Goal: Transaction & Acquisition: Purchase product/service

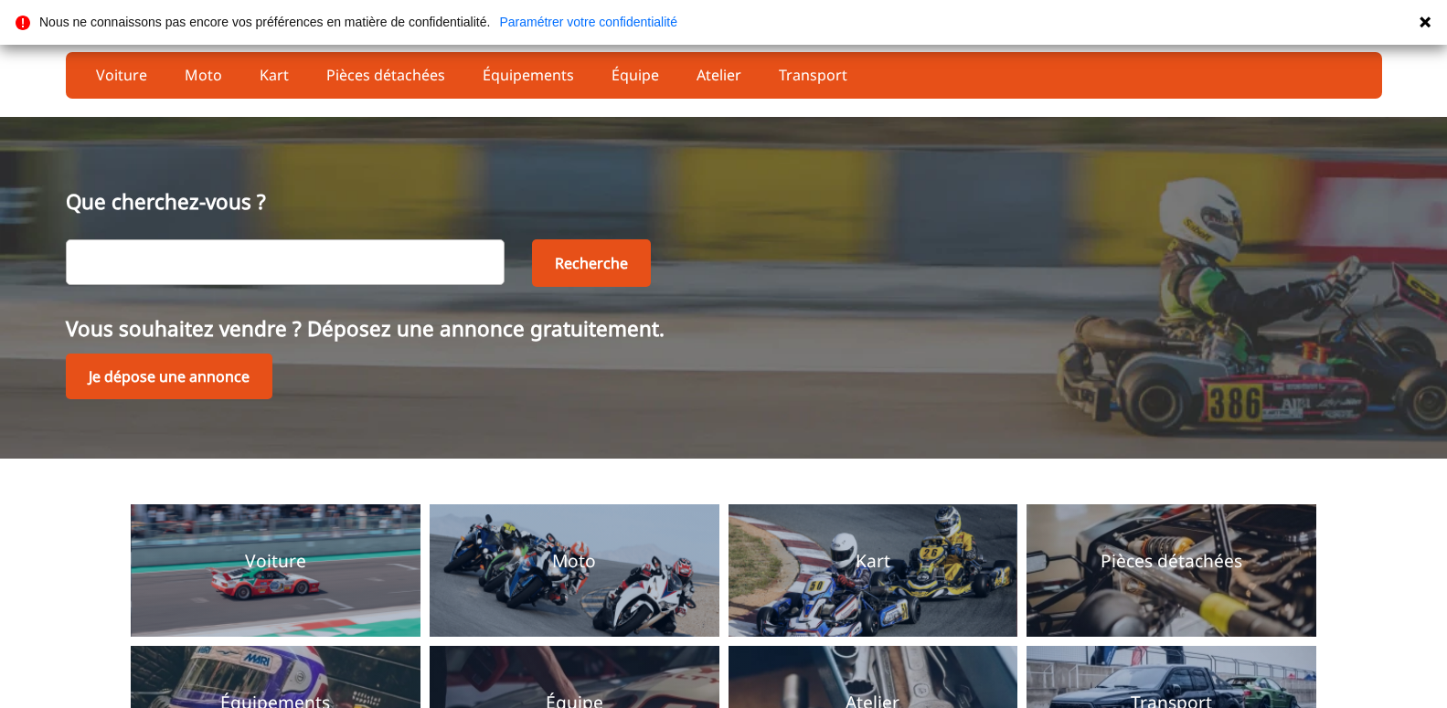
scroll to position [218, 0]
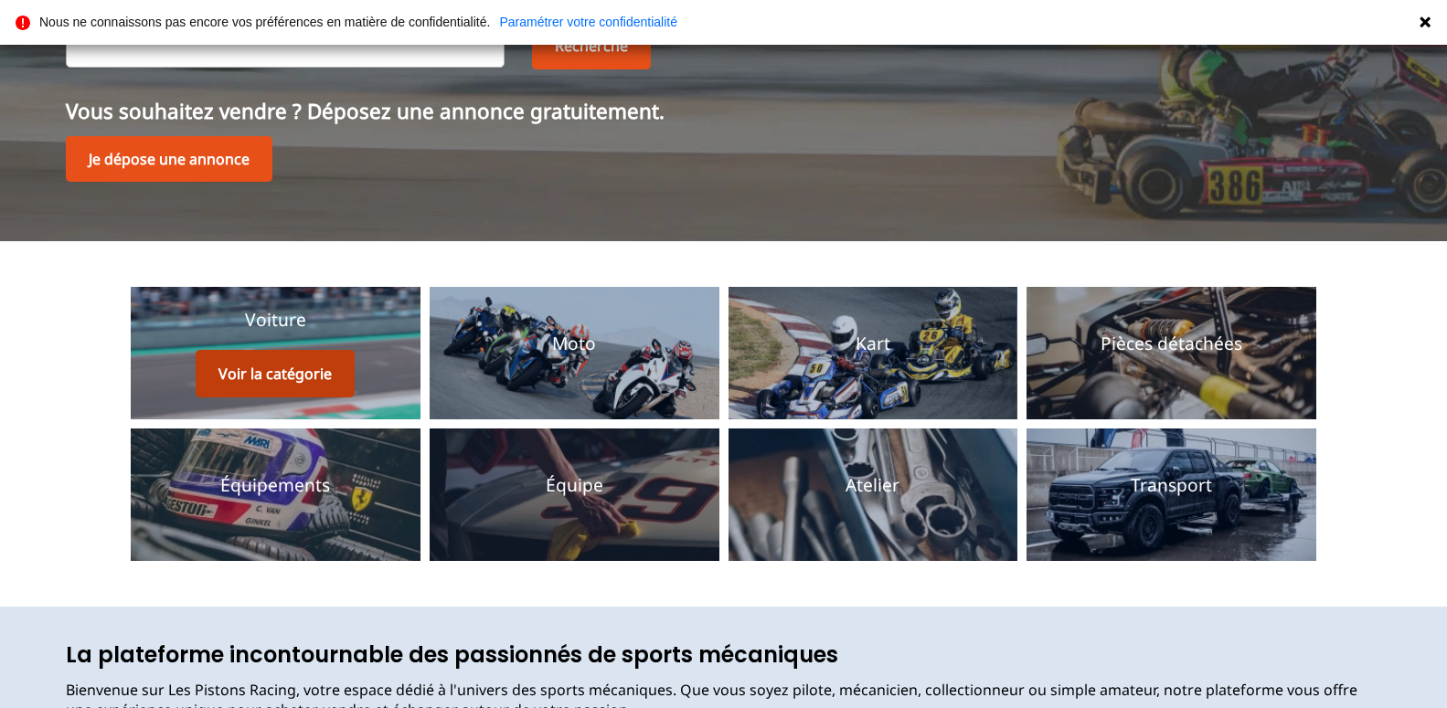
click at [281, 365] on button "Voir la catégorie" at bounding box center [275, 374] width 159 height 48
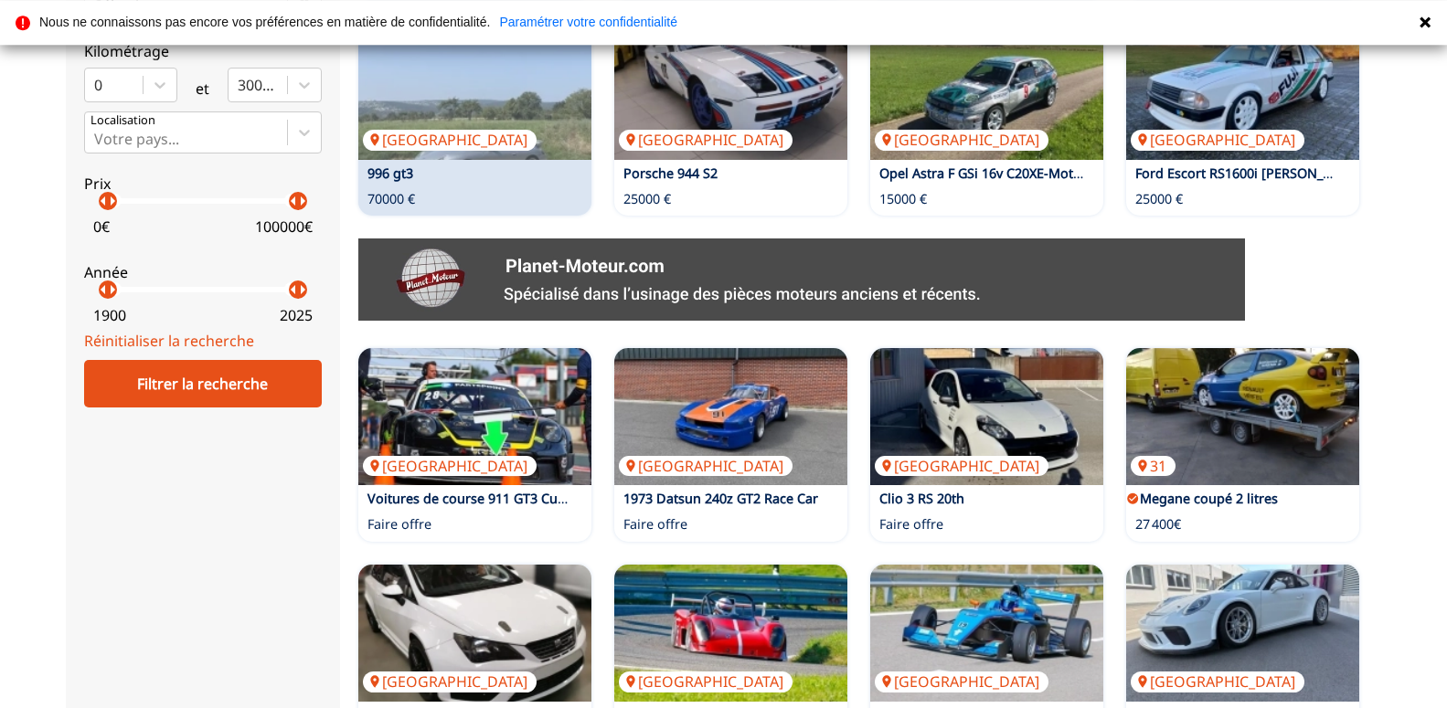
scroll to position [746, 0]
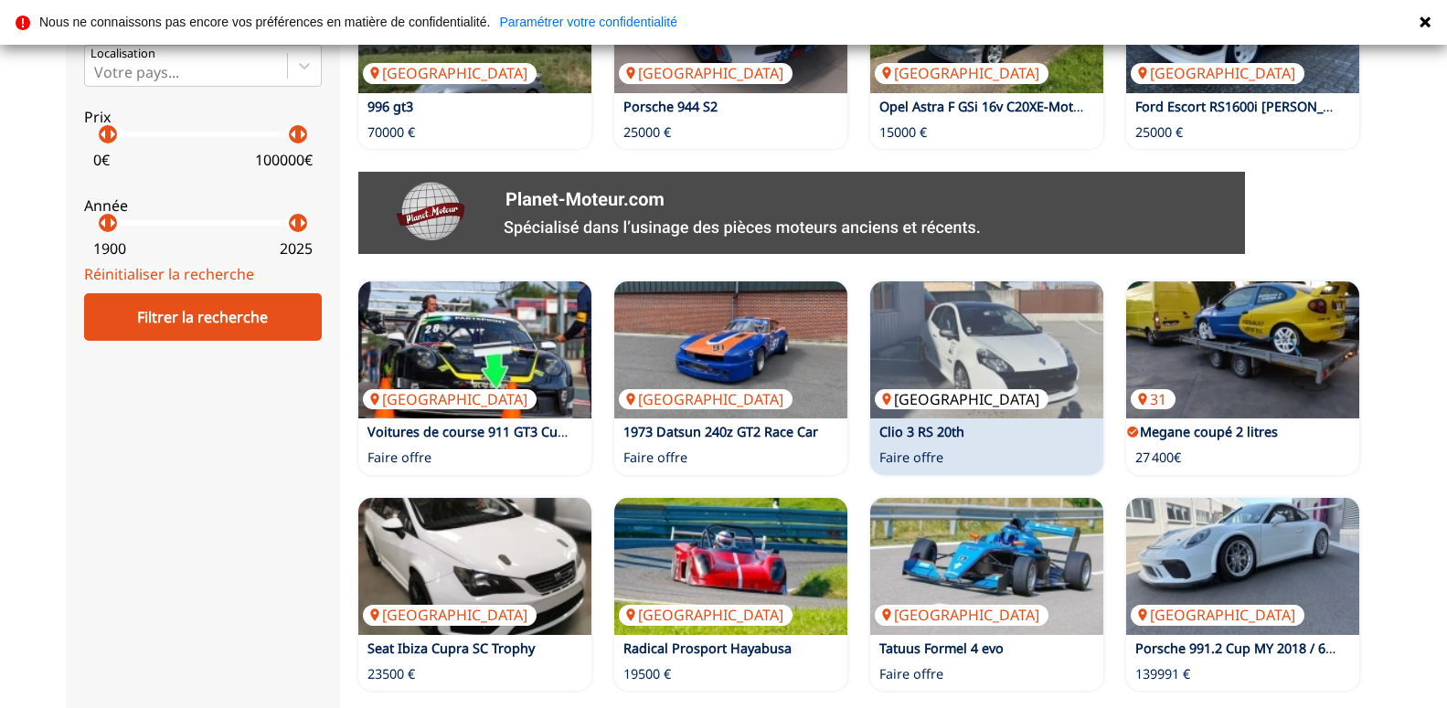
click at [912, 387] on img at bounding box center [986, 350] width 233 height 137
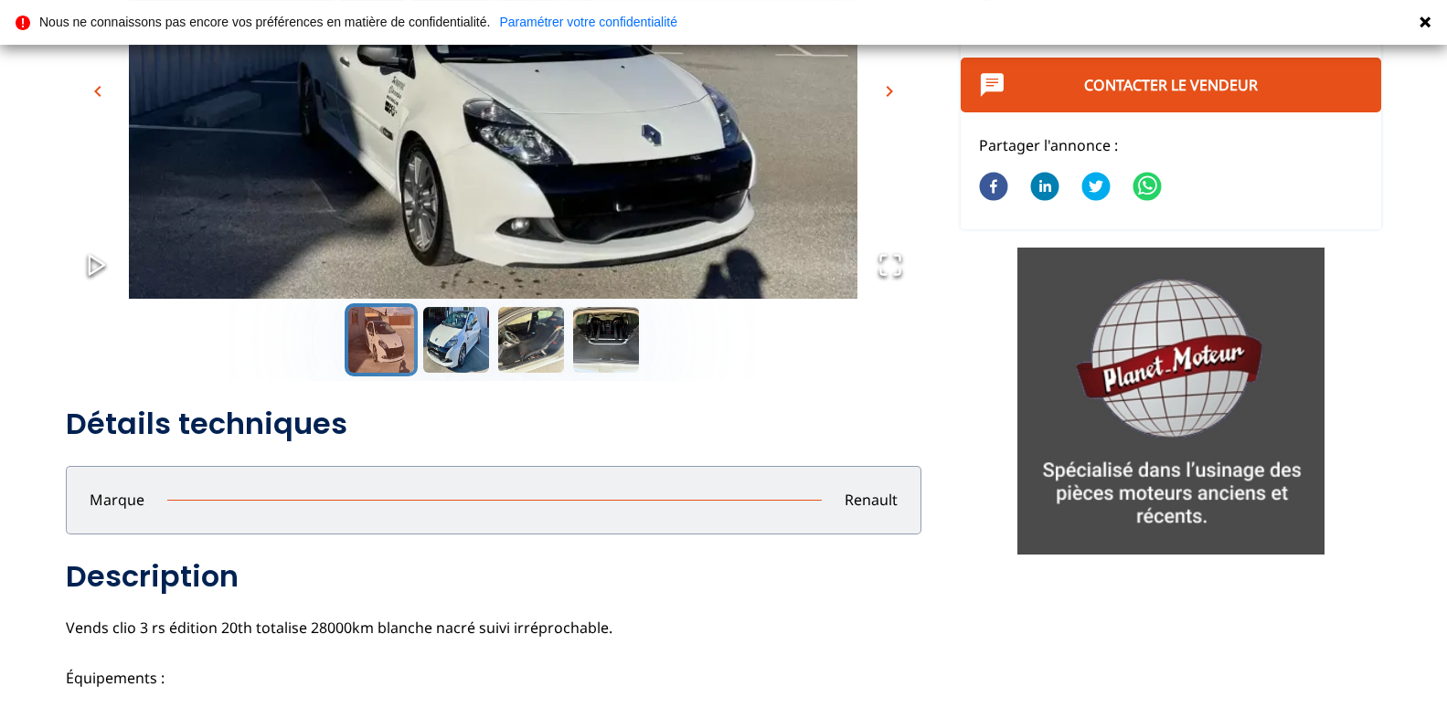
scroll to position [280, 0]
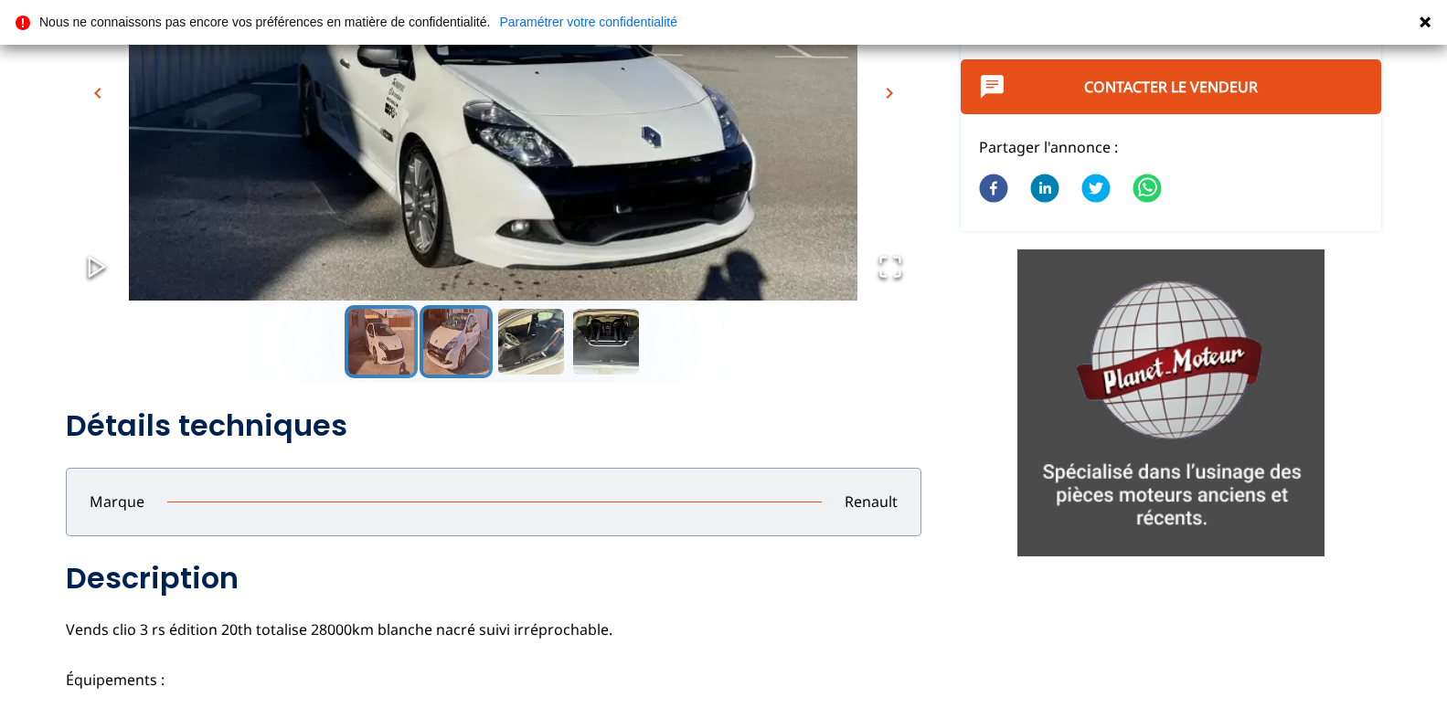
click at [452, 346] on button "Go to Slide 2" at bounding box center [456, 341] width 73 height 73
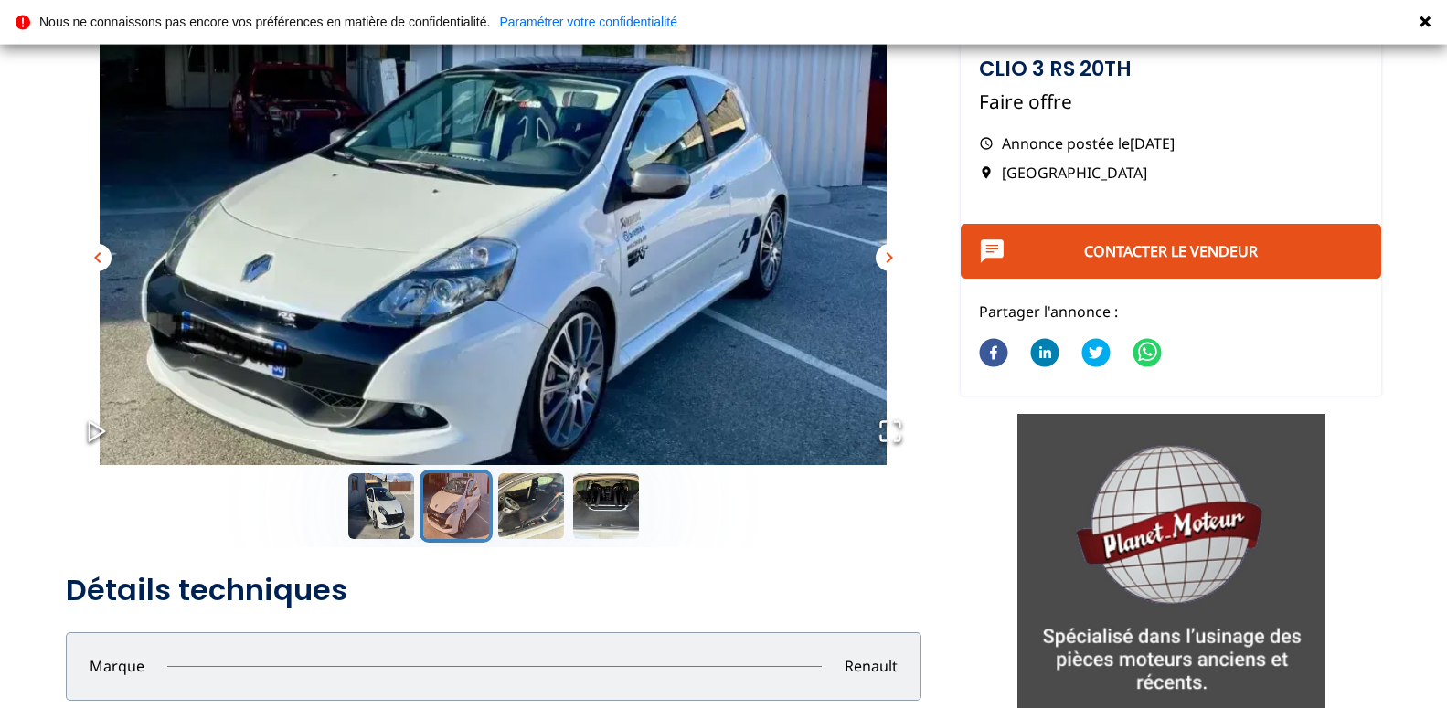
scroll to position [93, 0]
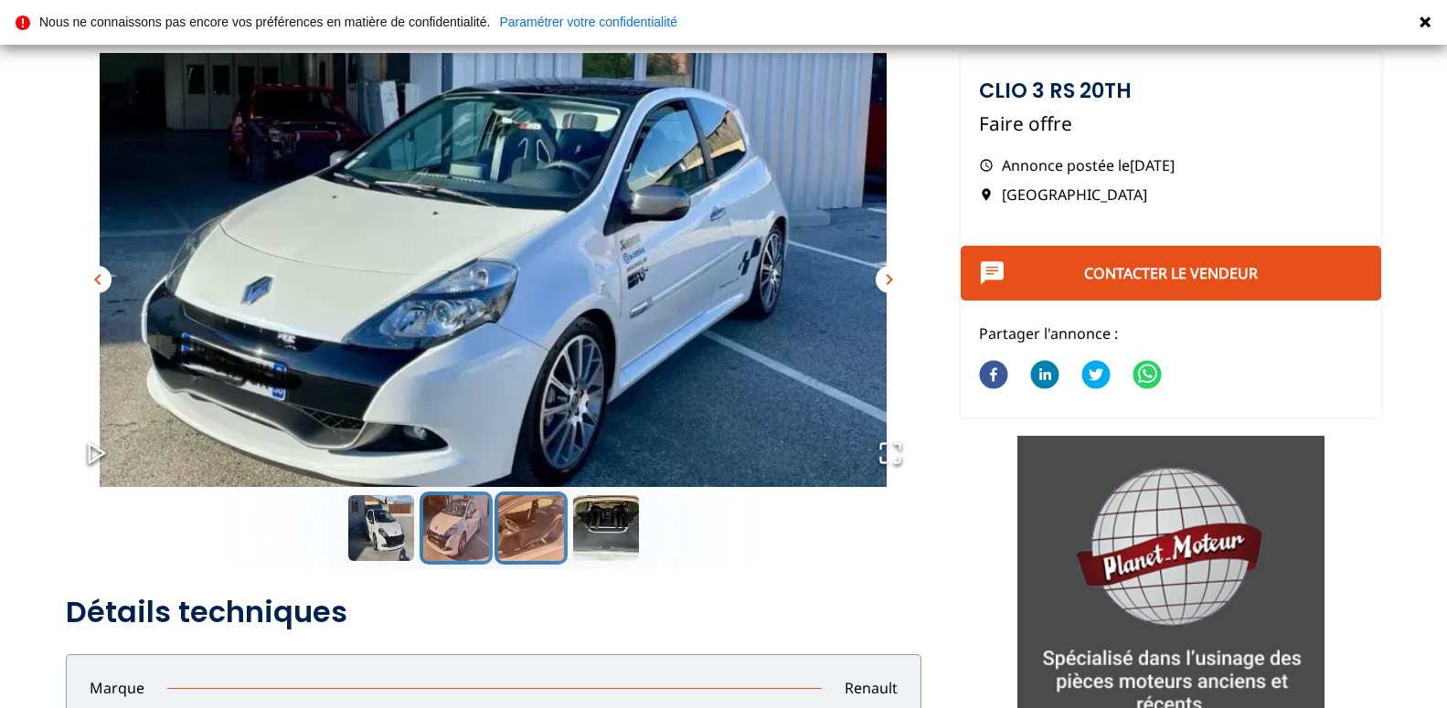
click at [537, 532] on button "Go to Slide 3" at bounding box center [531, 528] width 73 height 73
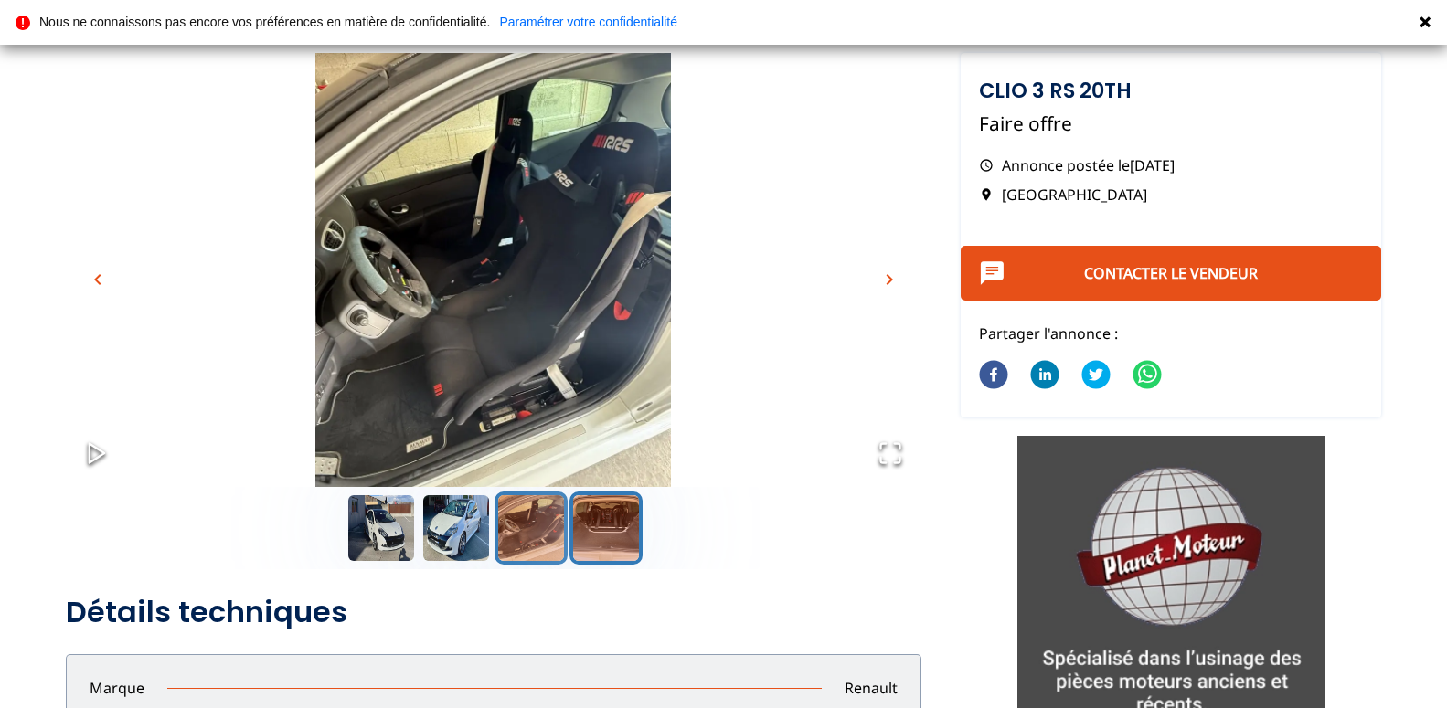
click at [606, 527] on button "Go to Slide 4" at bounding box center [605, 528] width 73 height 73
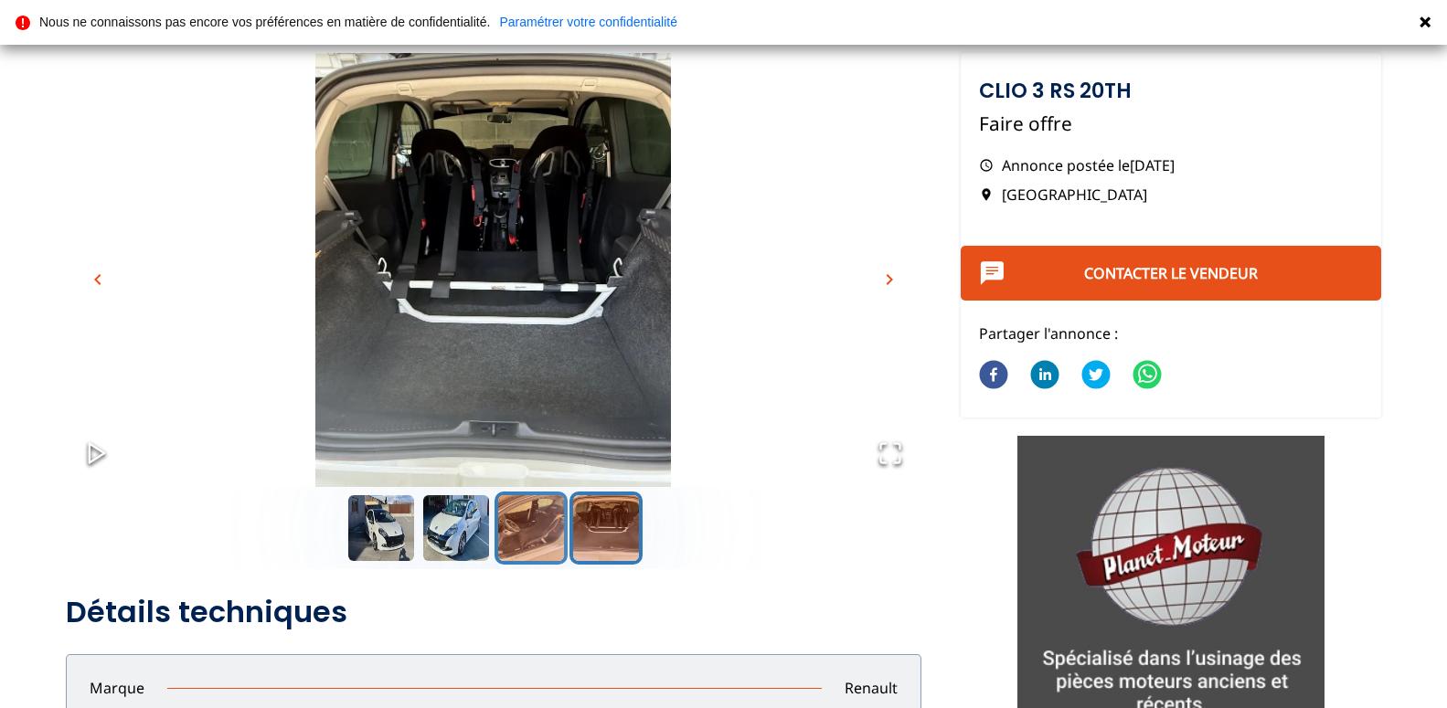
click at [535, 517] on button "Go to Slide 3" at bounding box center [531, 528] width 73 height 73
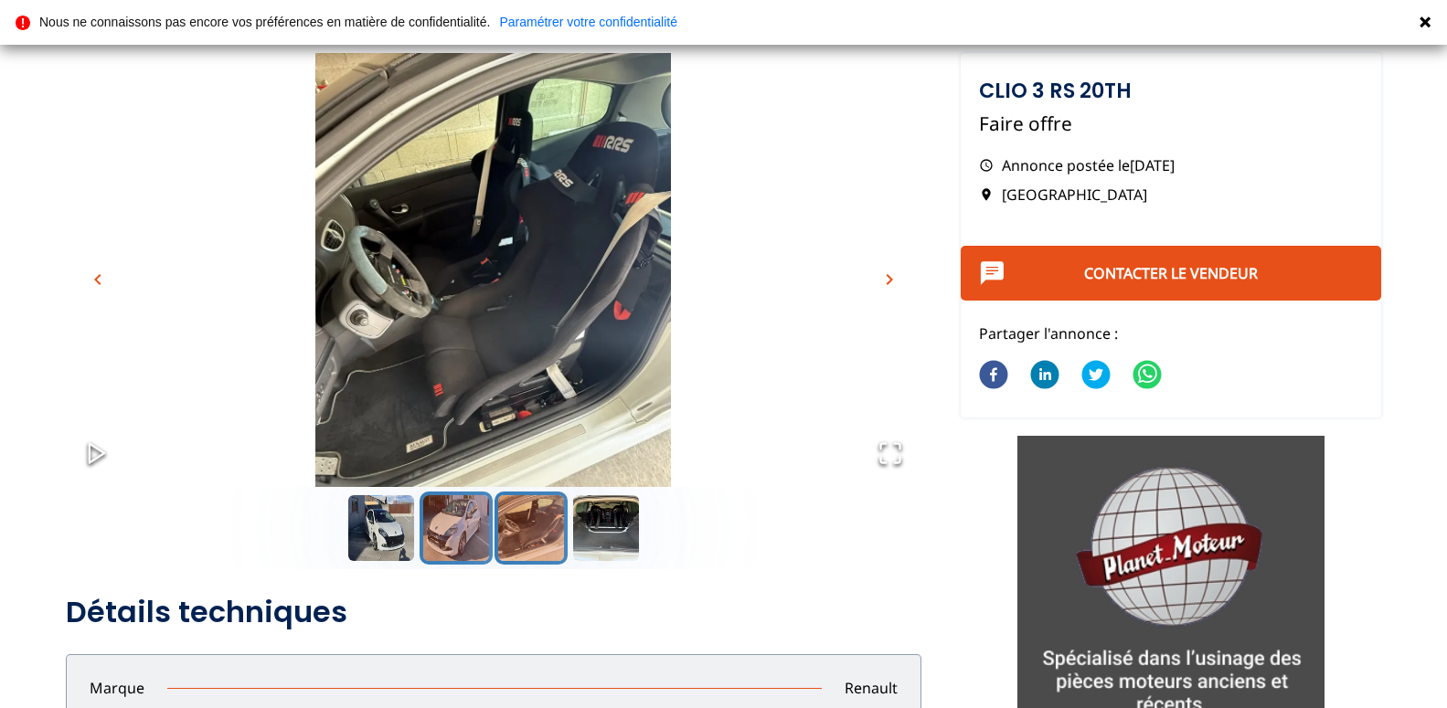
click at [452, 519] on button "Go to Slide 2" at bounding box center [456, 528] width 73 height 73
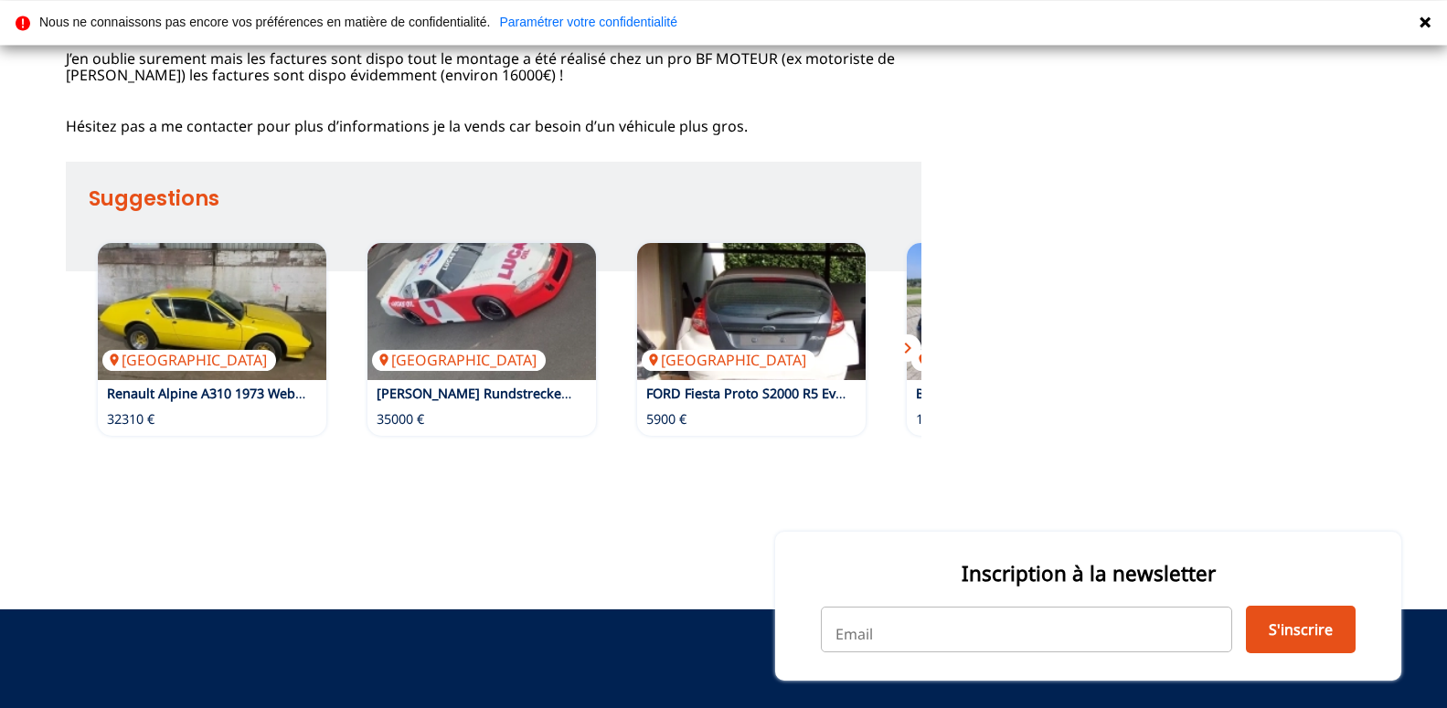
scroll to position [1399, 0]
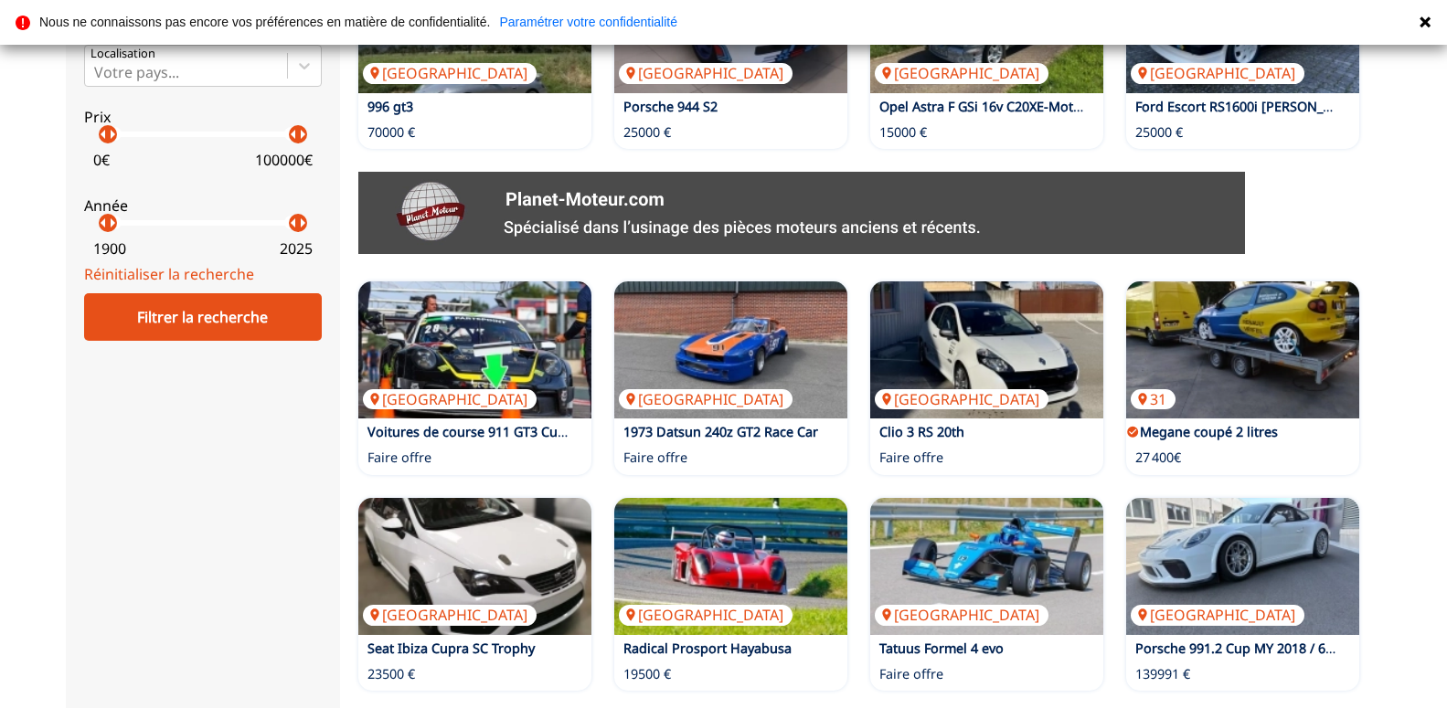
scroll to position [932, 0]
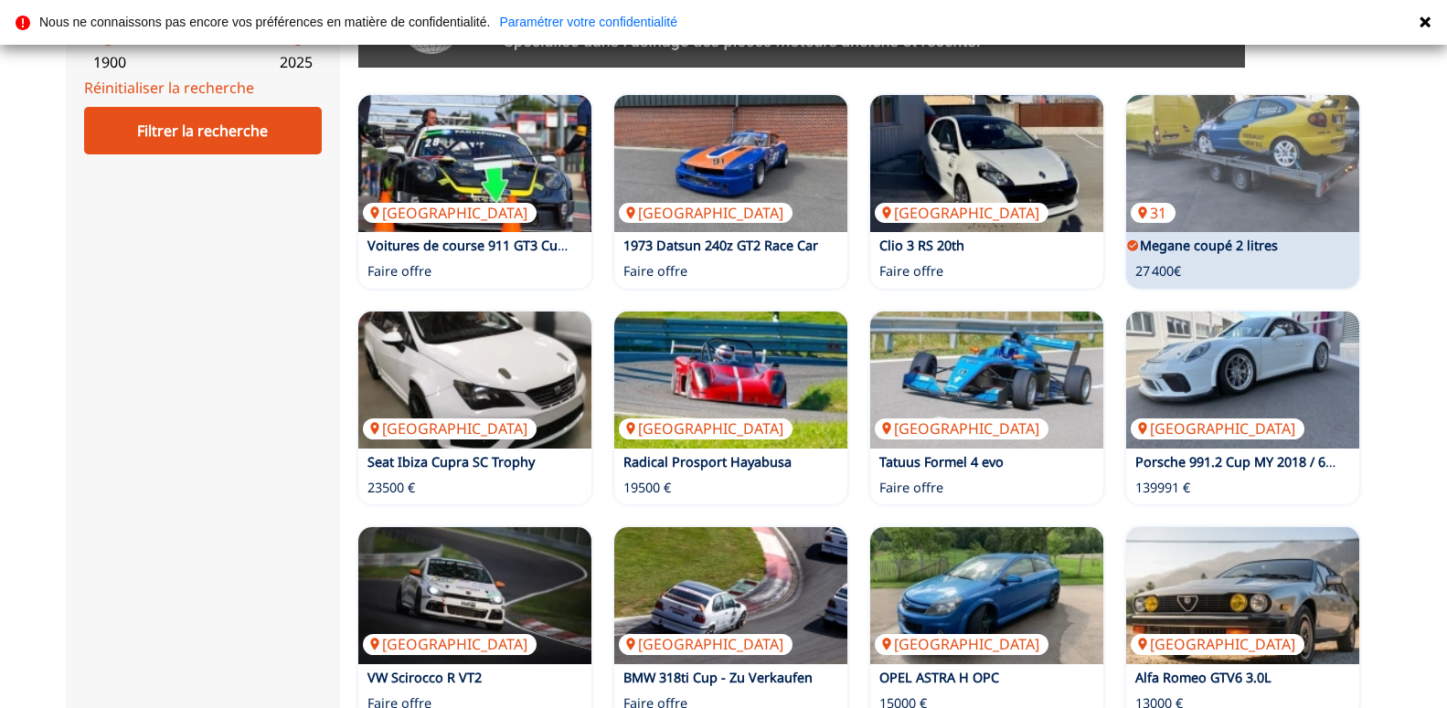
click at [1216, 247] on link "Megane coupé 2 litres" at bounding box center [1209, 245] width 138 height 17
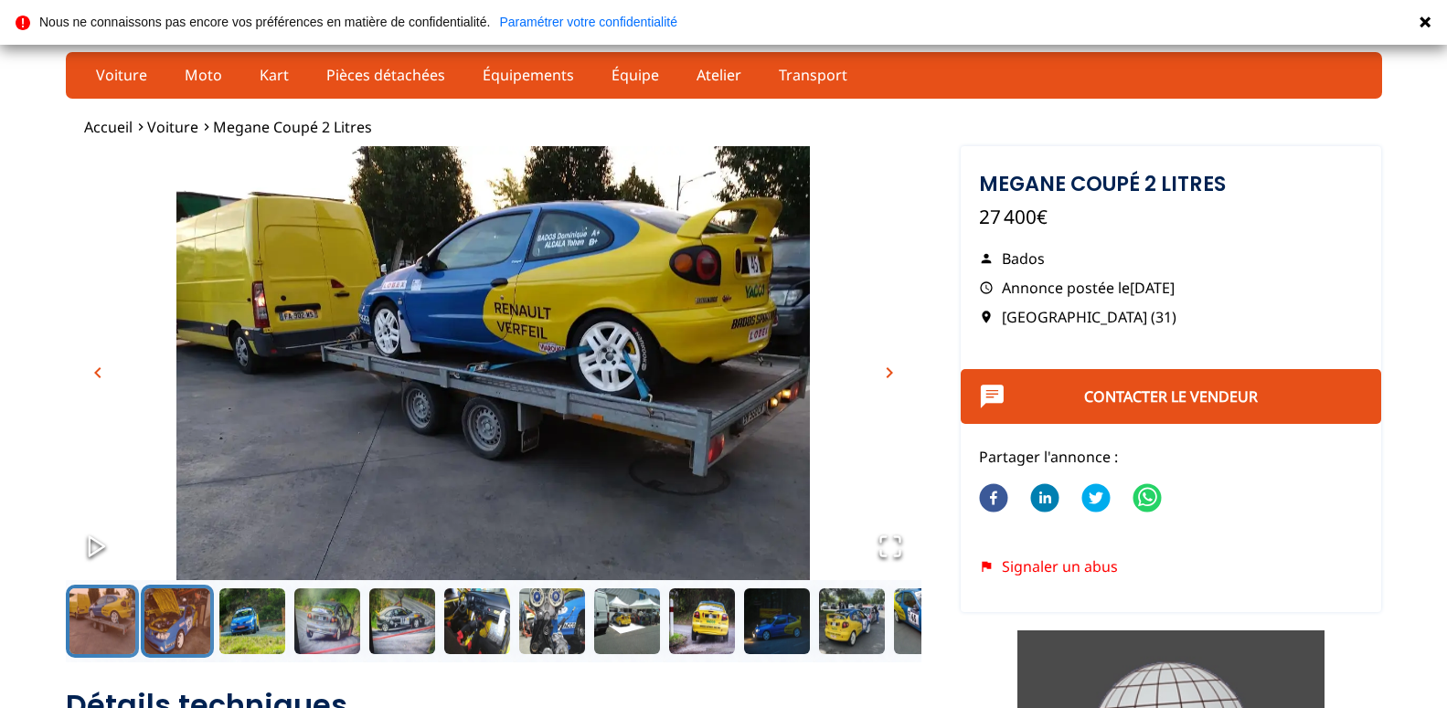
click at [174, 627] on button "Go to Slide 2" at bounding box center [177, 621] width 73 height 73
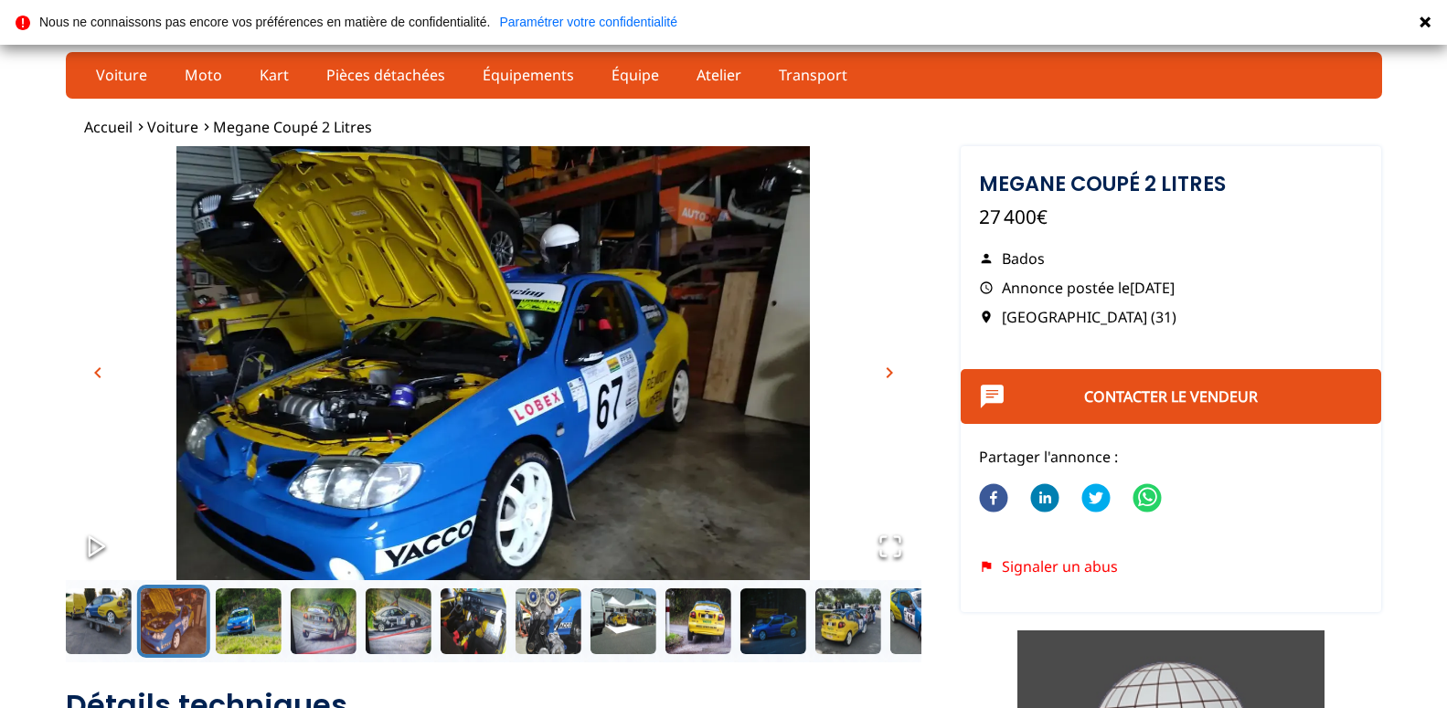
click at [900, 543] on icon "Open Fullscreen" at bounding box center [891, 547] width 26 height 26
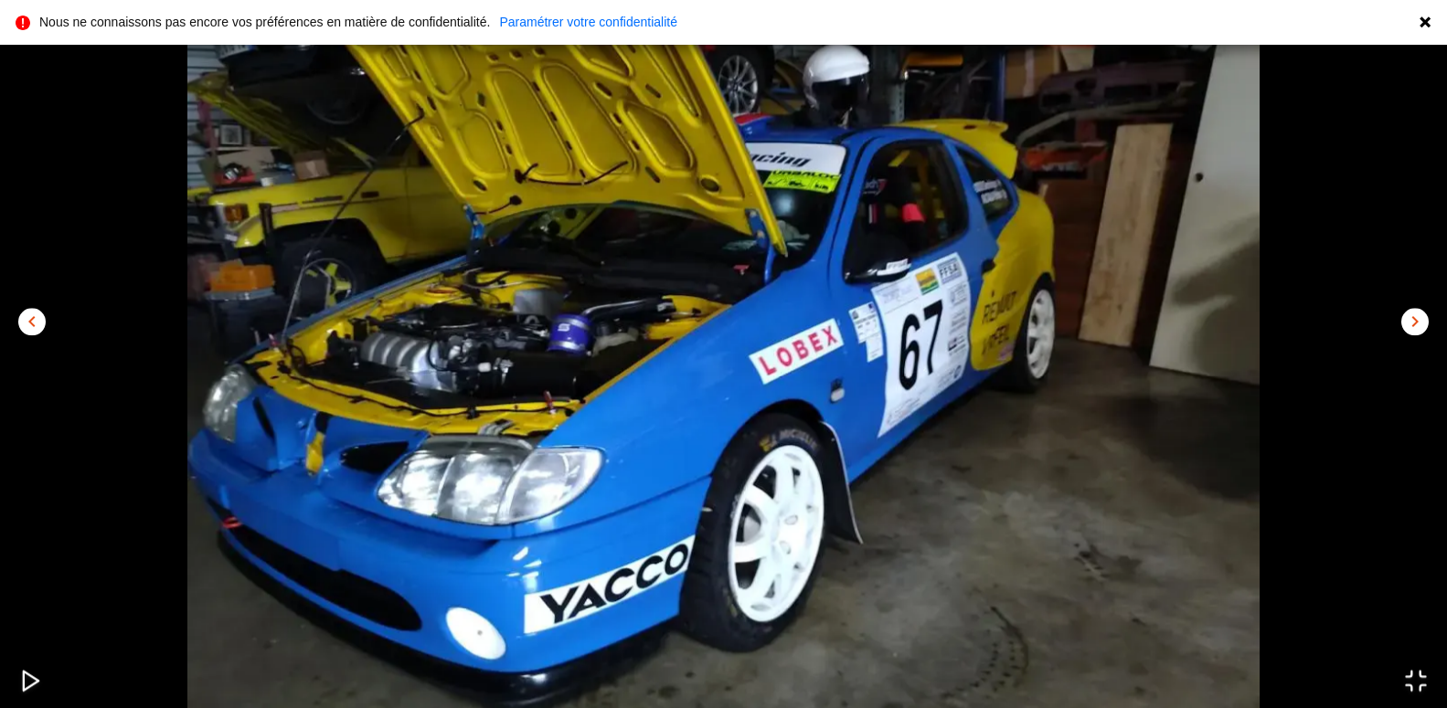
click at [1409, 318] on span "chevron_right" at bounding box center [1415, 323] width 22 height 22
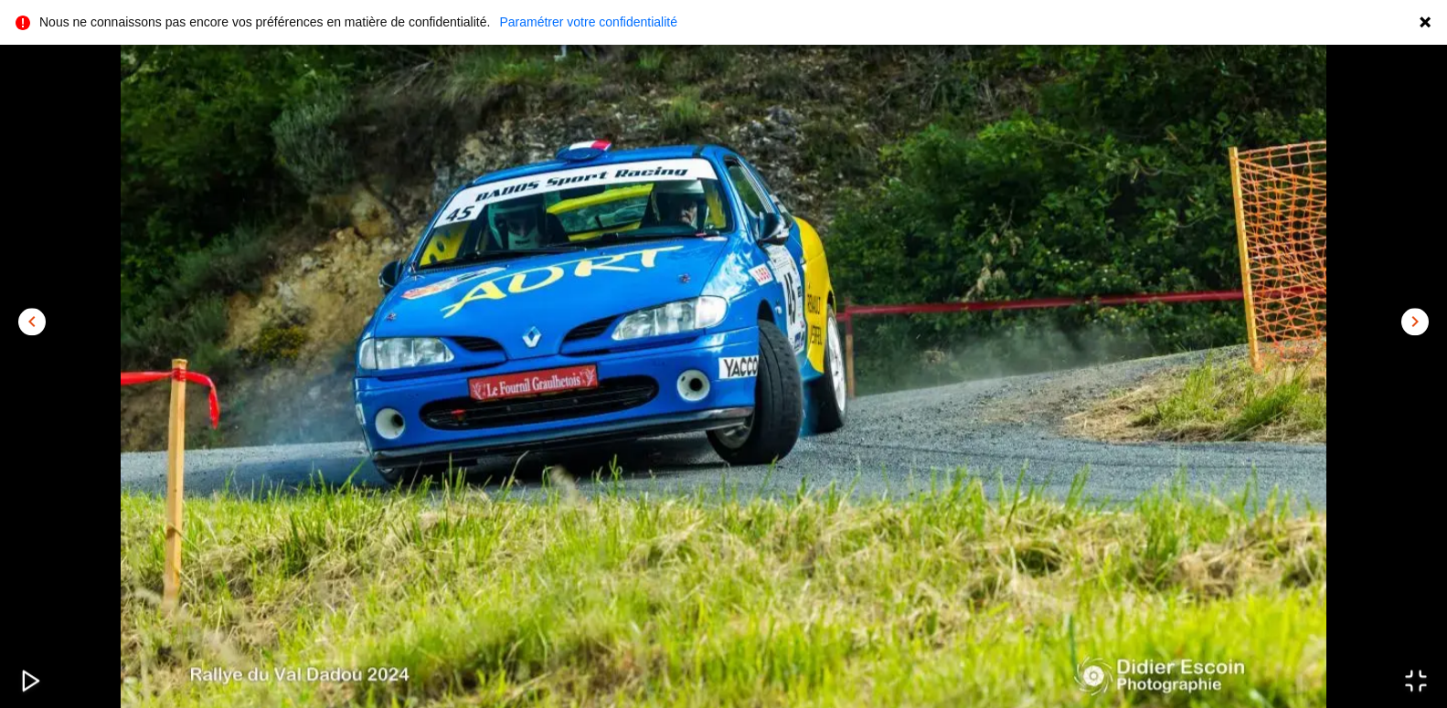
click at [1409, 319] on span "chevron_right" at bounding box center [1415, 323] width 22 height 22
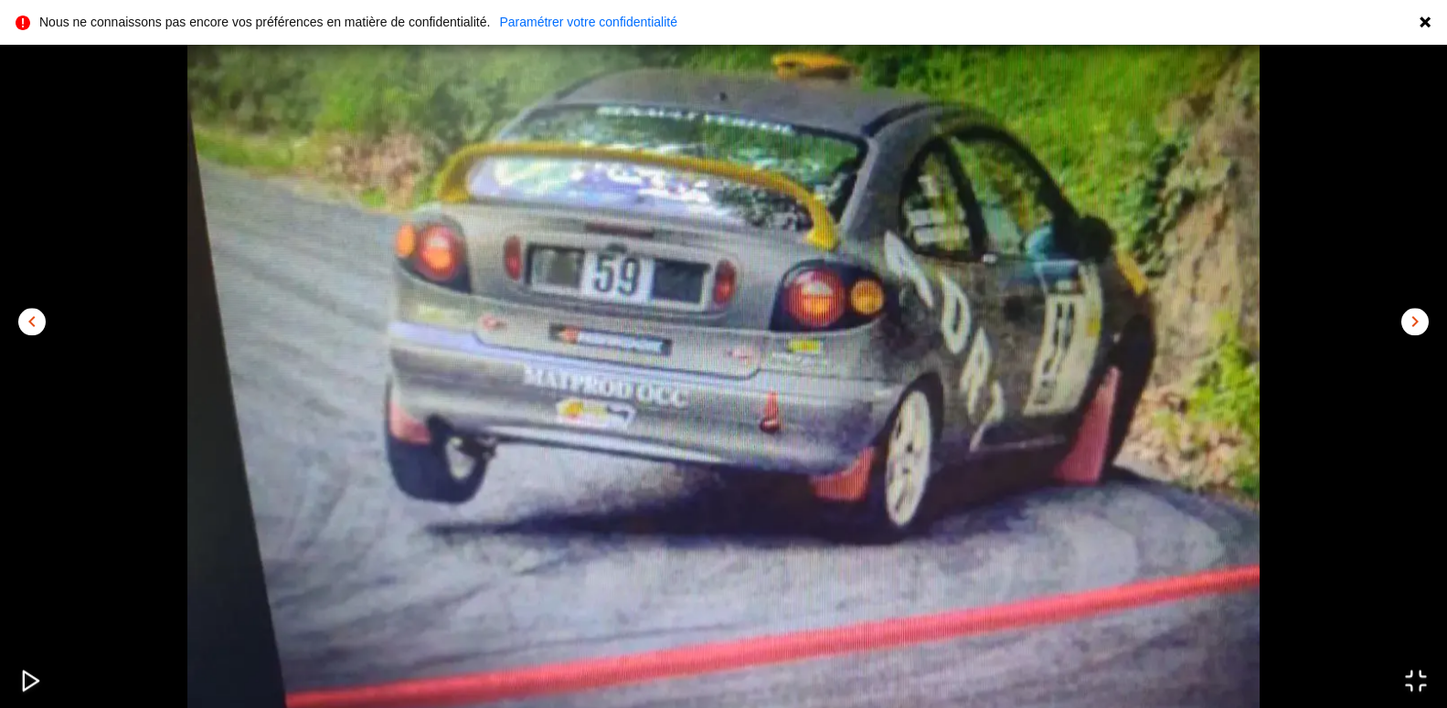
click at [1409, 319] on span "chevron_right" at bounding box center [1415, 323] width 22 height 22
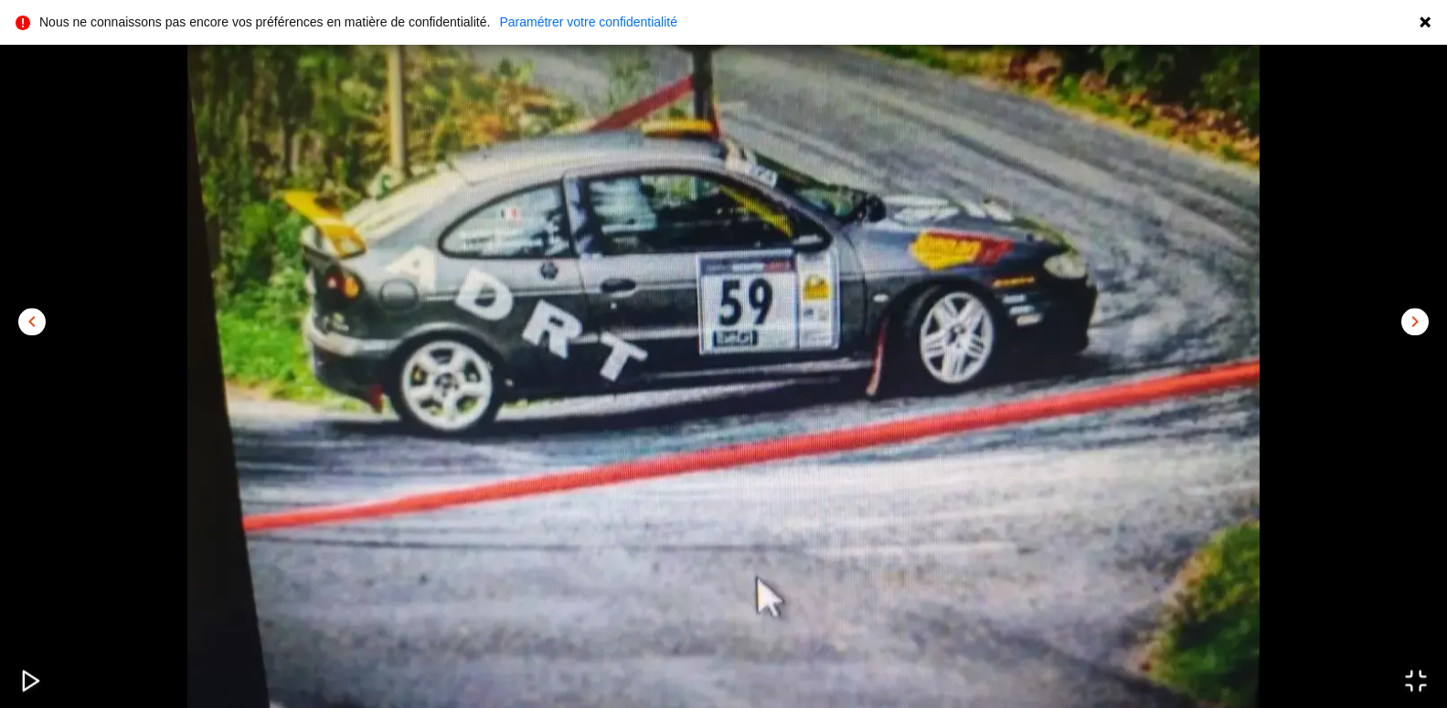
click at [1406, 320] on span "chevron_right" at bounding box center [1415, 323] width 22 height 22
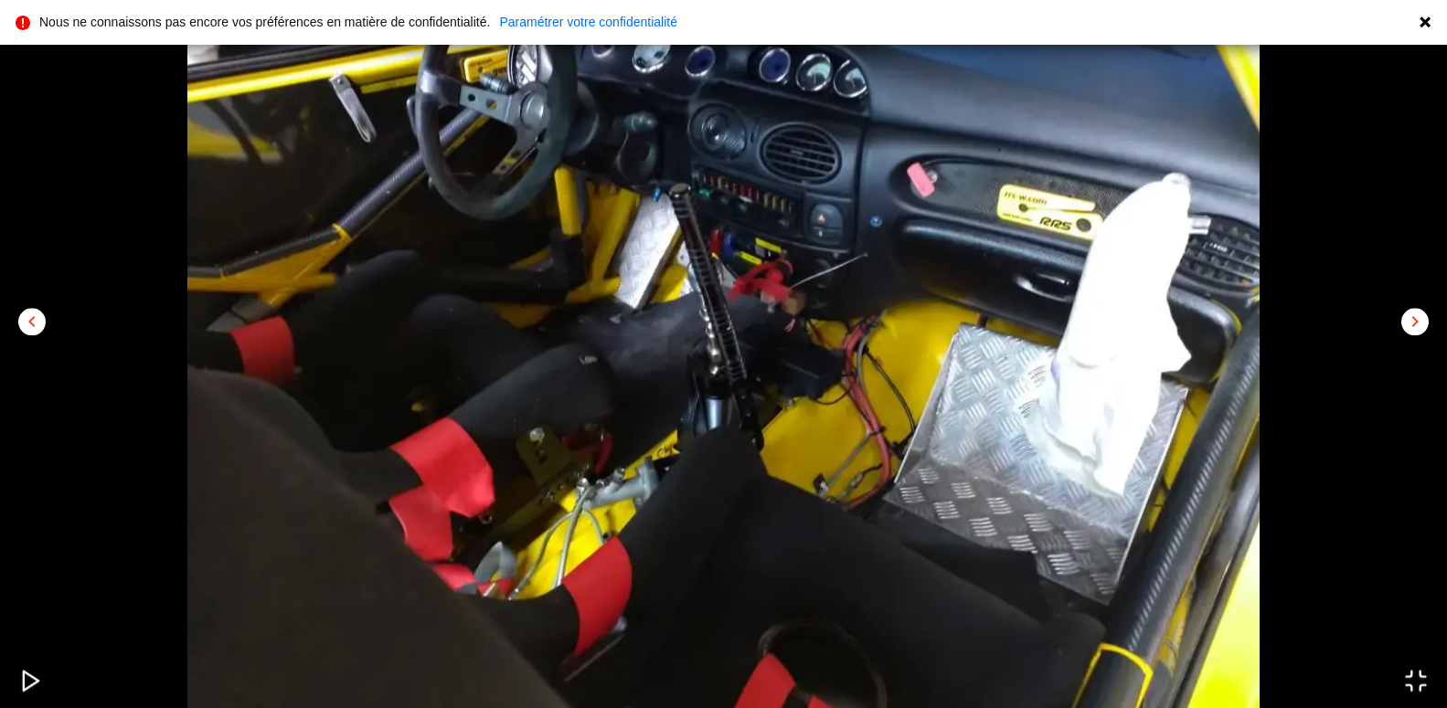
click at [1406, 320] on span "chevron_right" at bounding box center [1415, 323] width 22 height 22
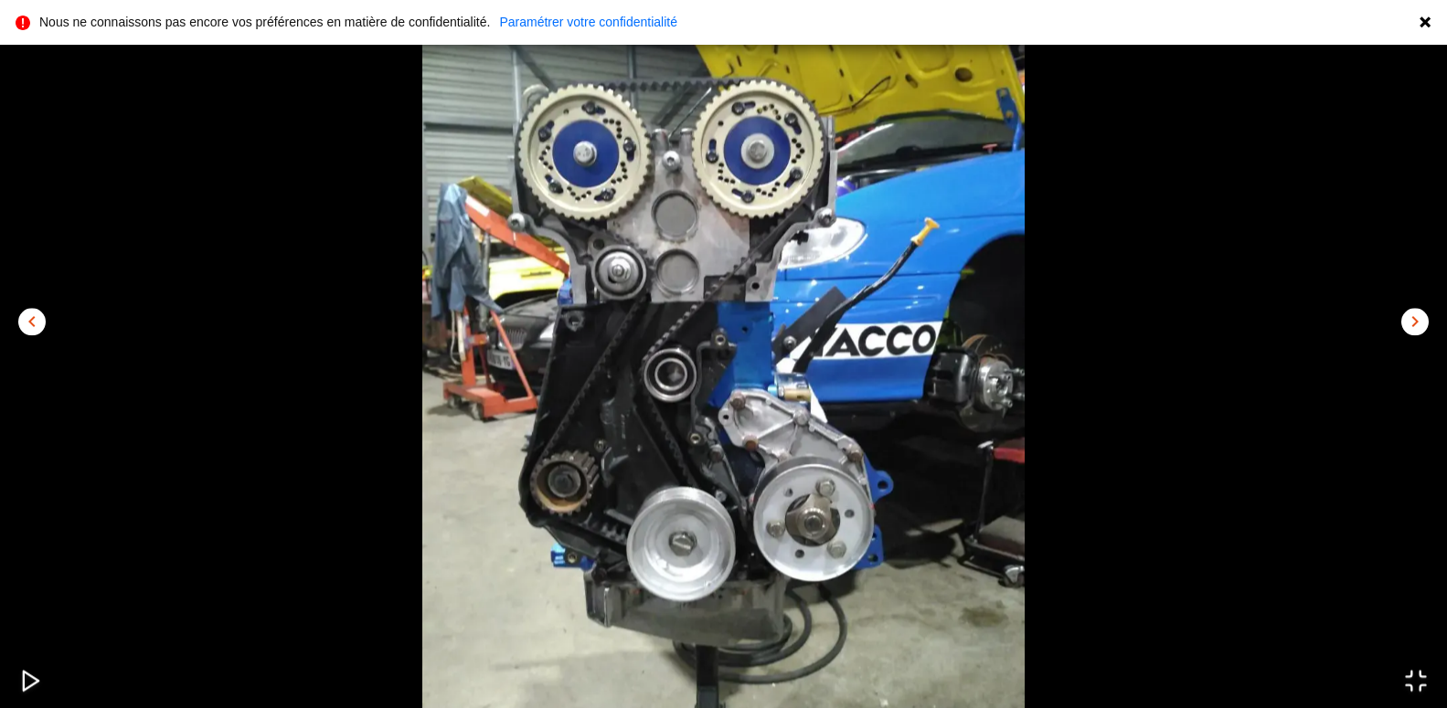
click at [1402, 322] on button "chevron_right" at bounding box center [1414, 322] width 27 height 27
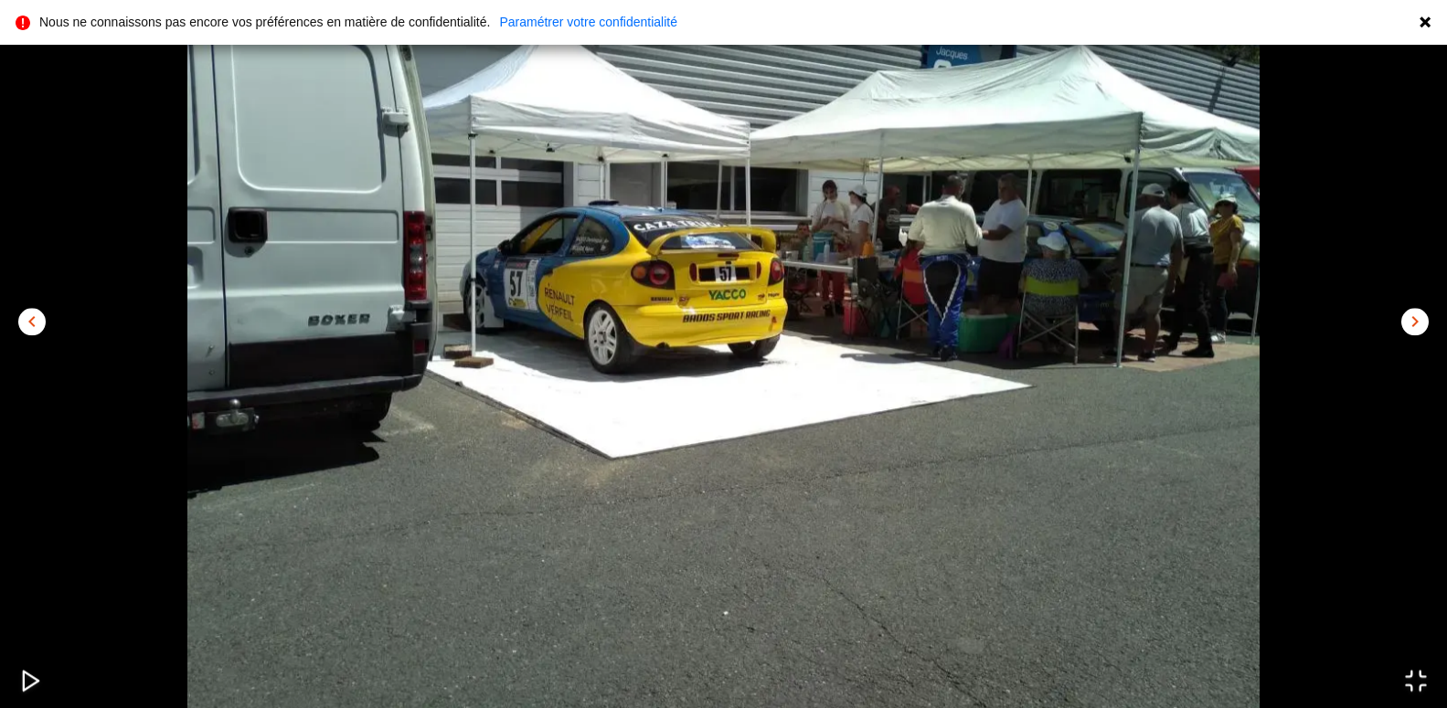
click at [1392, 324] on img "Go to Slide 8" at bounding box center [723, 312] width 1447 height 803
click at [1406, 325] on span "chevron_right" at bounding box center [1415, 323] width 22 height 22
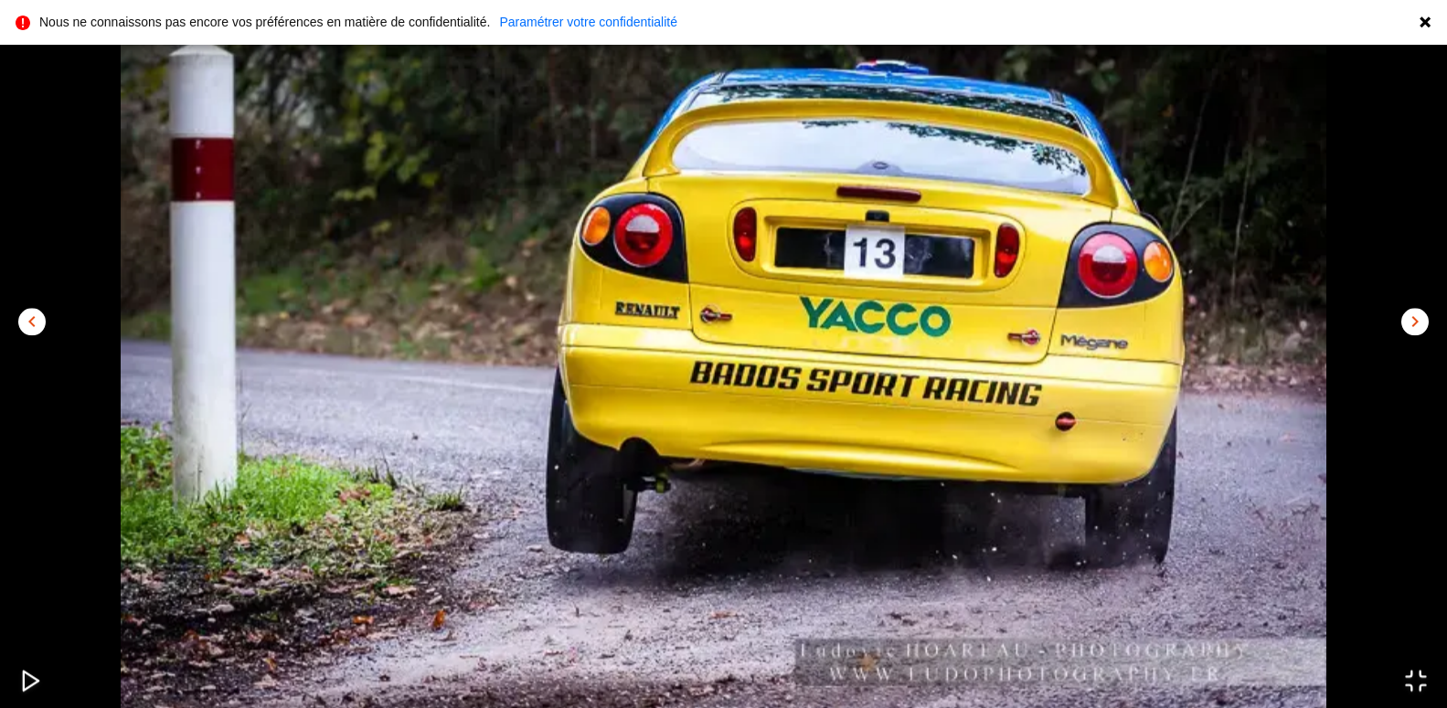
click at [1415, 324] on span "chevron_right" at bounding box center [1415, 323] width 22 height 22
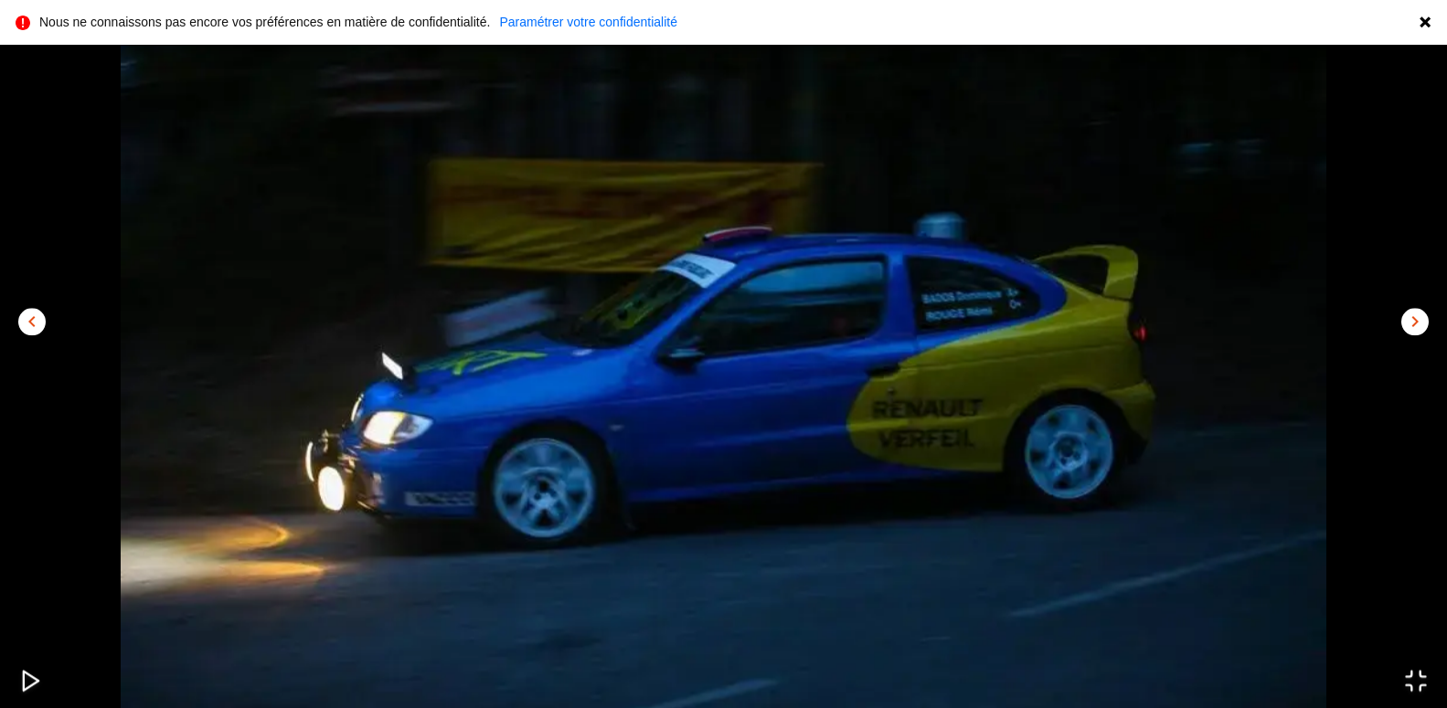
click at [1415, 324] on span "chevron_right" at bounding box center [1415, 323] width 22 height 22
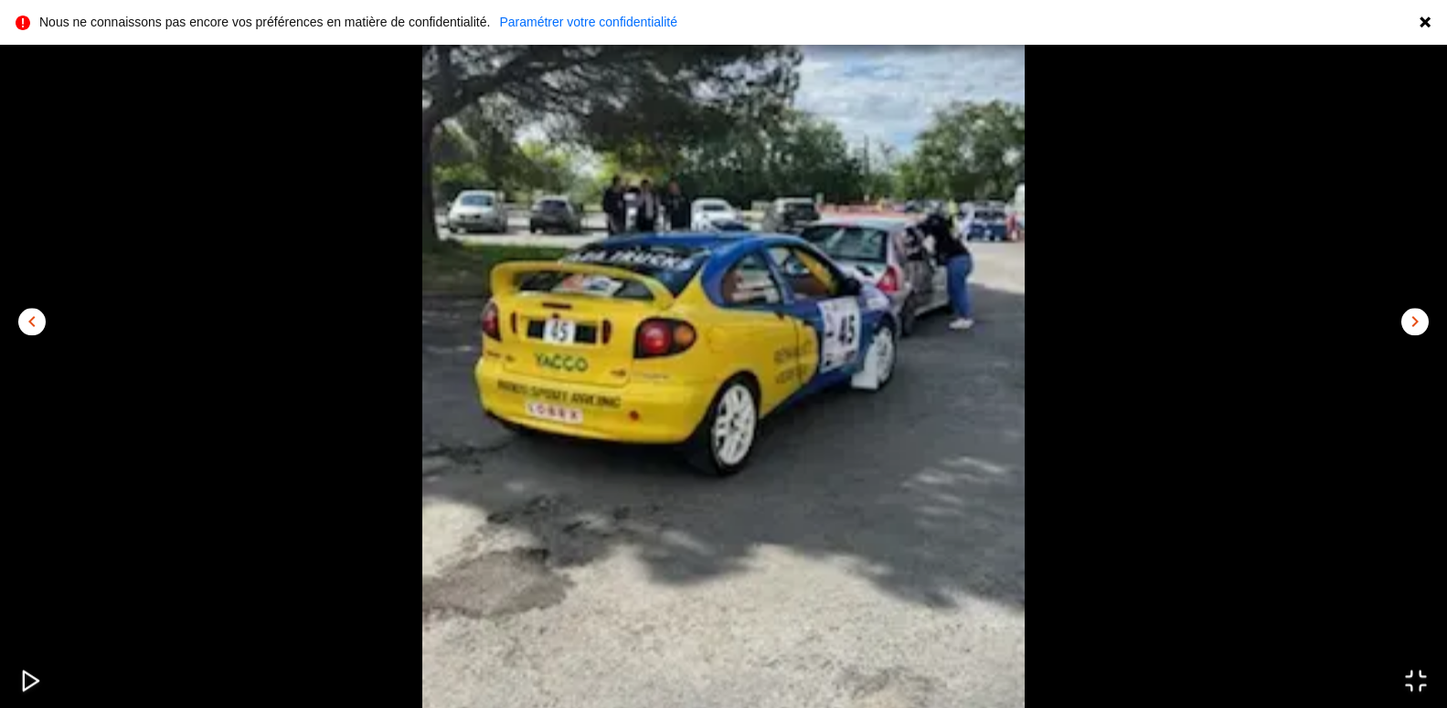
click at [1415, 324] on span "chevron_right" at bounding box center [1415, 323] width 22 height 22
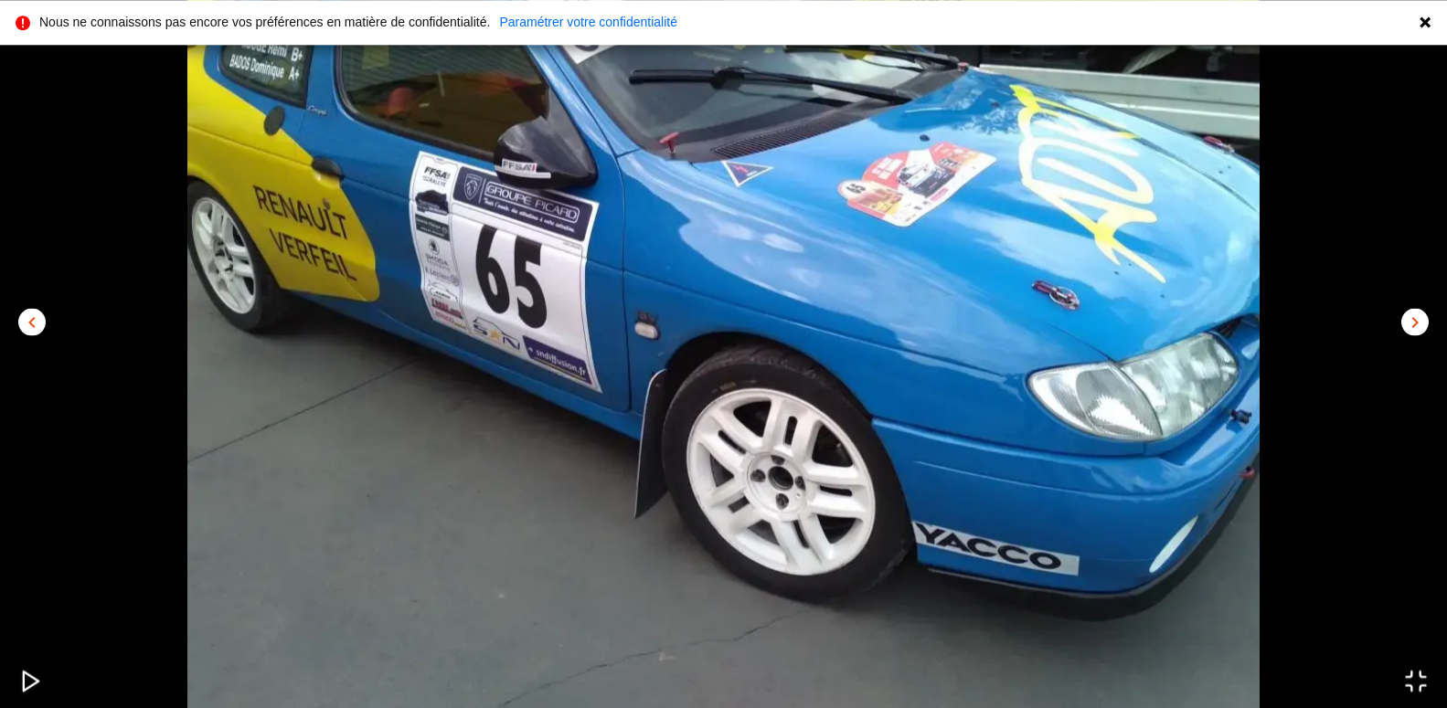
scroll to position [93, 0]
click at [1410, 324] on span "chevron_right" at bounding box center [1415, 323] width 22 height 22
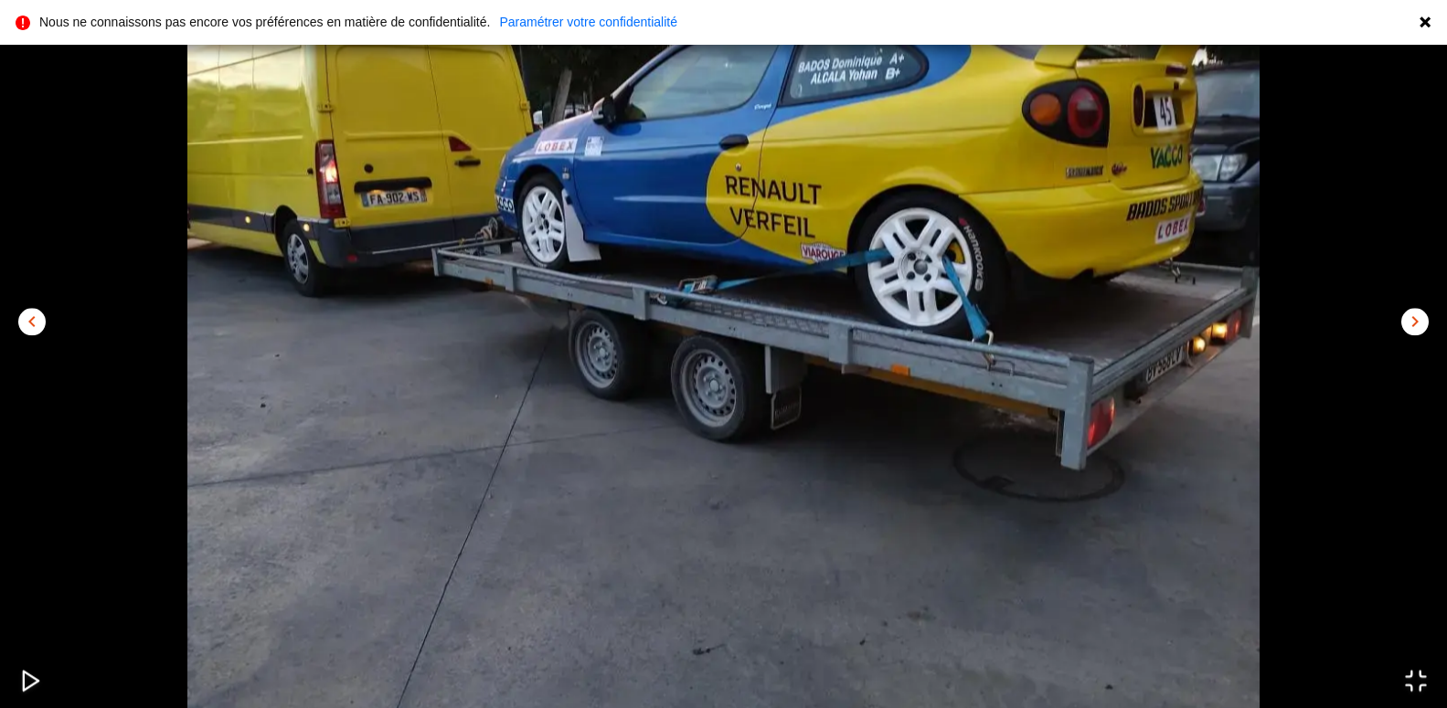
click at [1420, 320] on span "chevron_right" at bounding box center [1415, 323] width 22 height 22
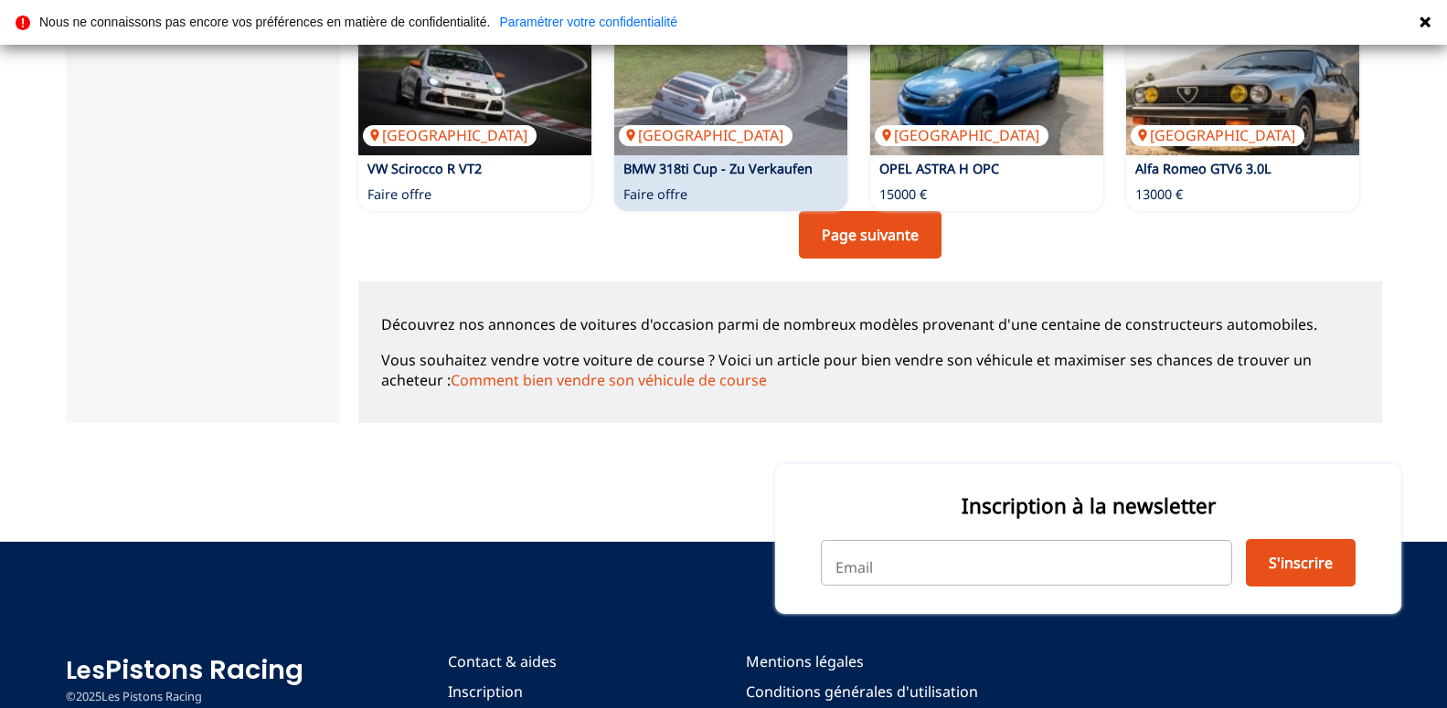
scroll to position [1566, 0]
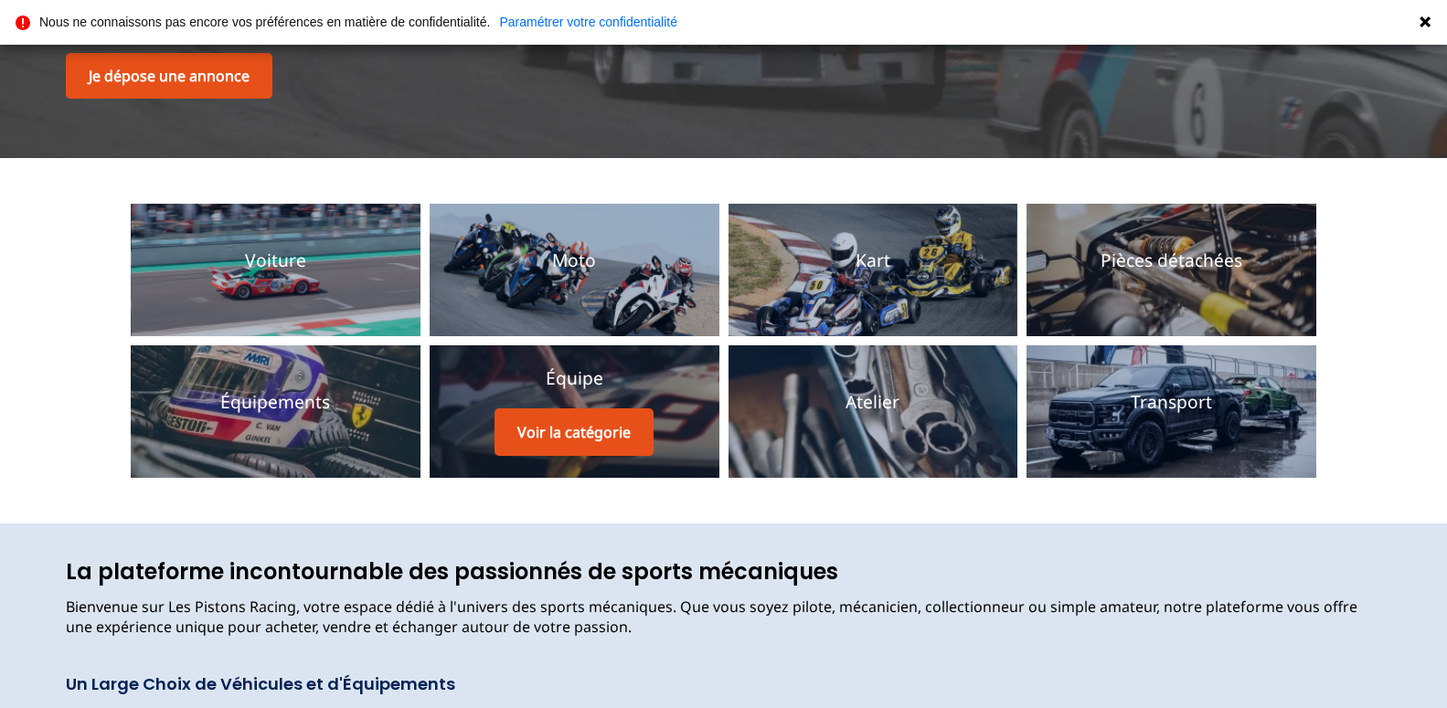
scroll to position [280, 0]
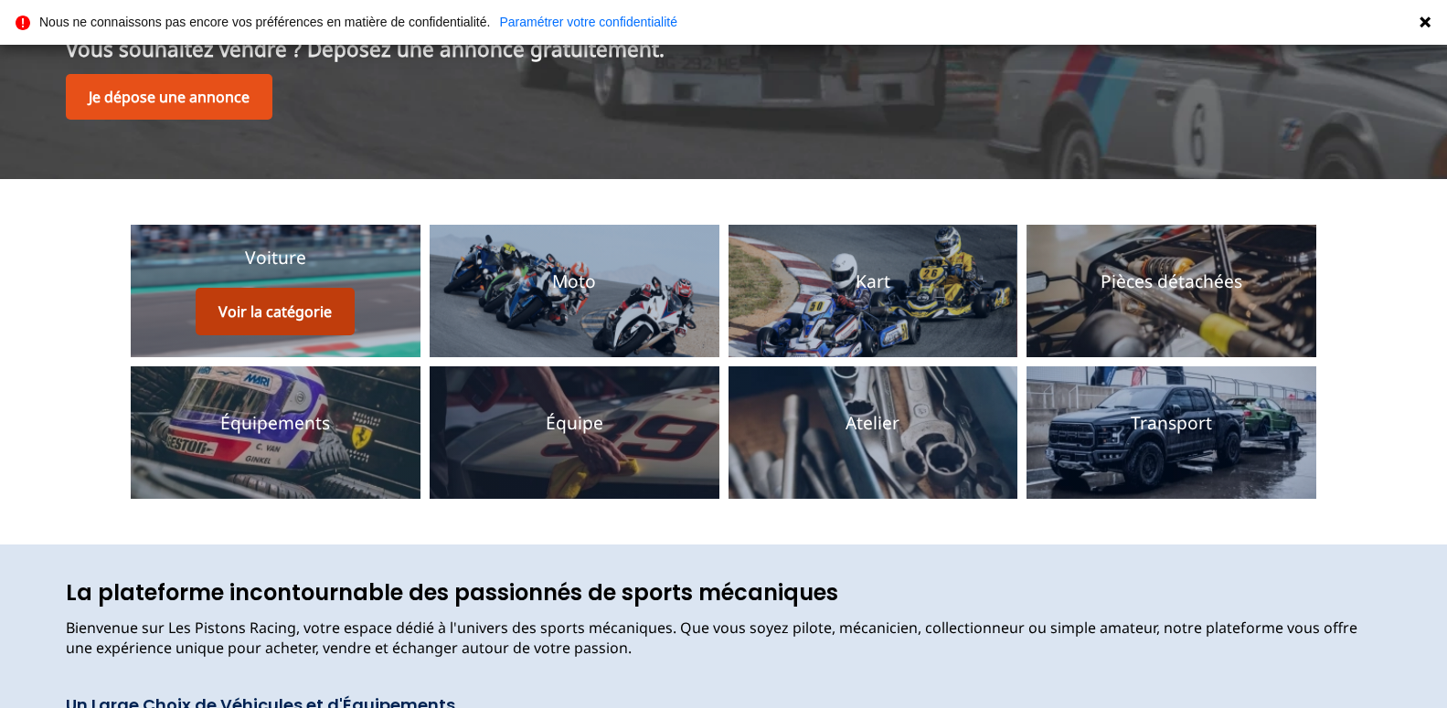
click at [299, 296] on button "Voir la catégorie" at bounding box center [275, 312] width 159 height 48
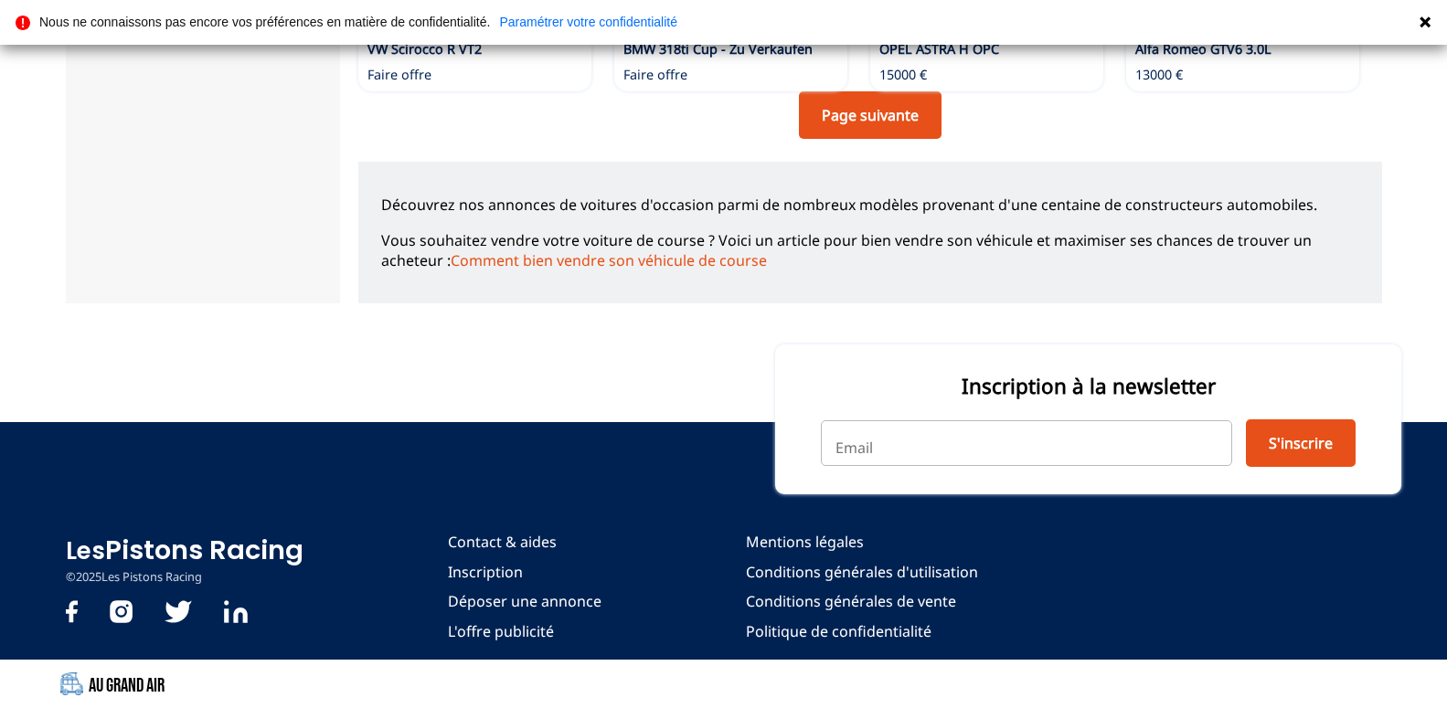
scroll to position [1286, 0]
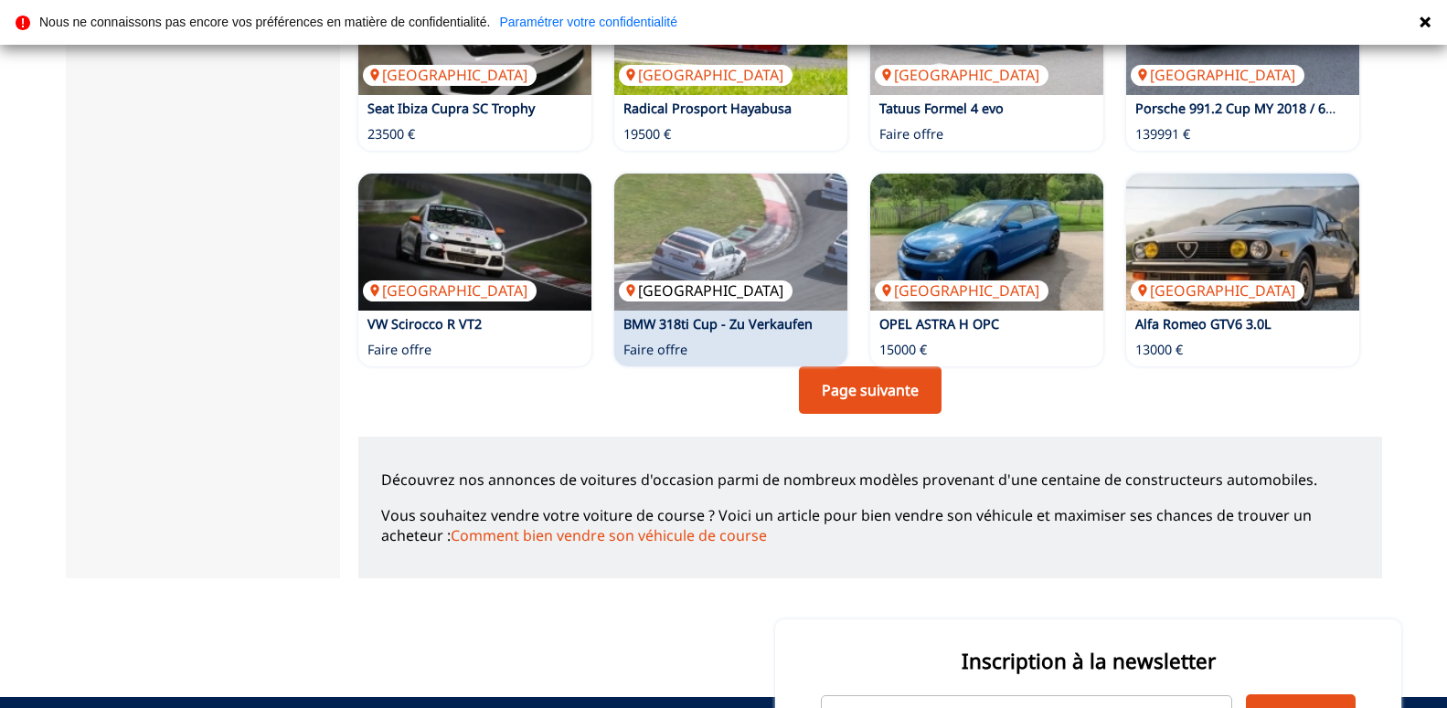
click at [714, 254] on img at bounding box center [730, 242] width 233 height 137
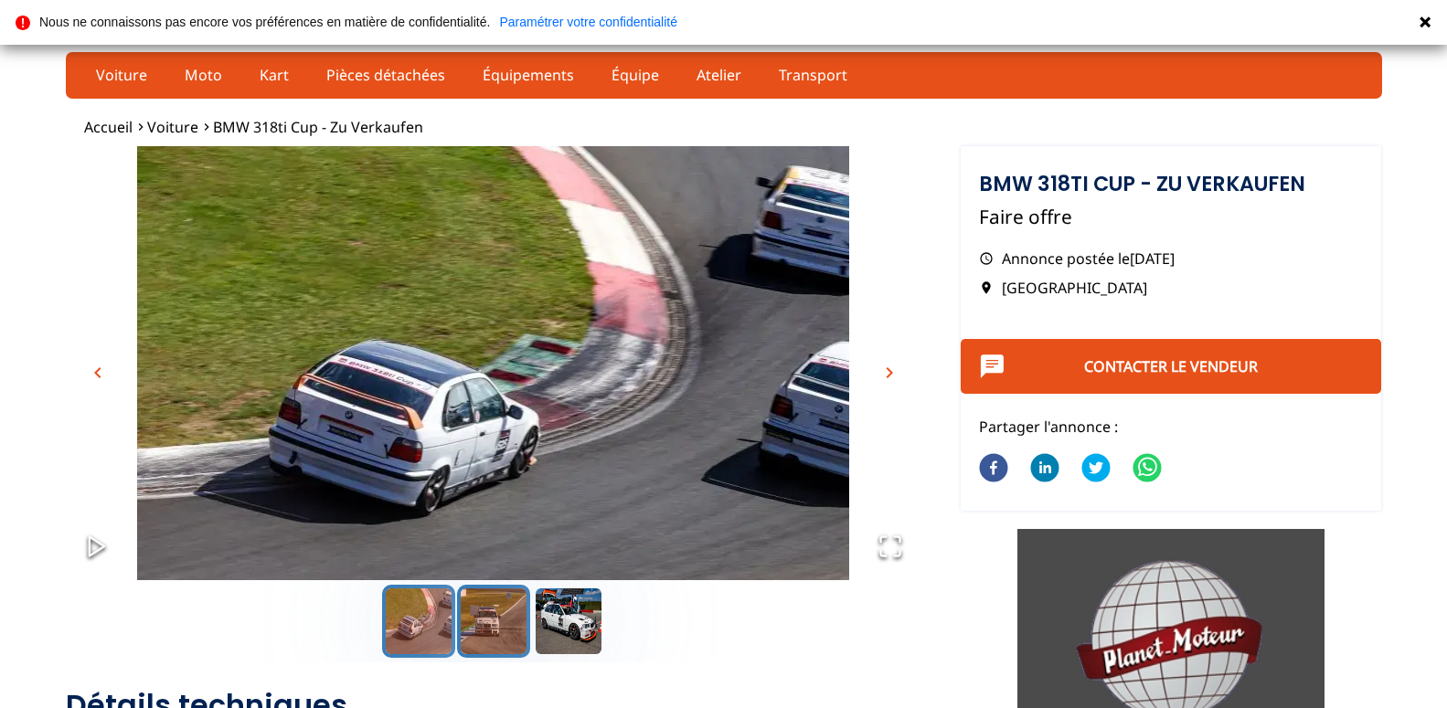
click at [482, 631] on button "Go to Slide 2" at bounding box center [493, 621] width 73 height 73
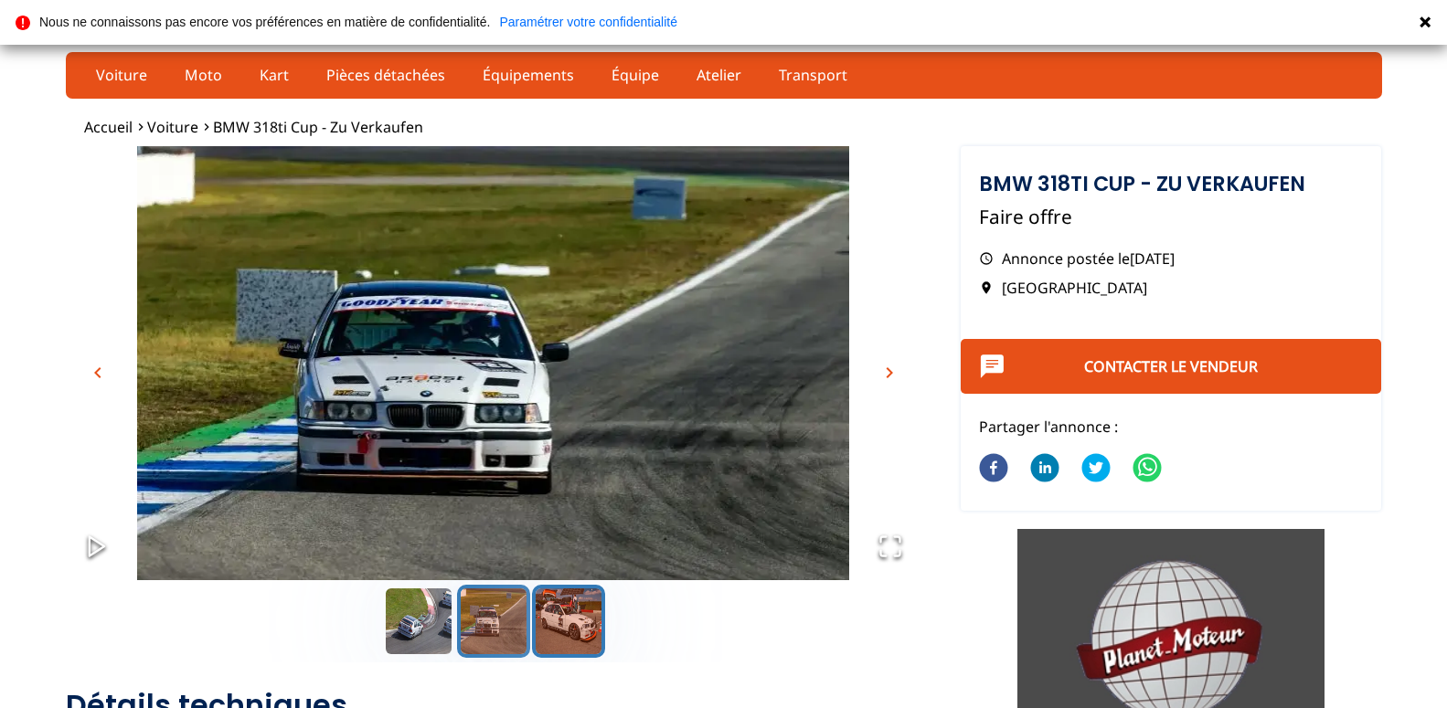
click at [570, 624] on button "Go to Slide 3" at bounding box center [568, 621] width 73 height 73
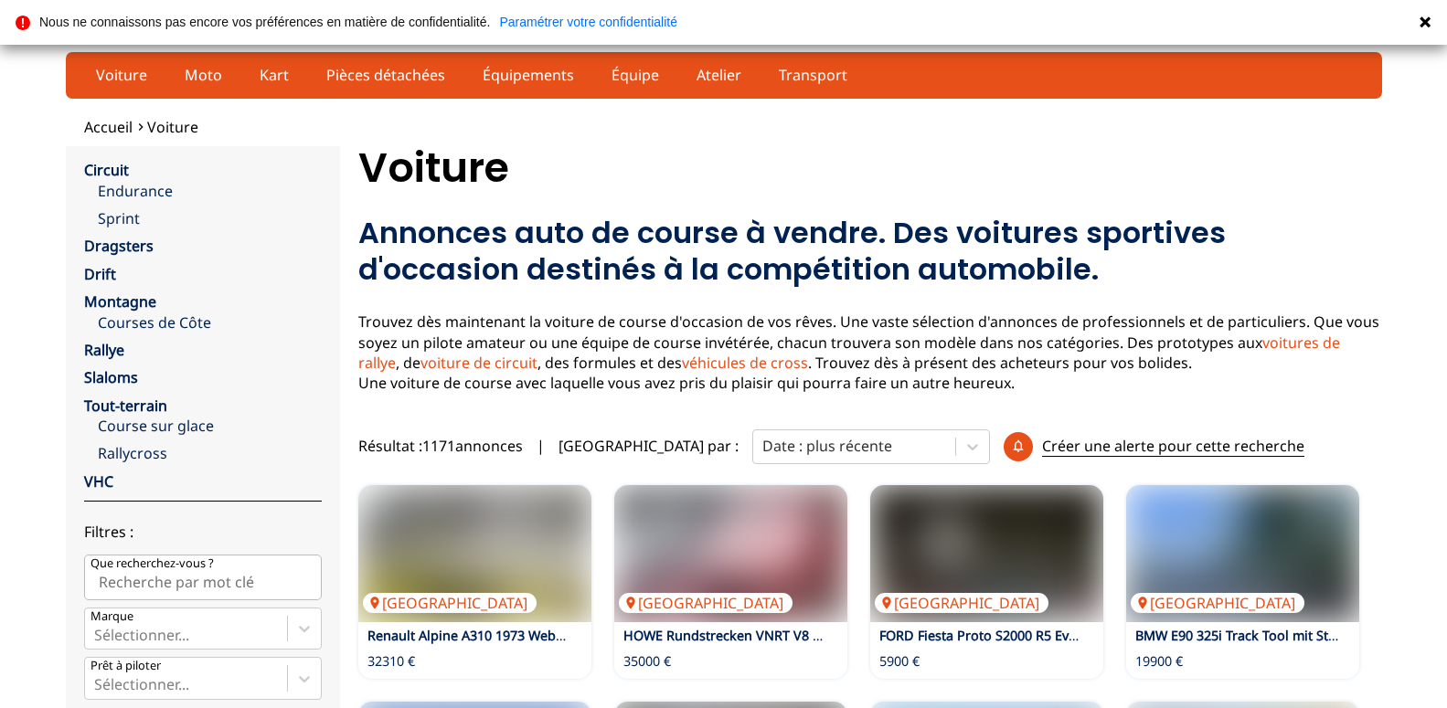
scroll to position [1286, 0]
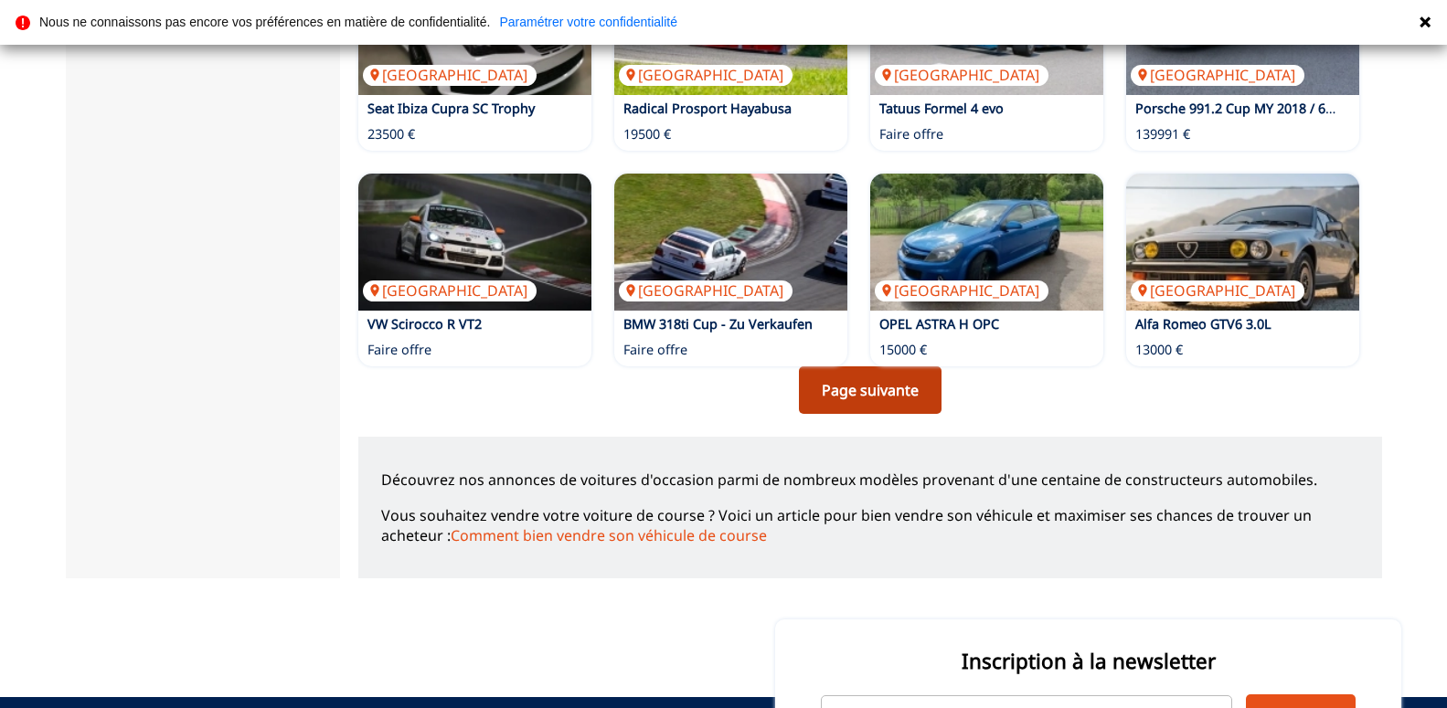
click at [845, 380] on link "Page suivante" at bounding box center [870, 391] width 143 height 48
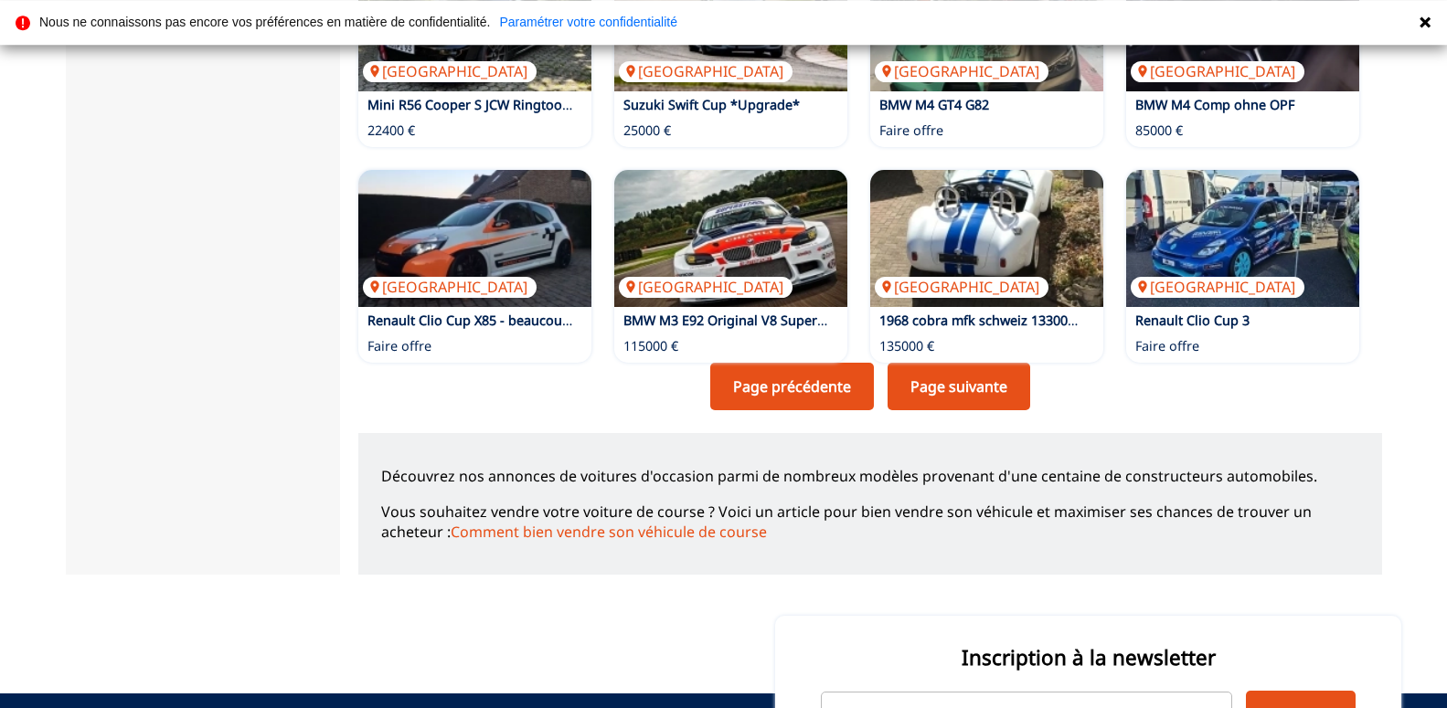
scroll to position [1305, 0]
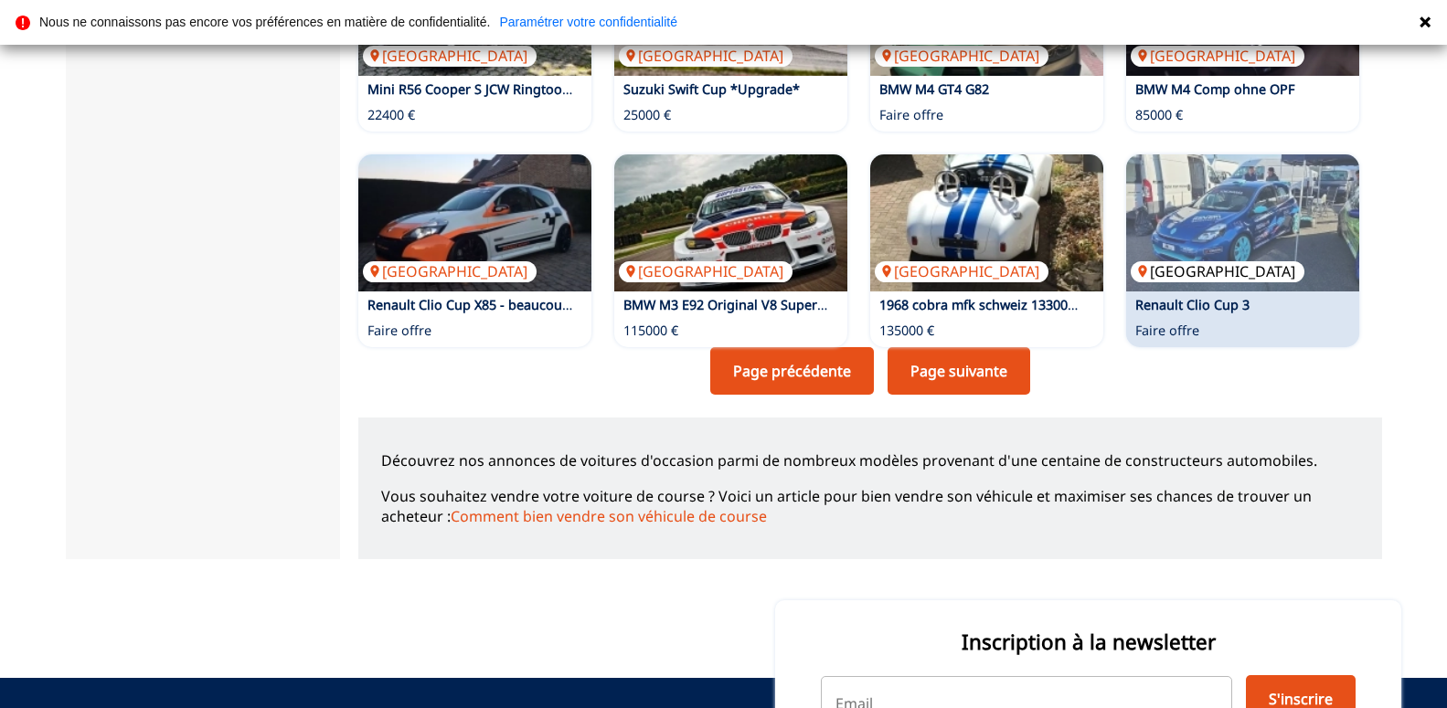
click at [1255, 228] on img at bounding box center [1242, 222] width 233 height 137
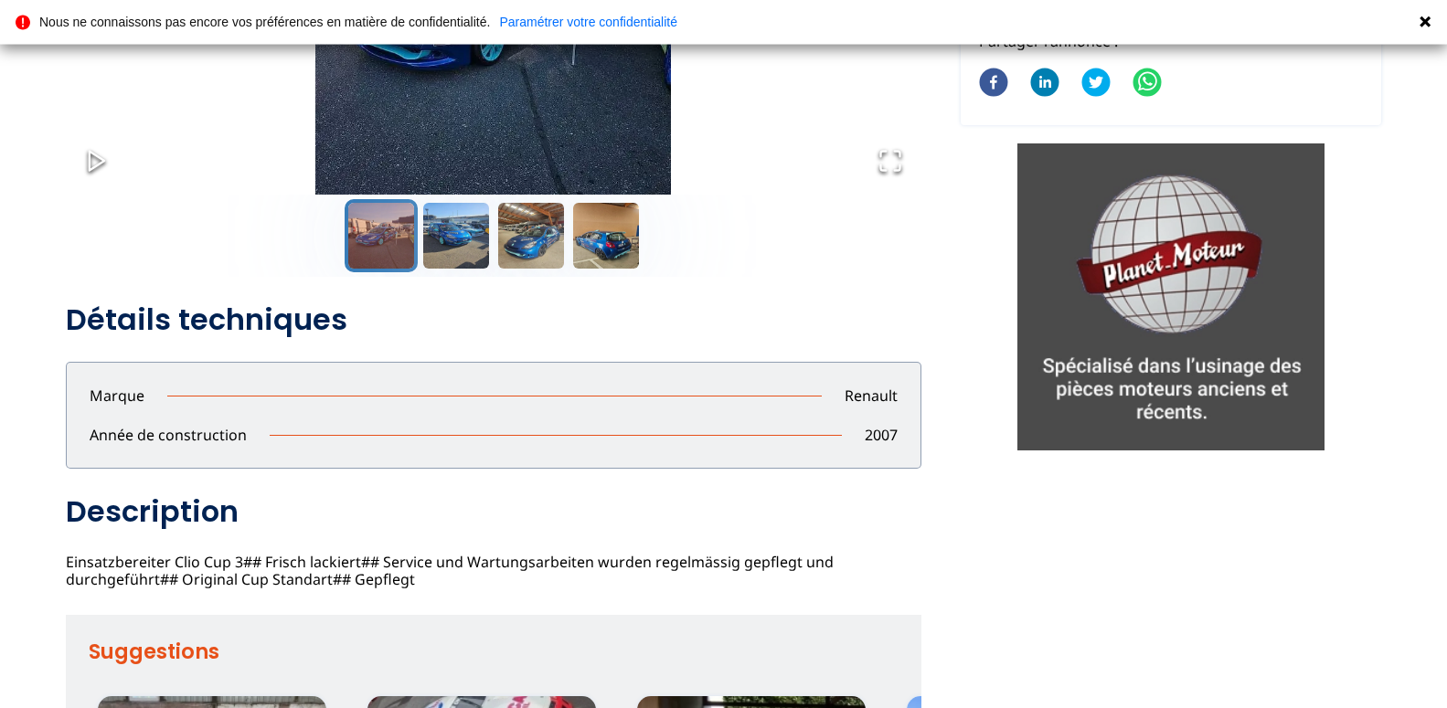
scroll to position [280, 0]
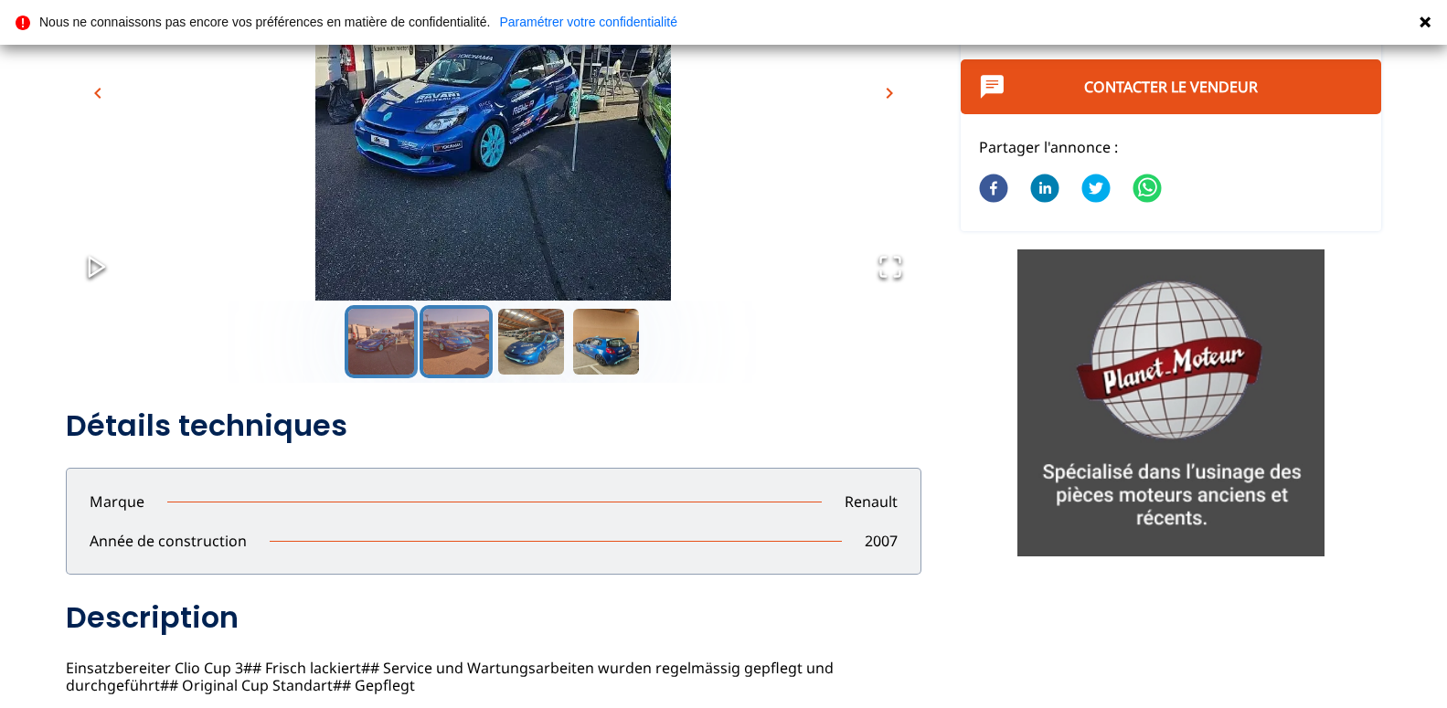
click at [452, 333] on button "Go to Slide 2" at bounding box center [456, 341] width 73 height 73
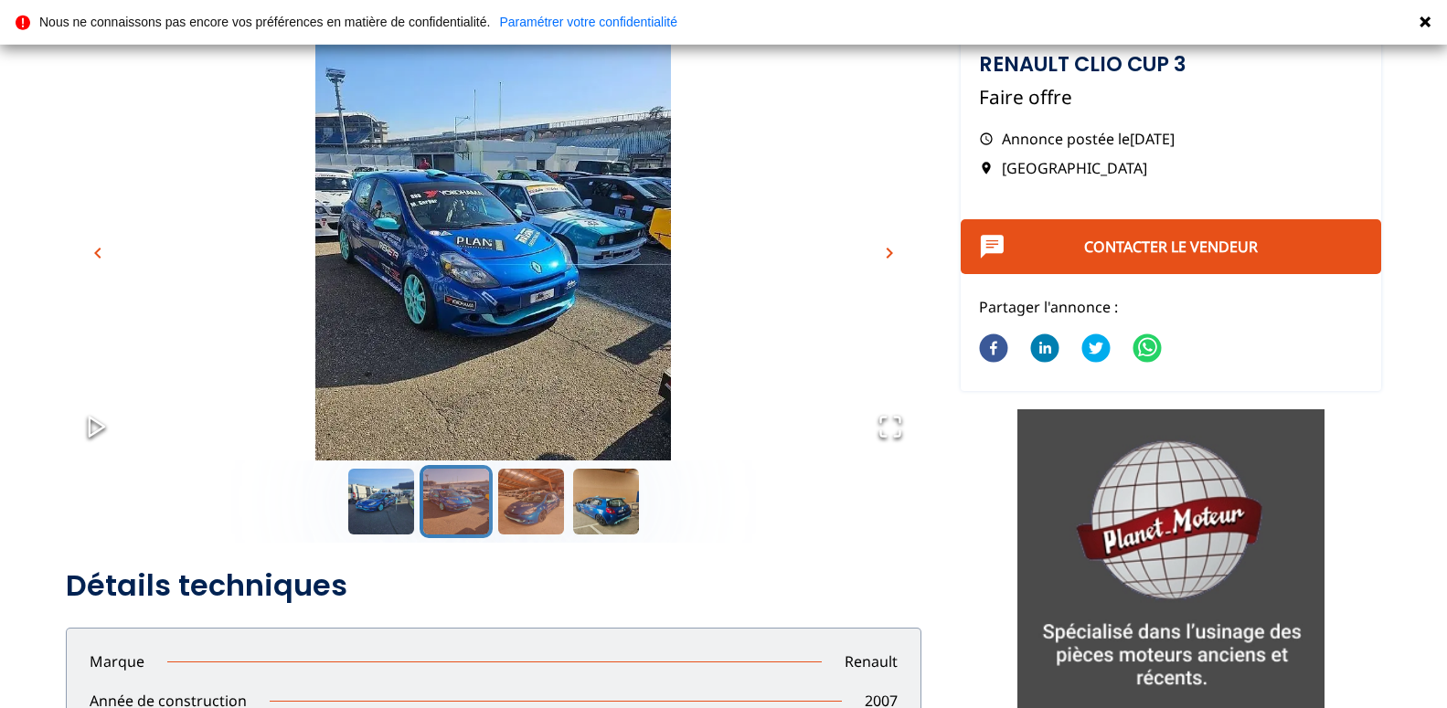
scroll to position [93, 0]
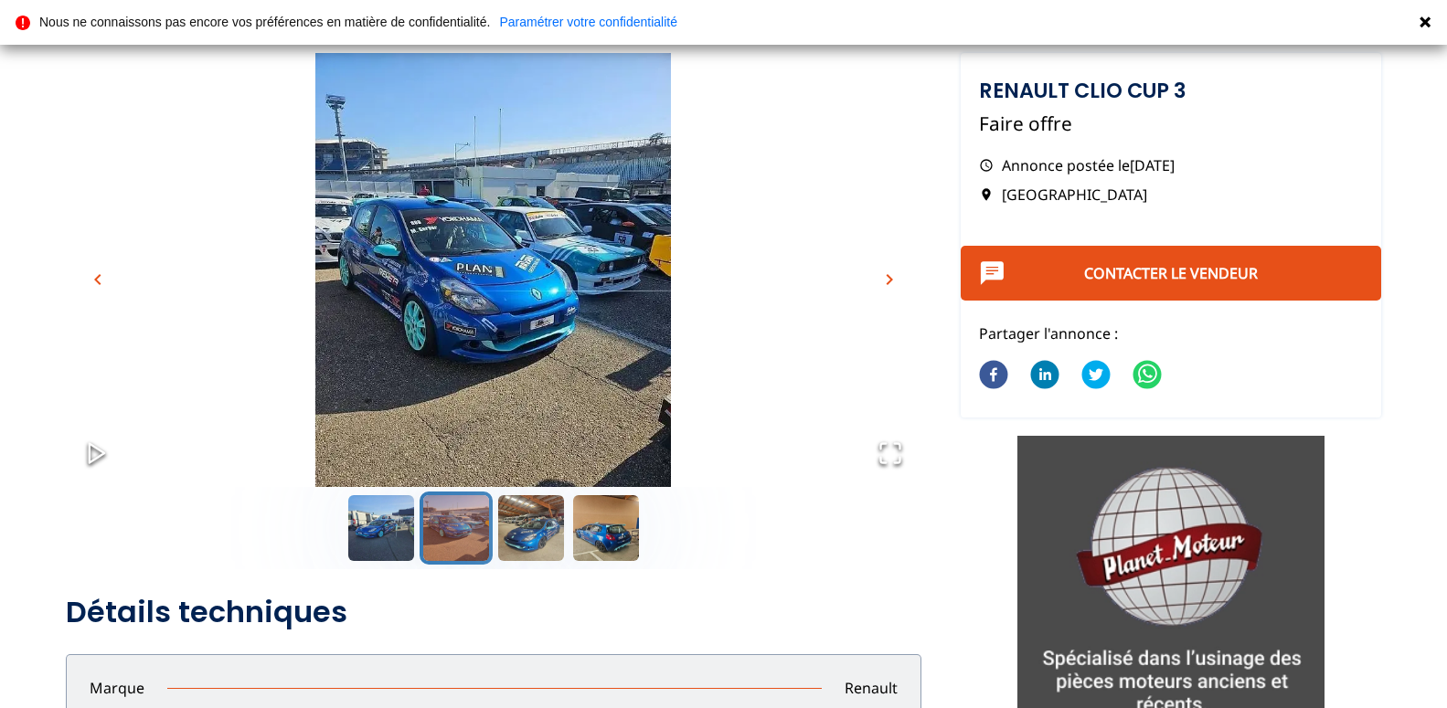
click at [890, 445] on icon "Open Fullscreen" at bounding box center [891, 454] width 26 height 26
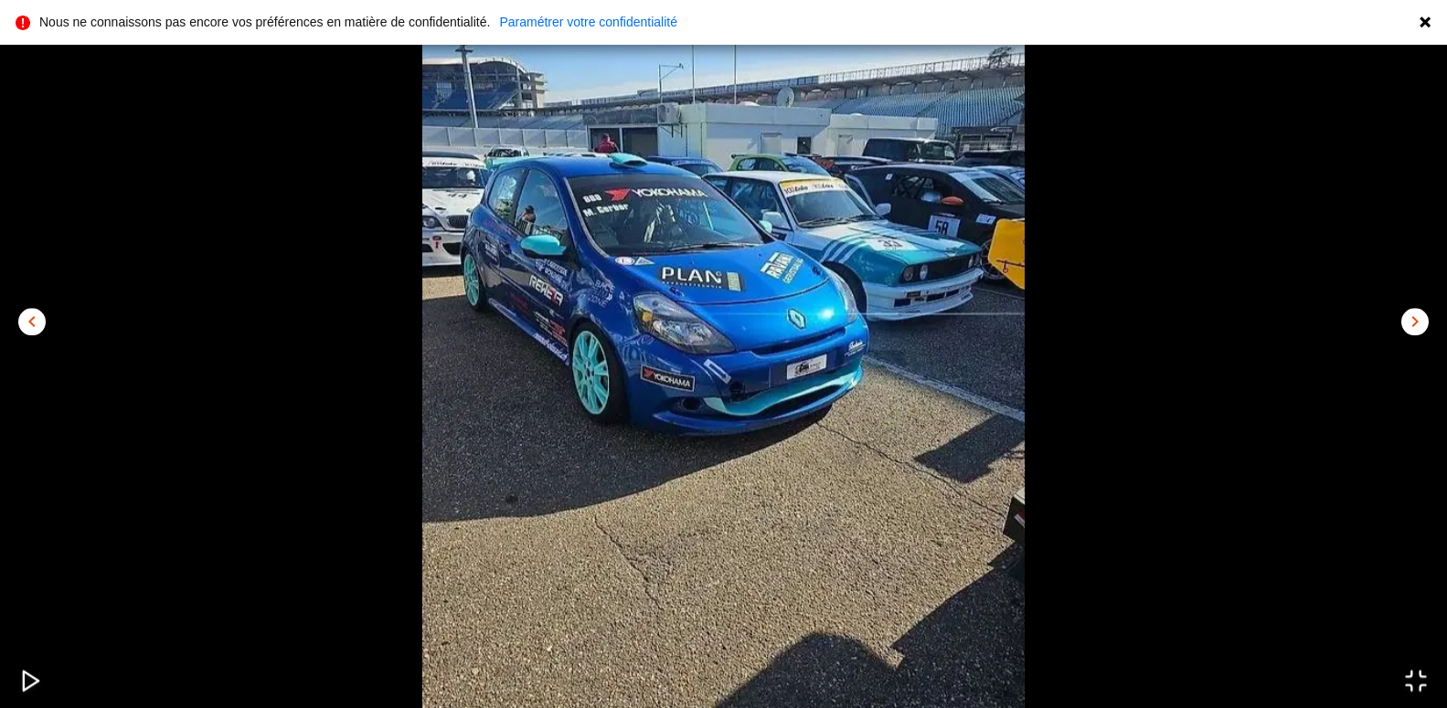
click at [1411, 324] on span "chevron_right" at bounding box center [1415, 323] width 22 height 22
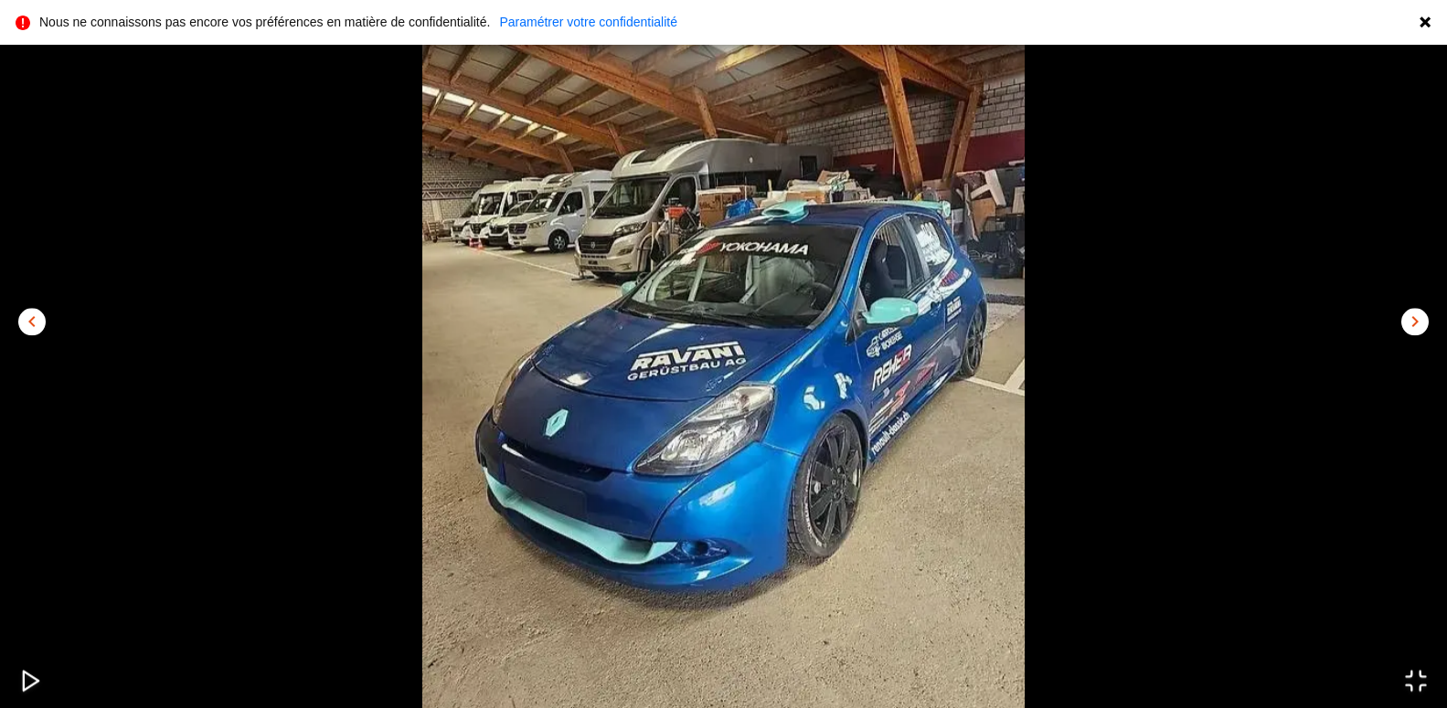
click at [1411, 324] on span "chevron_right" at bounding box center [1415, 323] width 22 height 22
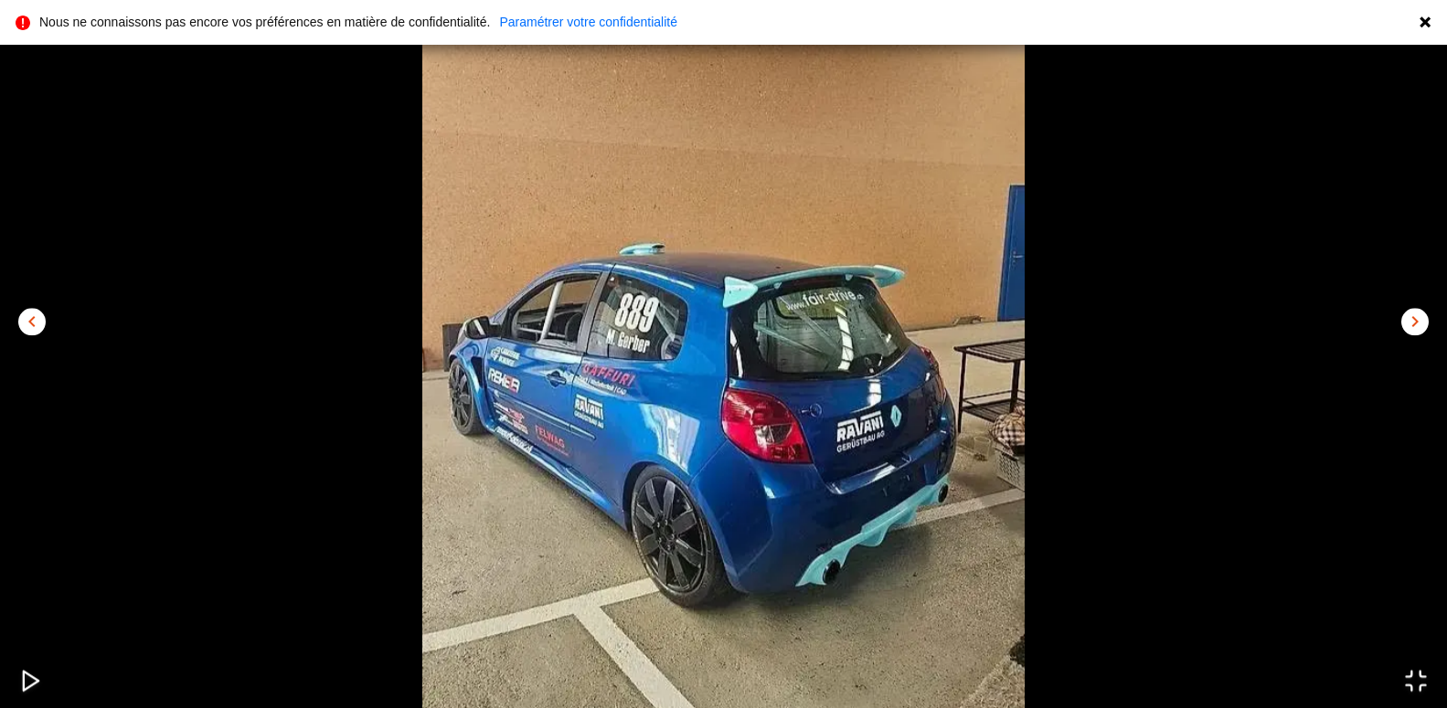
click at [1411, 323] on span "chevron_right" at bounding box center [1415, 323] width 22 height 22
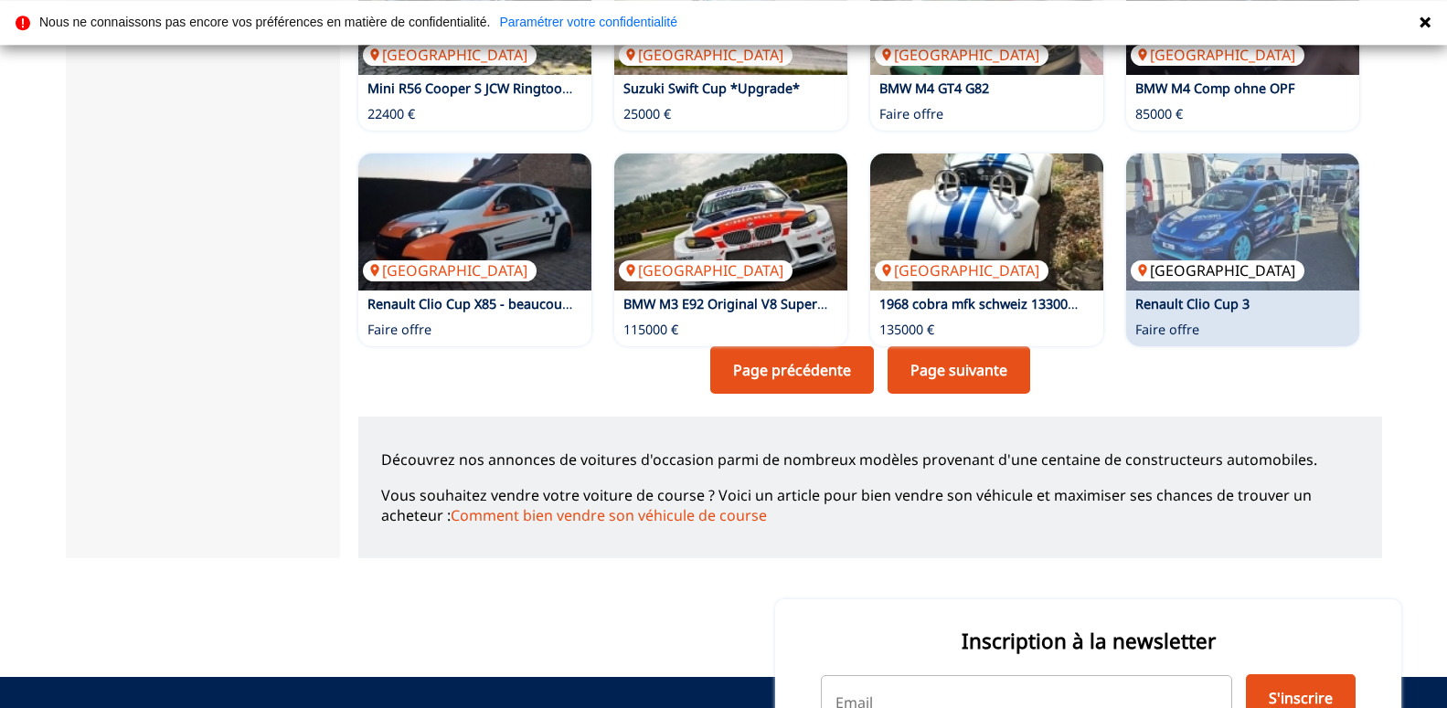
scroll to position [1212, 0]
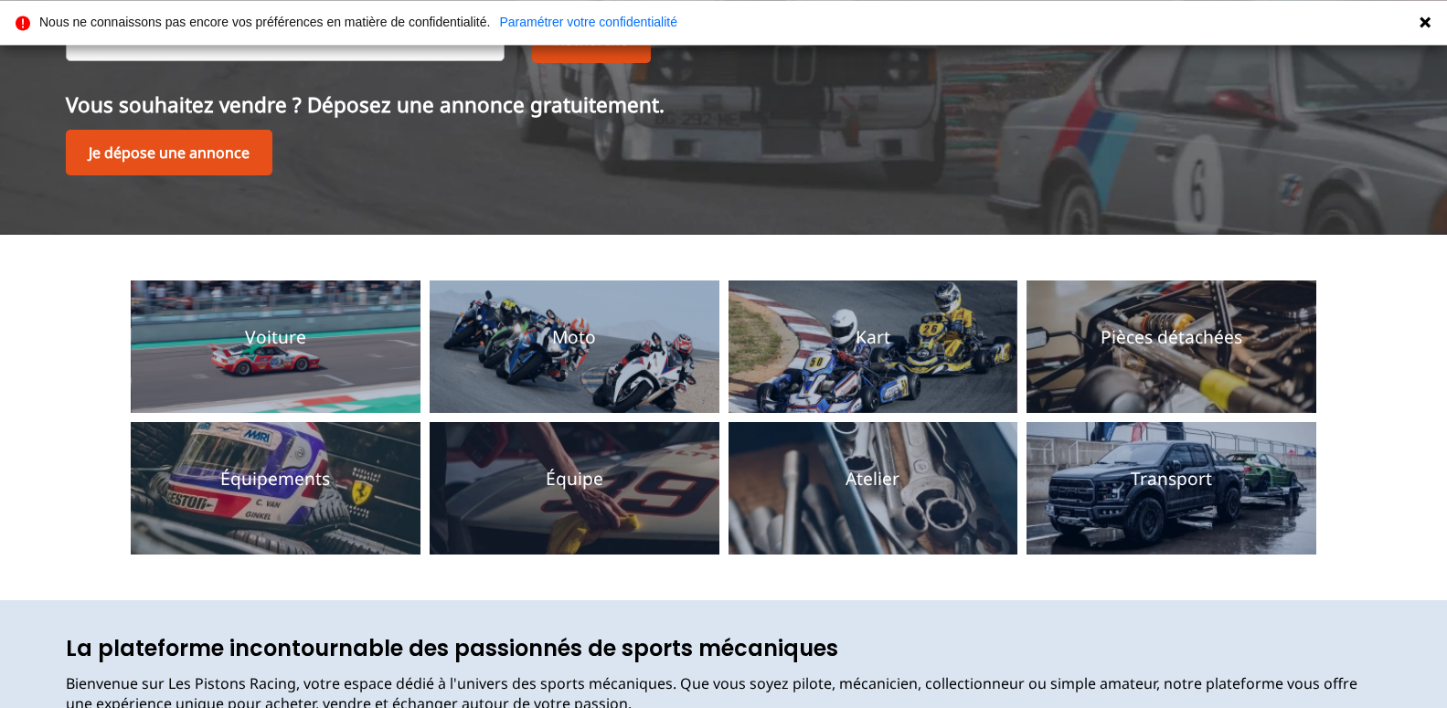
scroll to position [280, 0]
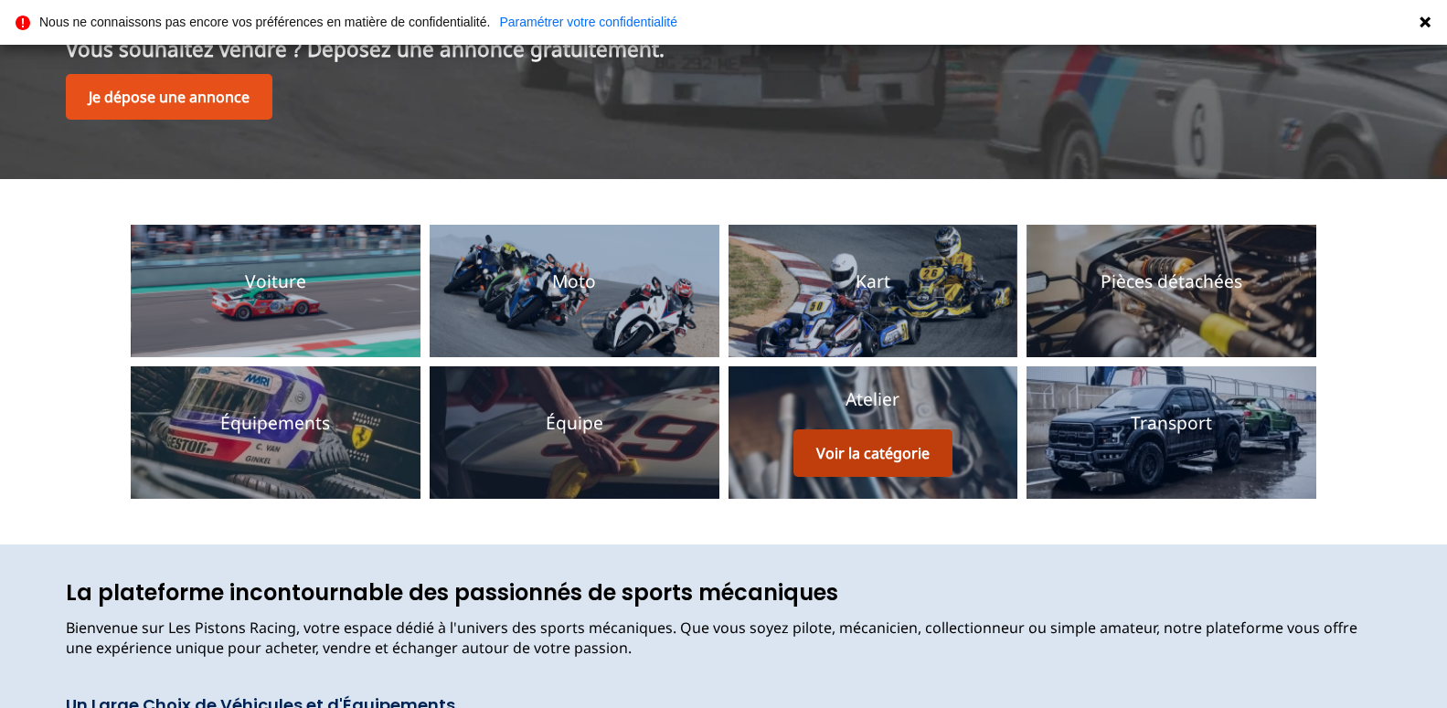
click at [879, 457] on button "Voir la catégorie" at bounding box center [872, 454] width 159 height 48
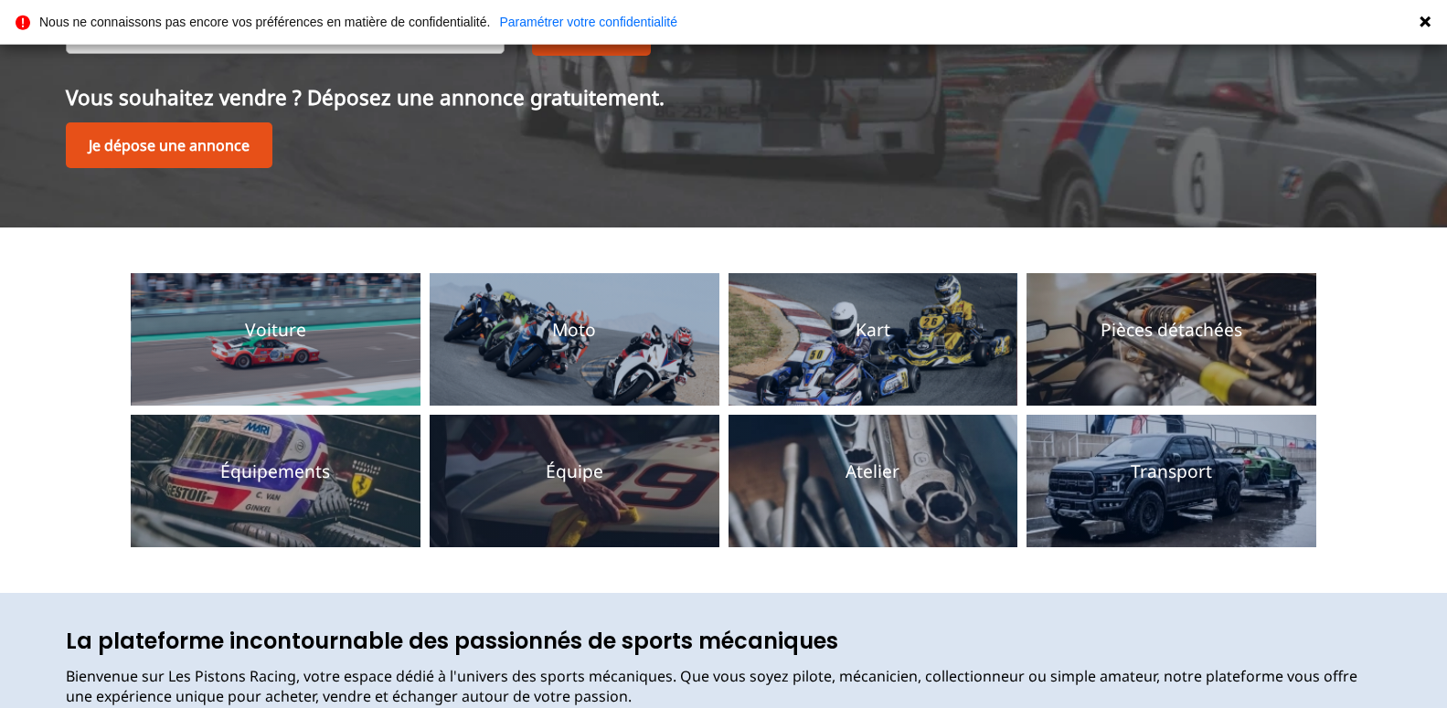
scroll to position [280, 0]
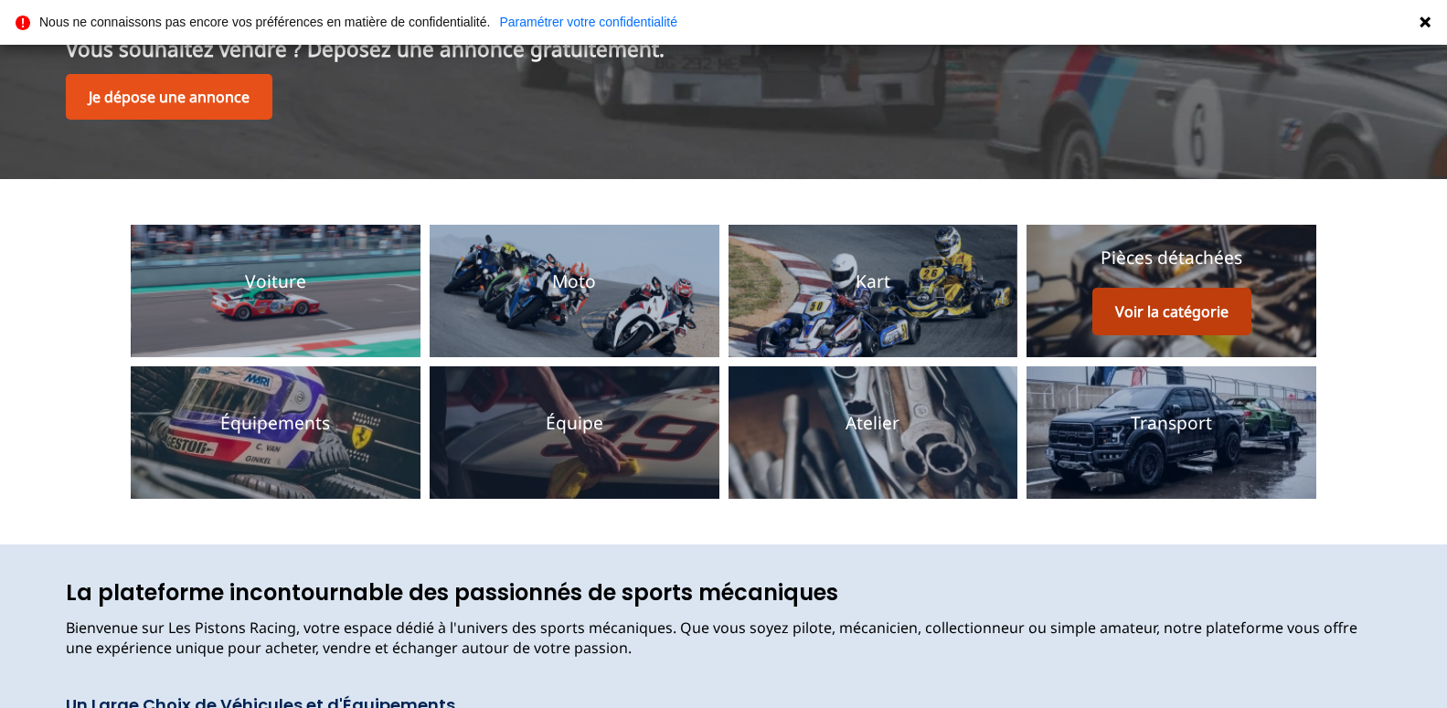
click at [1149, 319] on button "Voir la catégorie" at bounding box center [1171, 312] width 159 height 48
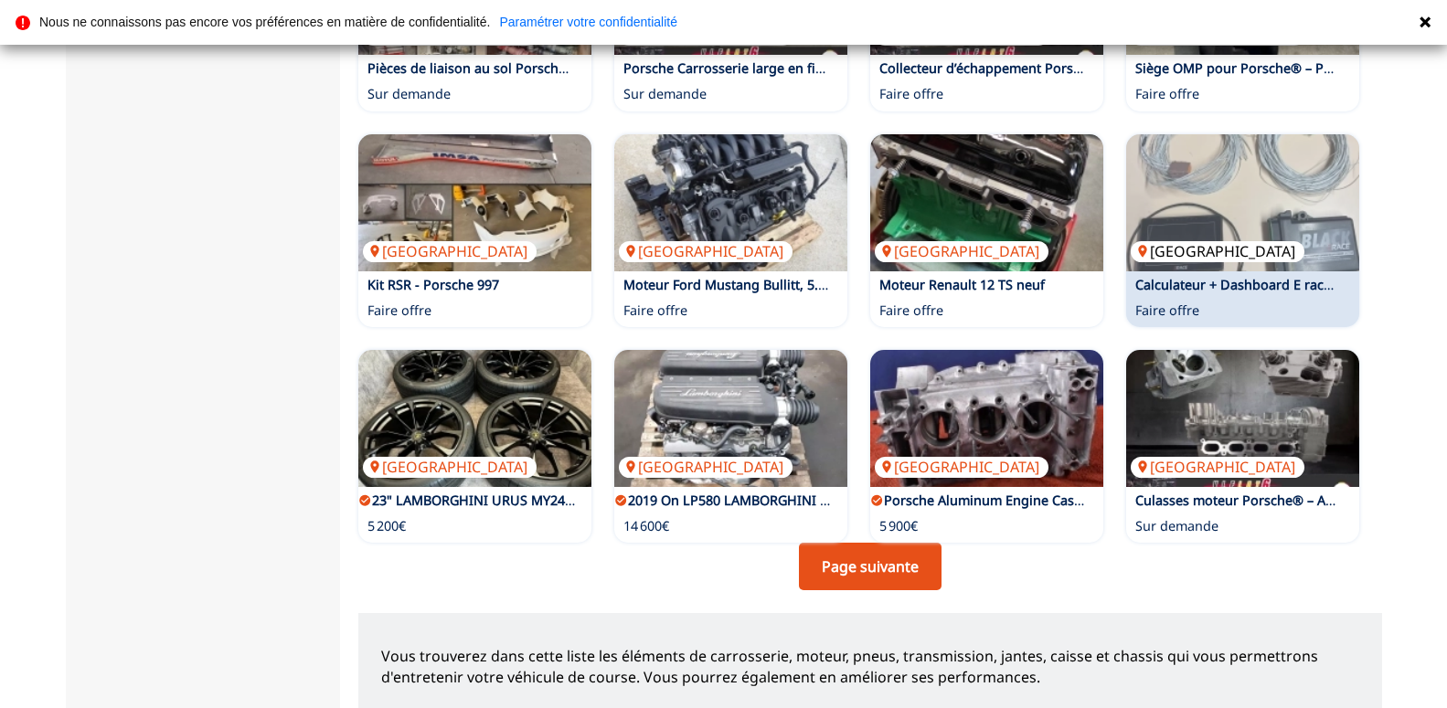
scroll to position [1119, 0]
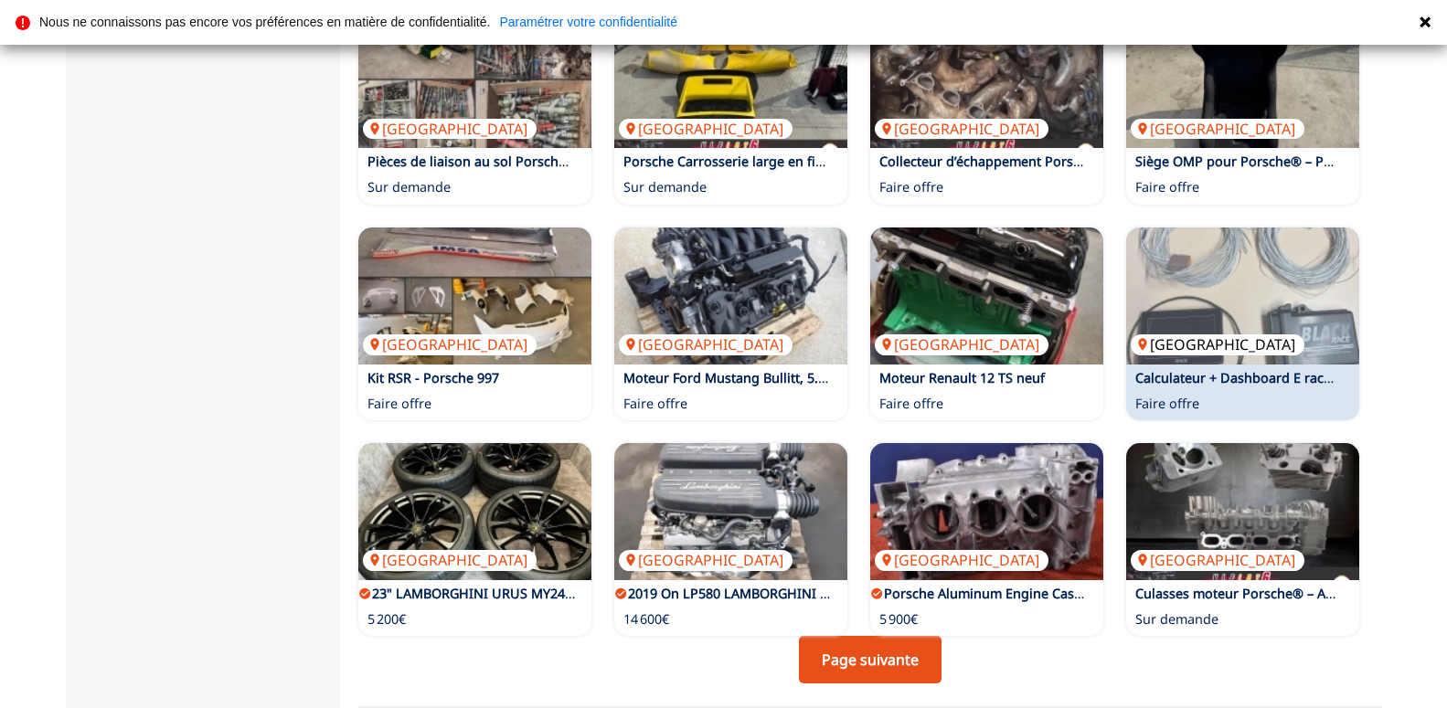
click at [1267, 275] on img at bounding box center [1242, 296] width 233 height 137
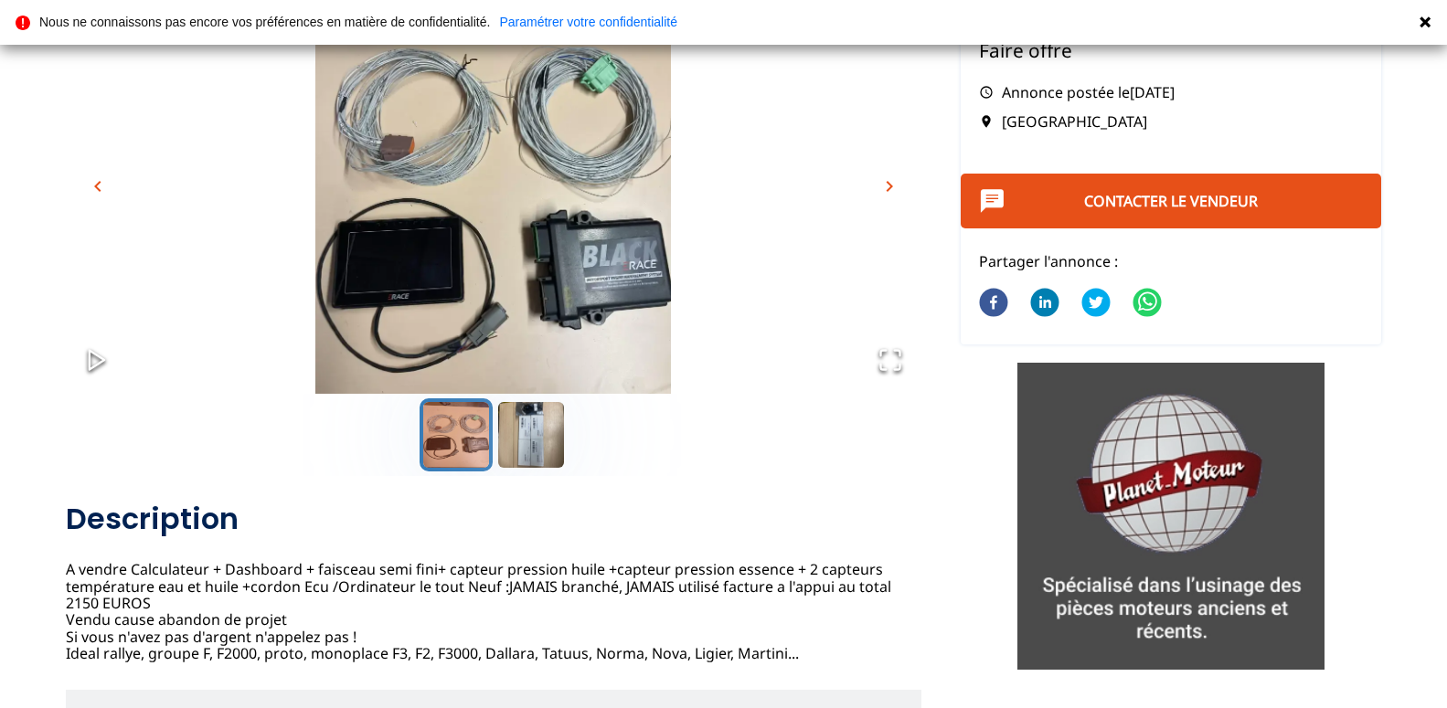
scroll to position [280, 0]
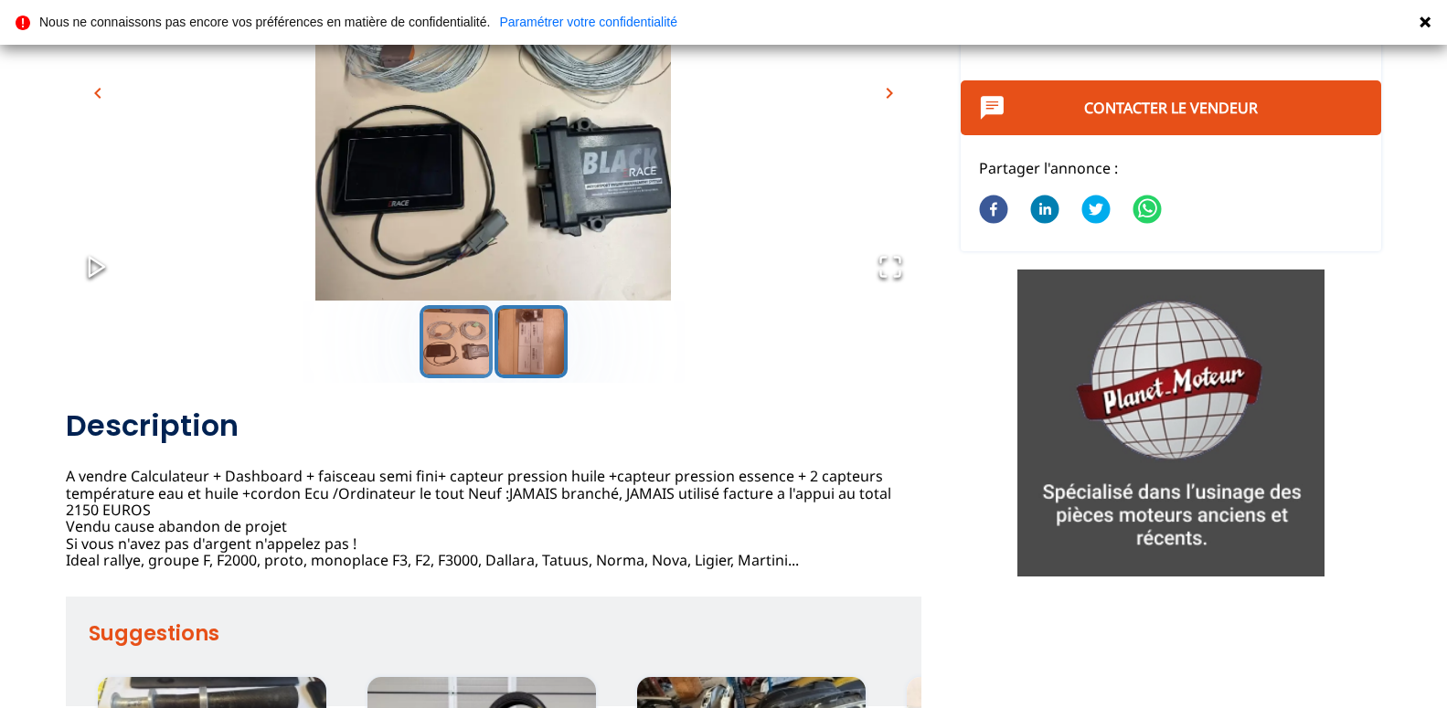
click at [521, 345] on button "Go to Slide 2" at bounding box center [531, 341] width 73 height 73
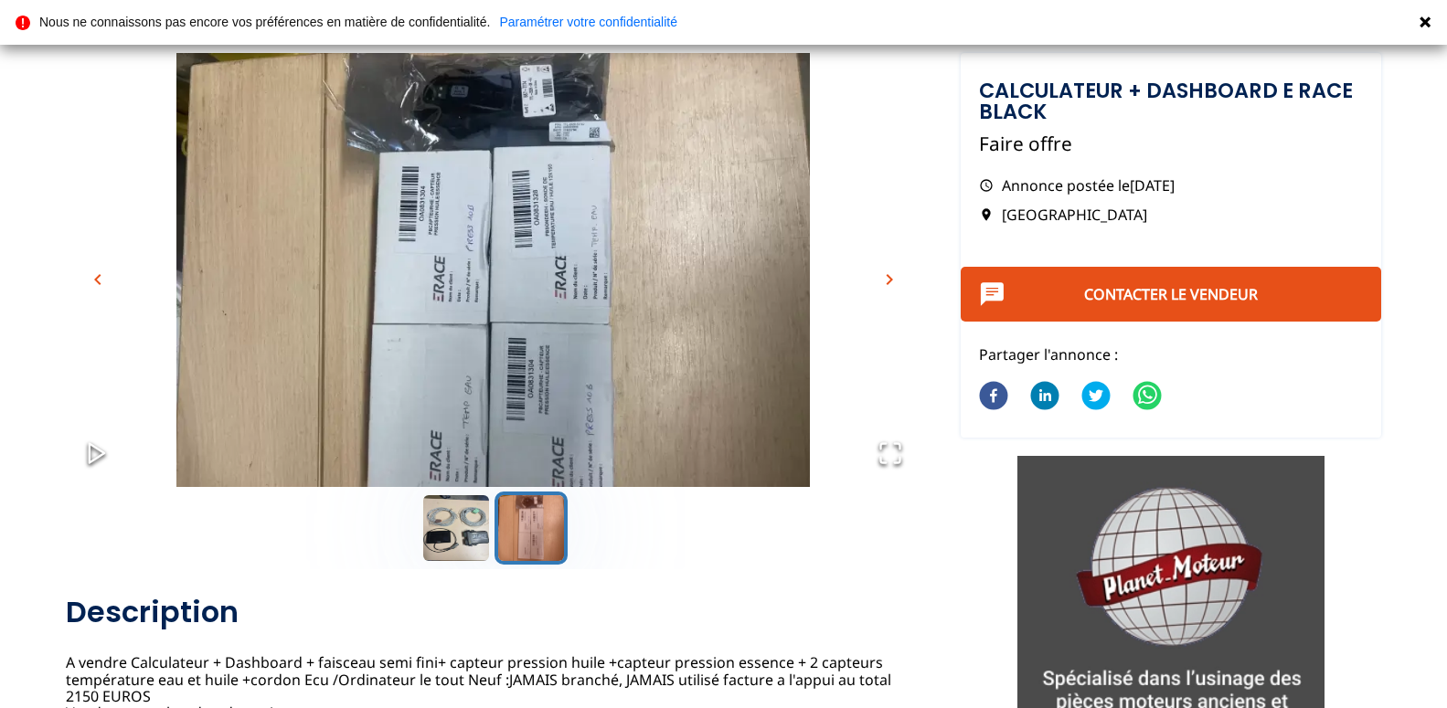
scroll to position [0, 0]
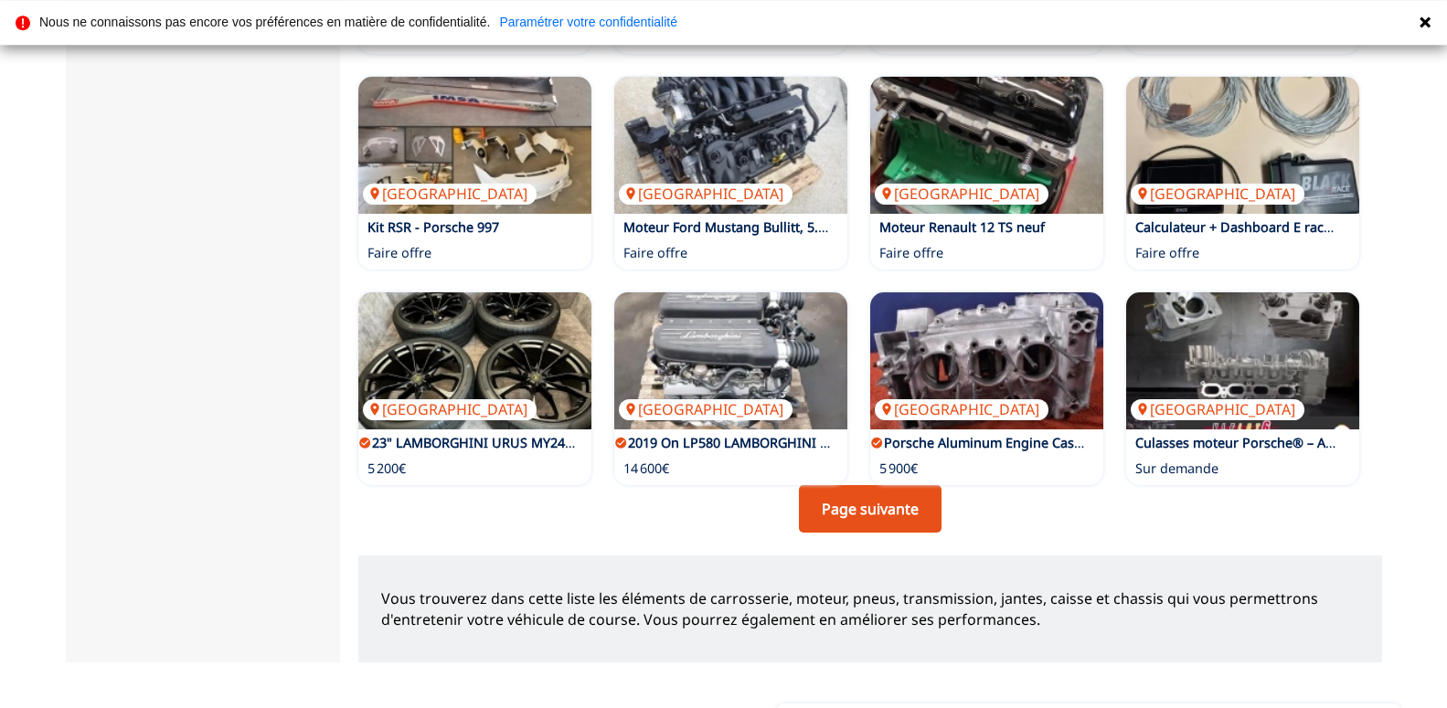
scroll to position [1305, 0]
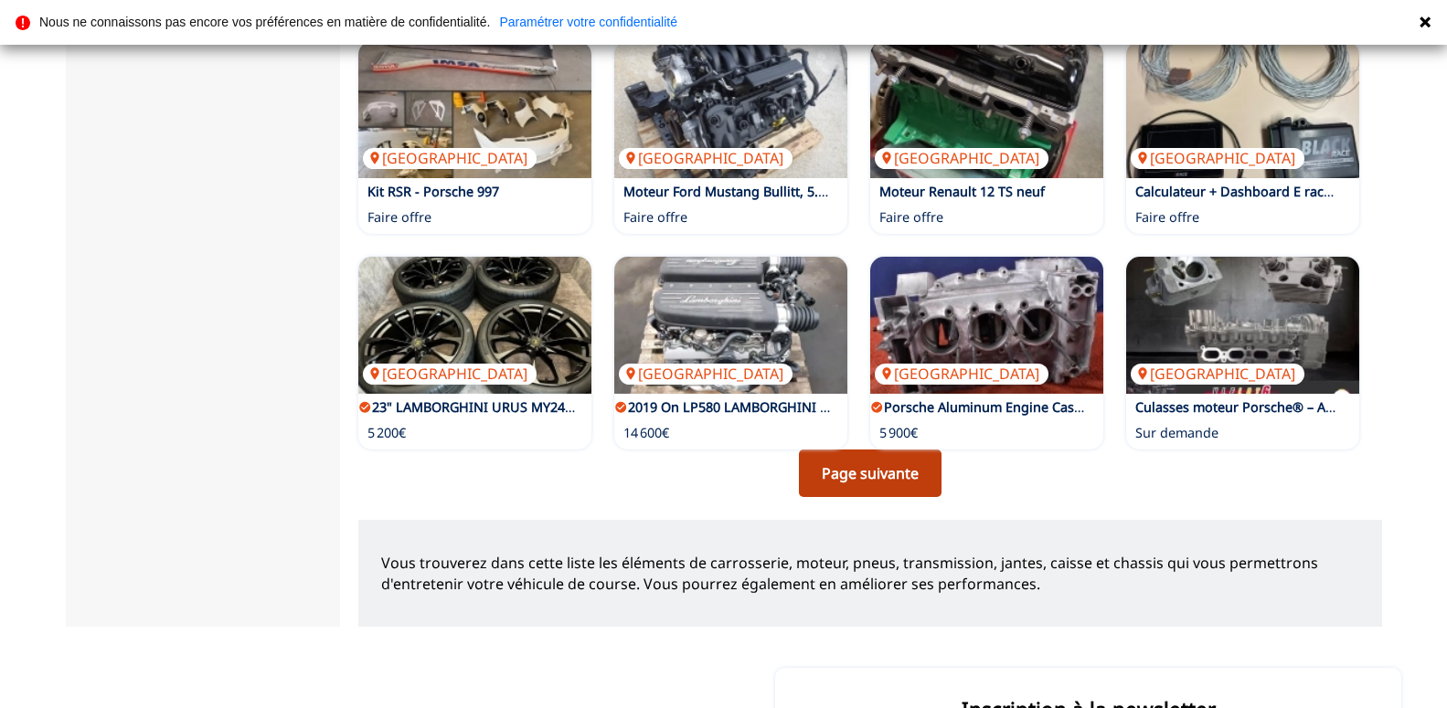
click at [860, 450] on link "Page suivante" at bounding box center [870, 474] width 143 height 48
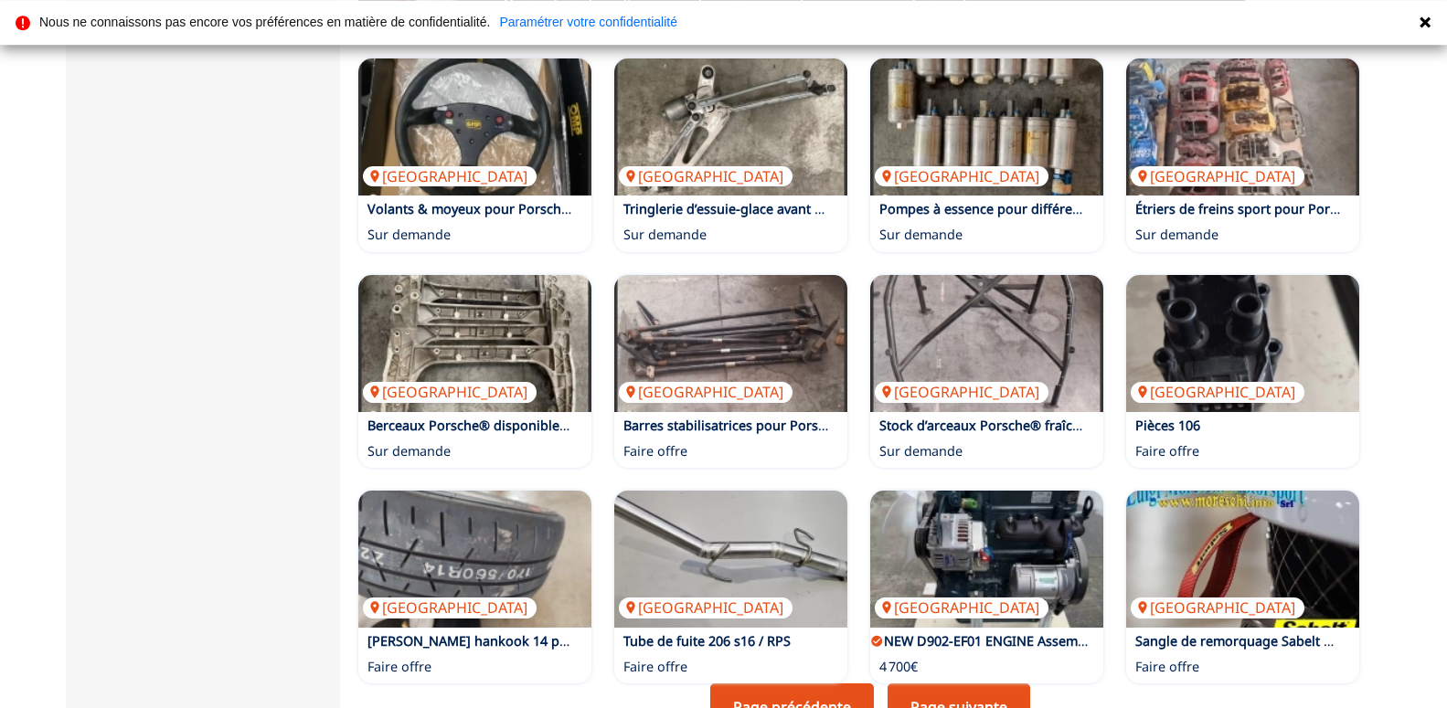
scroll to position [1119, 0]
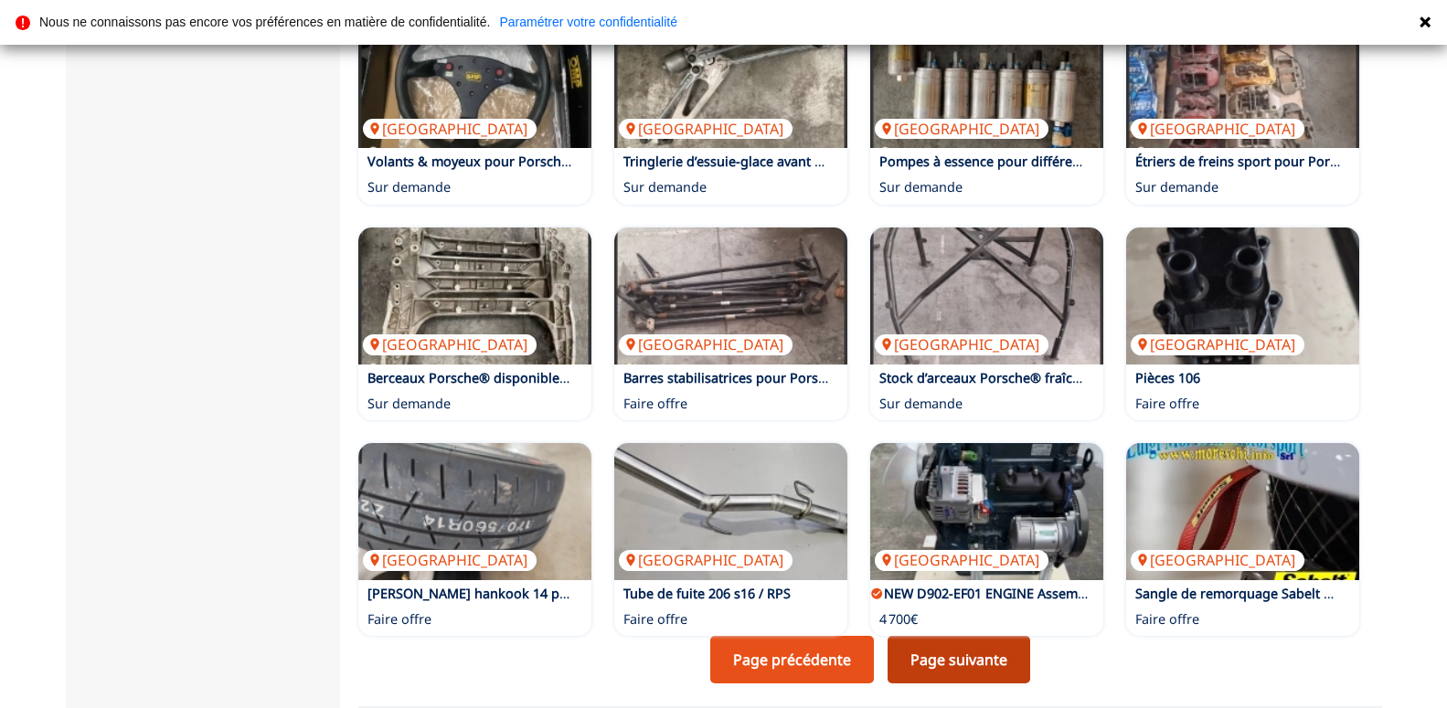
click at [972, 636] on link "Page suivante" at bounding box center [959, 660] width 143 height 48
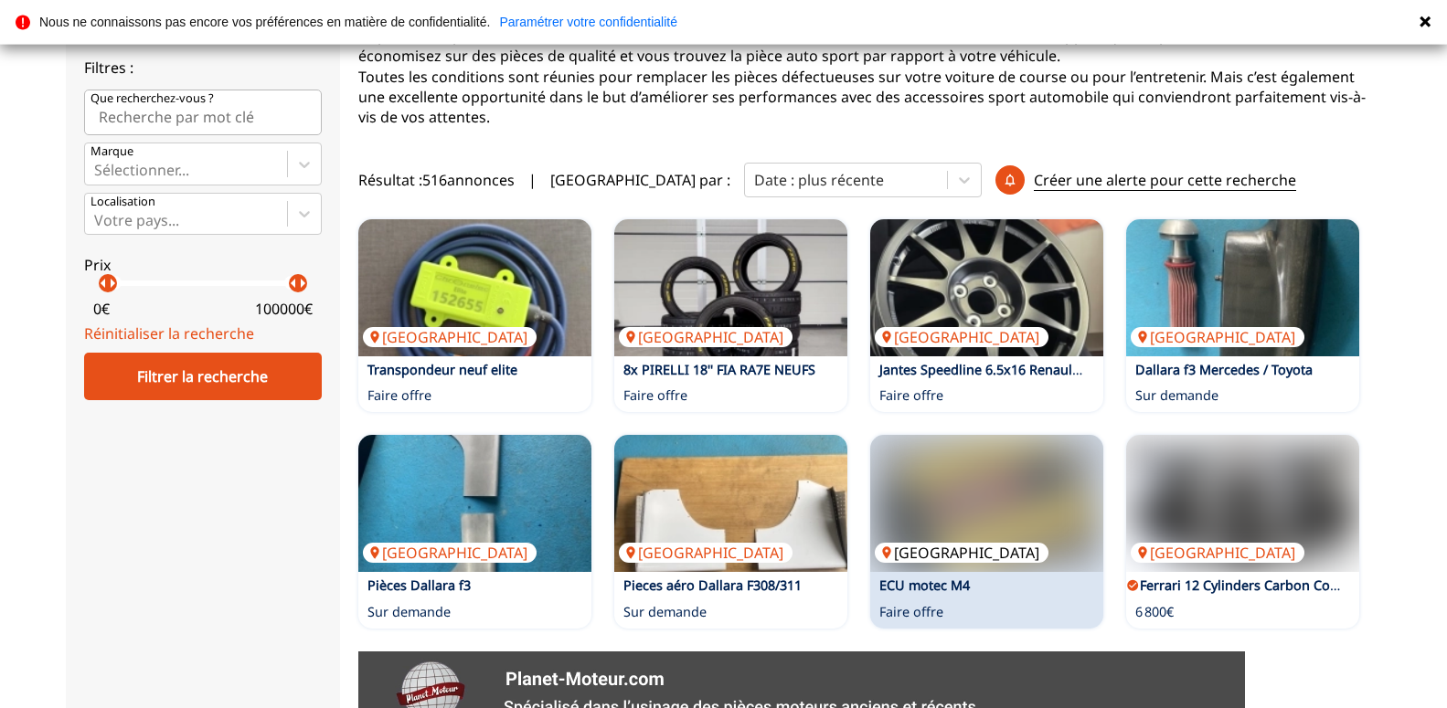
scroll to position [373, 0]
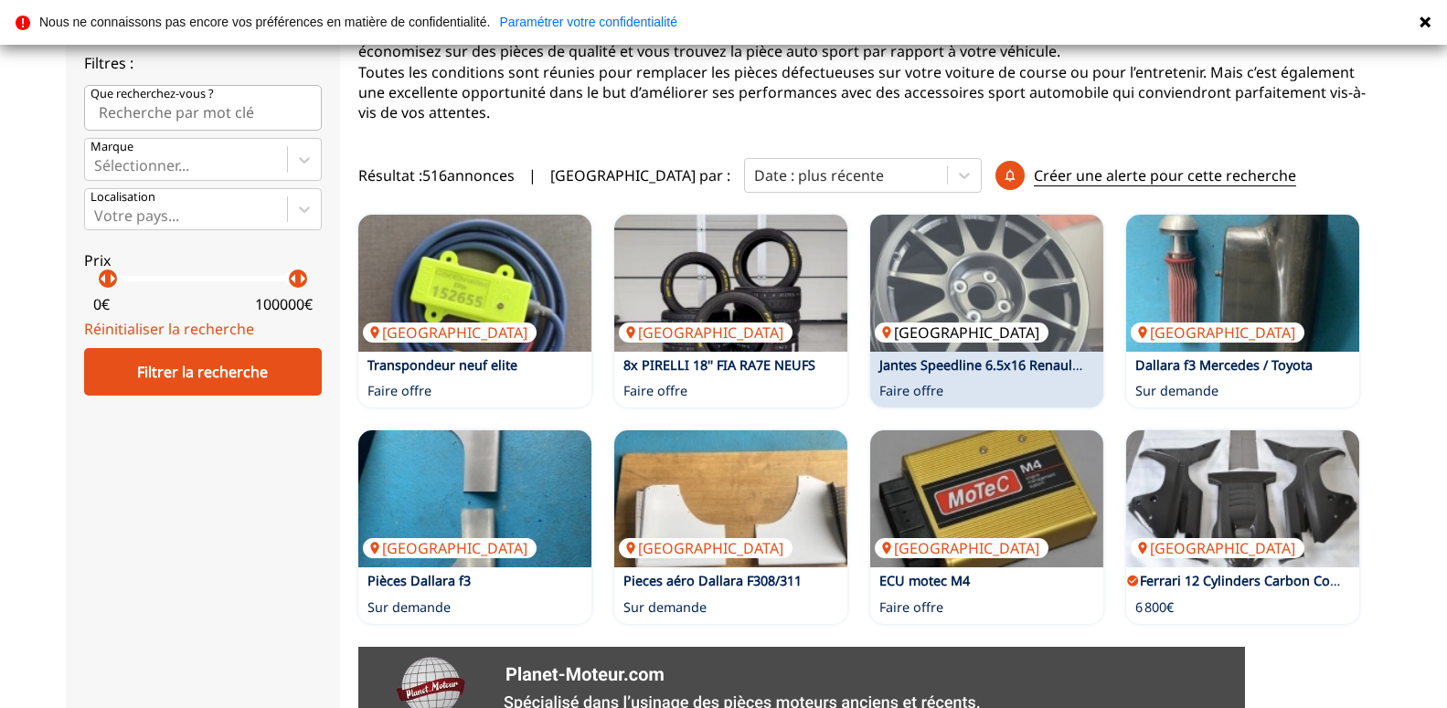
click at [988, 251] on img at bounding box center [986, 283] width 233 height 137
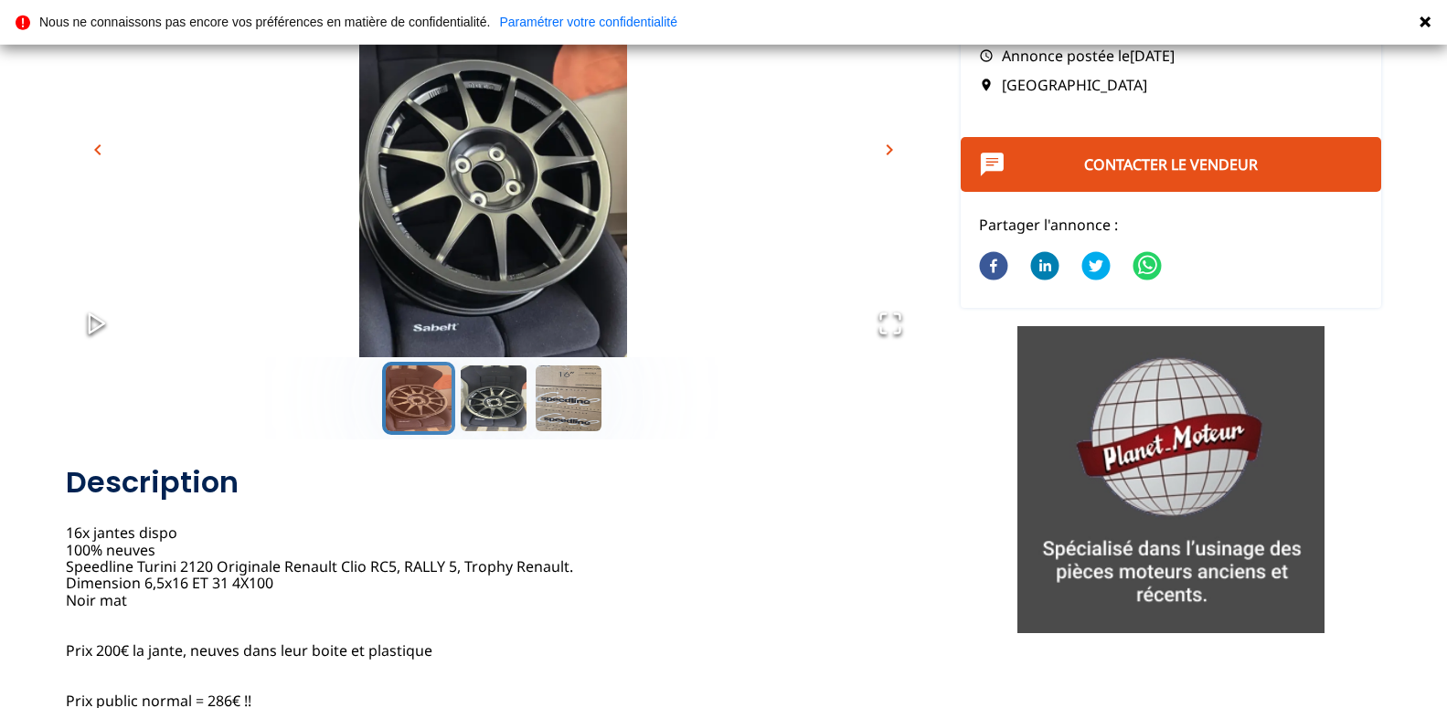
scroll to position [186, 0]
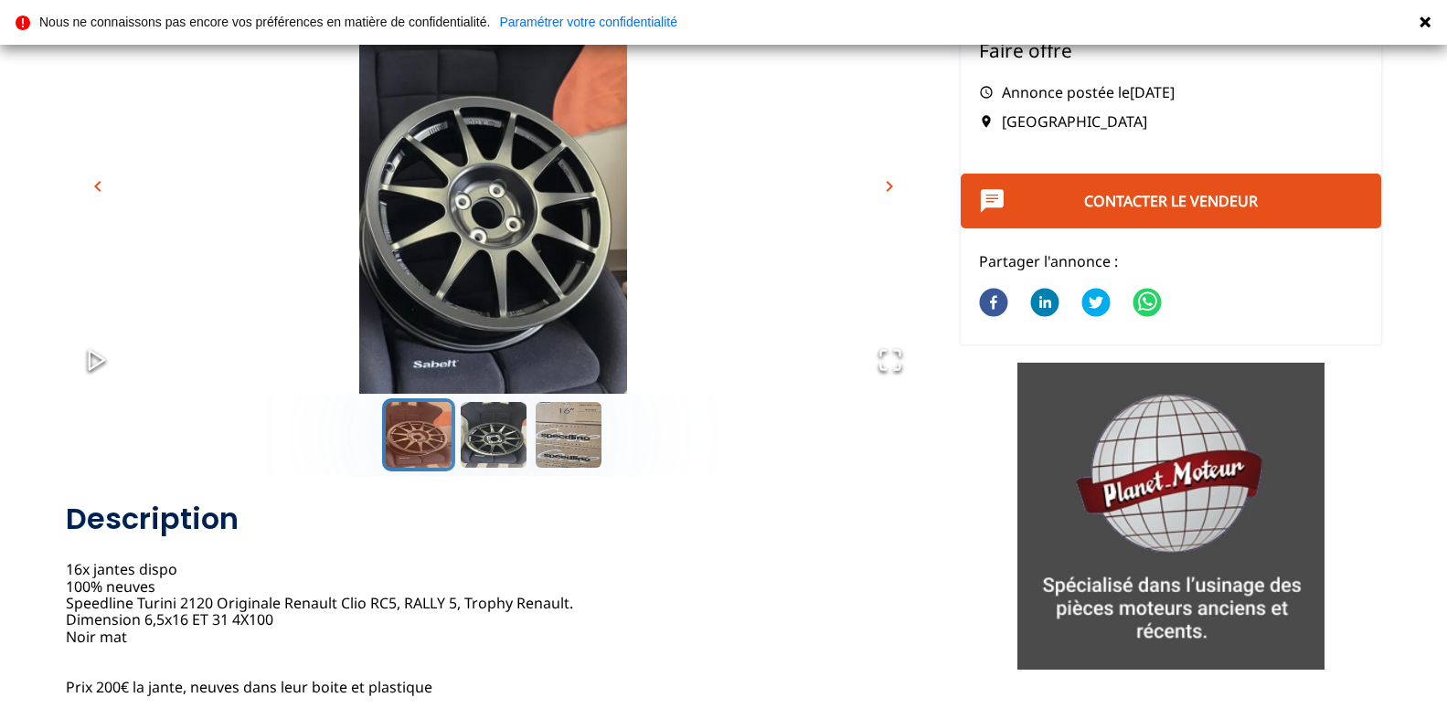
click at [567, 254] on img "Go to Slide 1" at bounding box center [494, 197] width 856 height 475
click at [417, 431] on button "Go to Slide 1" at bounding box center [418, 435] width 73 height 73
click at [500, 437] on button "Go to Slide 2" at bounding box center [493, 435] width 73 height 73
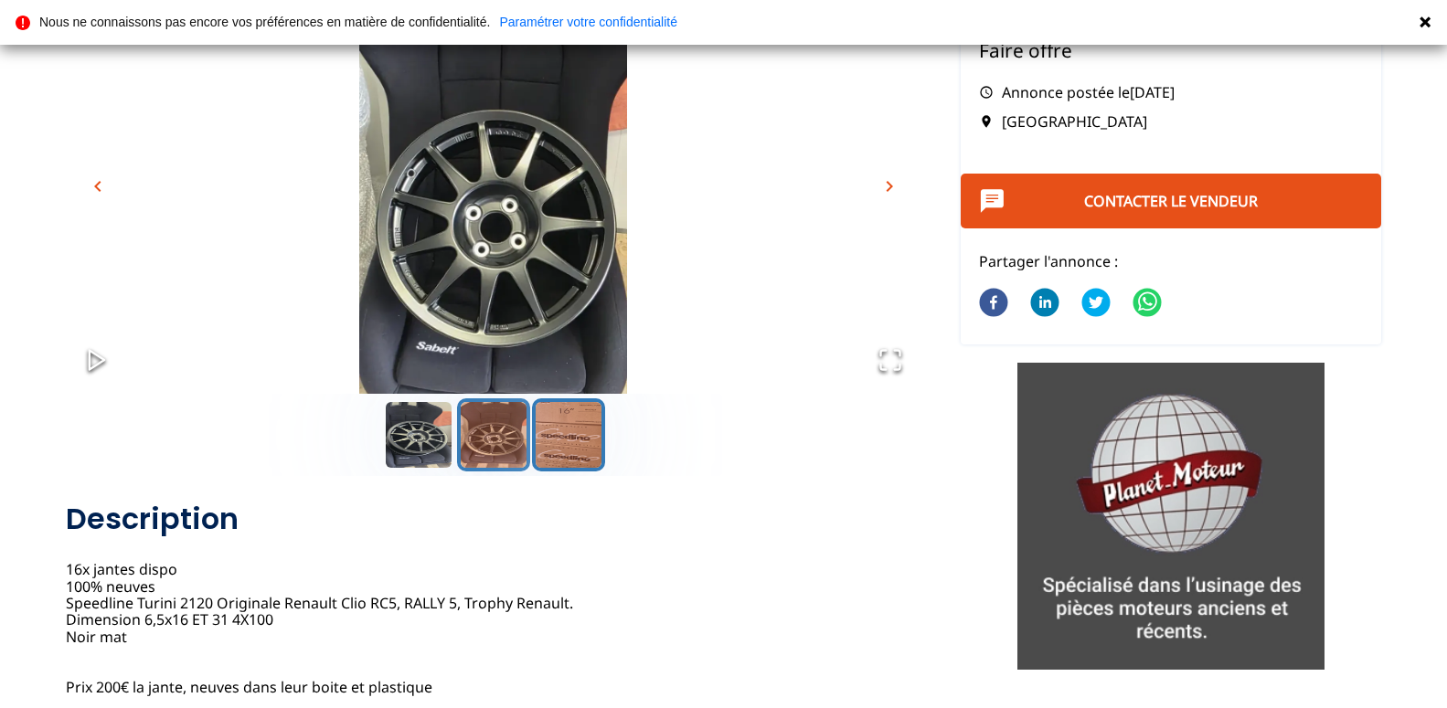
click at [573, 441] on button "Go to Slide 3" at bounding box center [568, 435] width 73 height 73
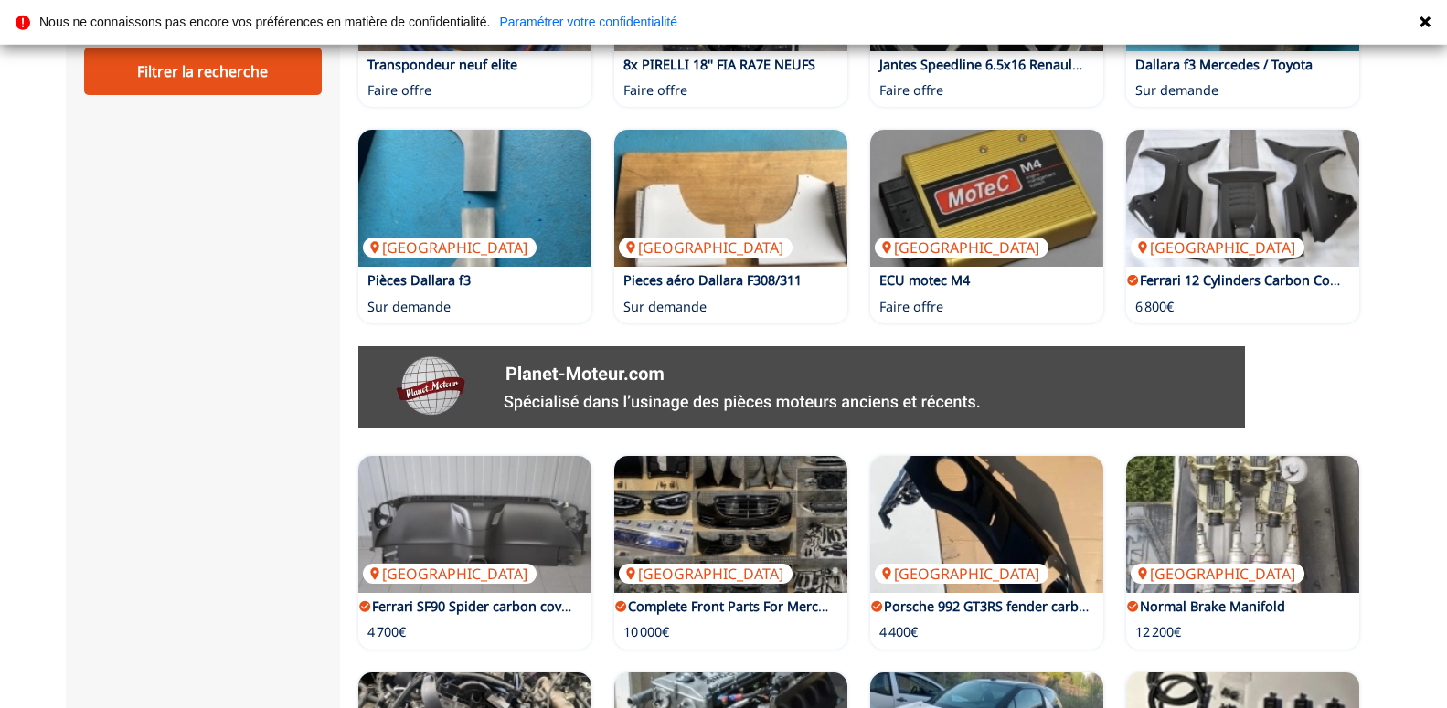
scroll to position [684, 0]
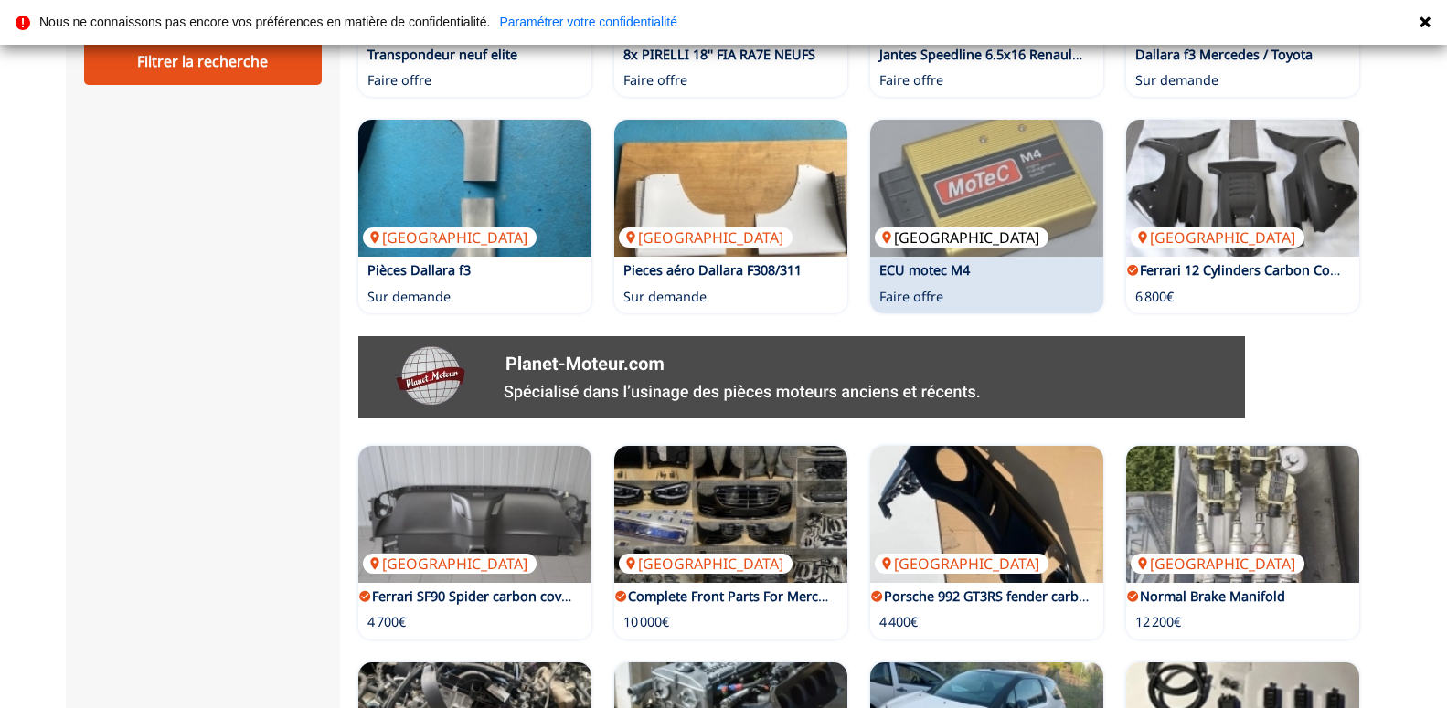
click at [952, 152] on img at bounding box center [986, 188] width 233 height 137
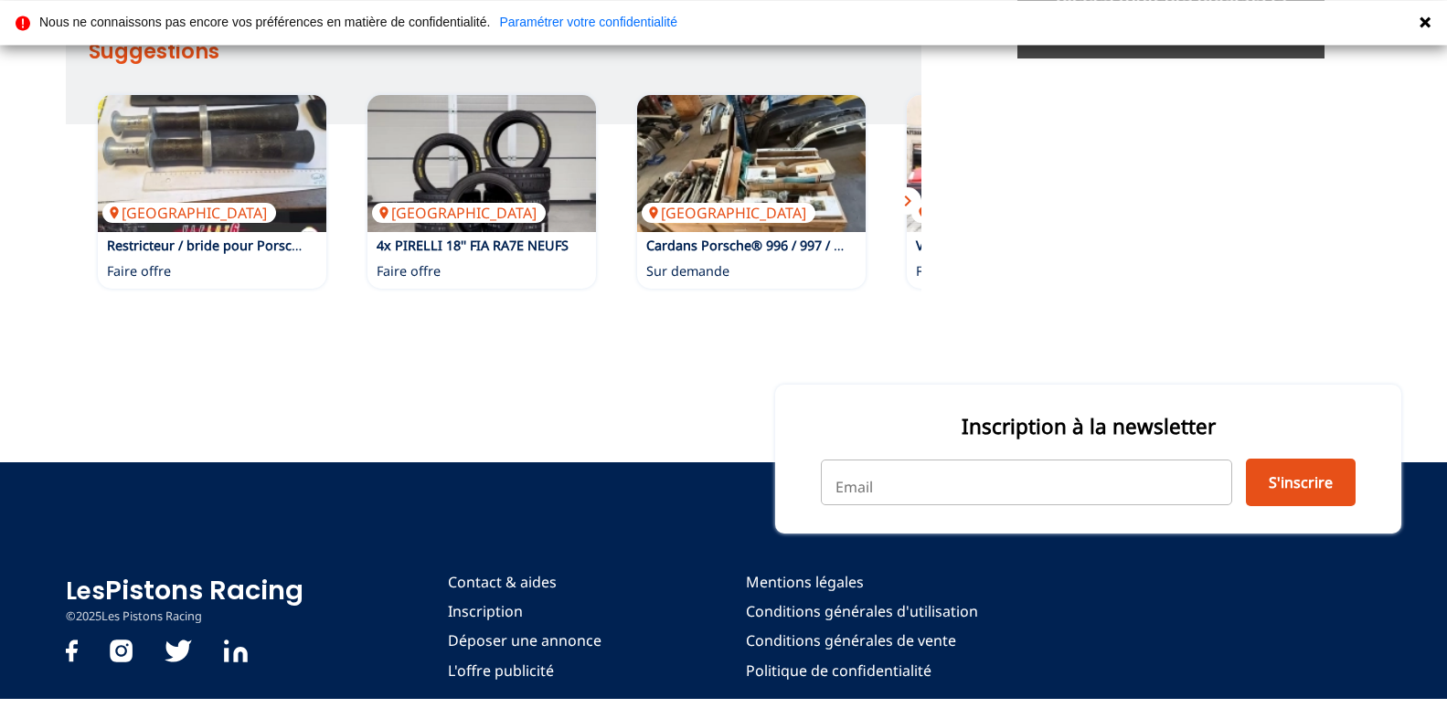
scroll to position [822, 0]
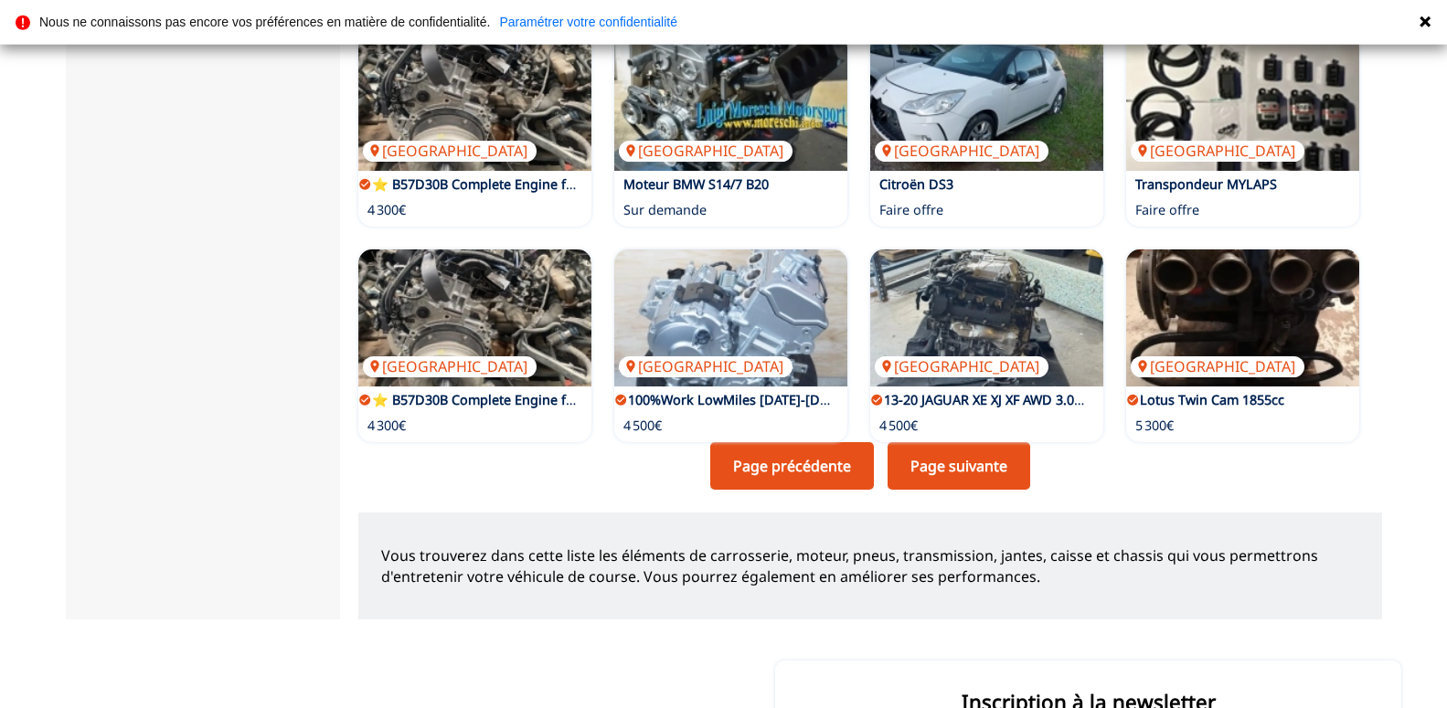
scroll to position [1336, 0]
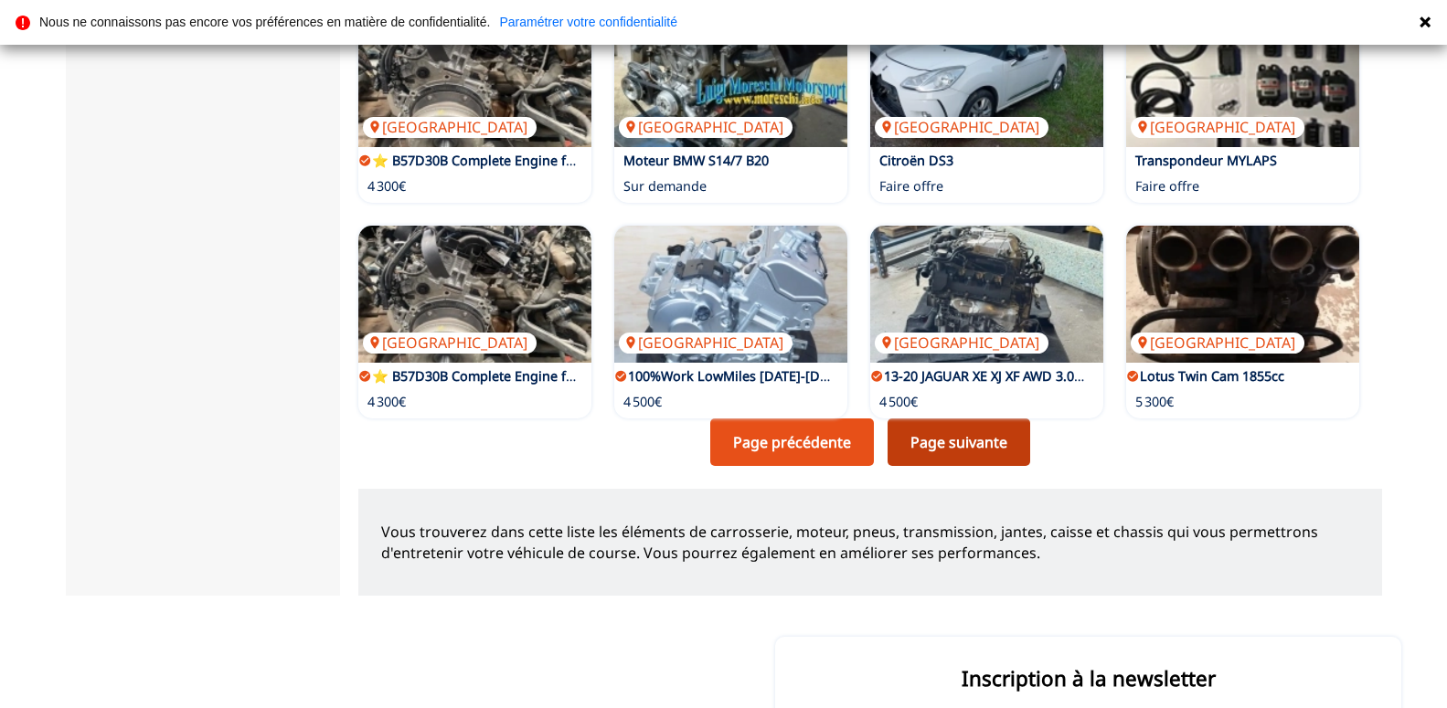
click at [1010, 419] on link "Page suivante" at bounding box center [959, 443] width 143 height 48
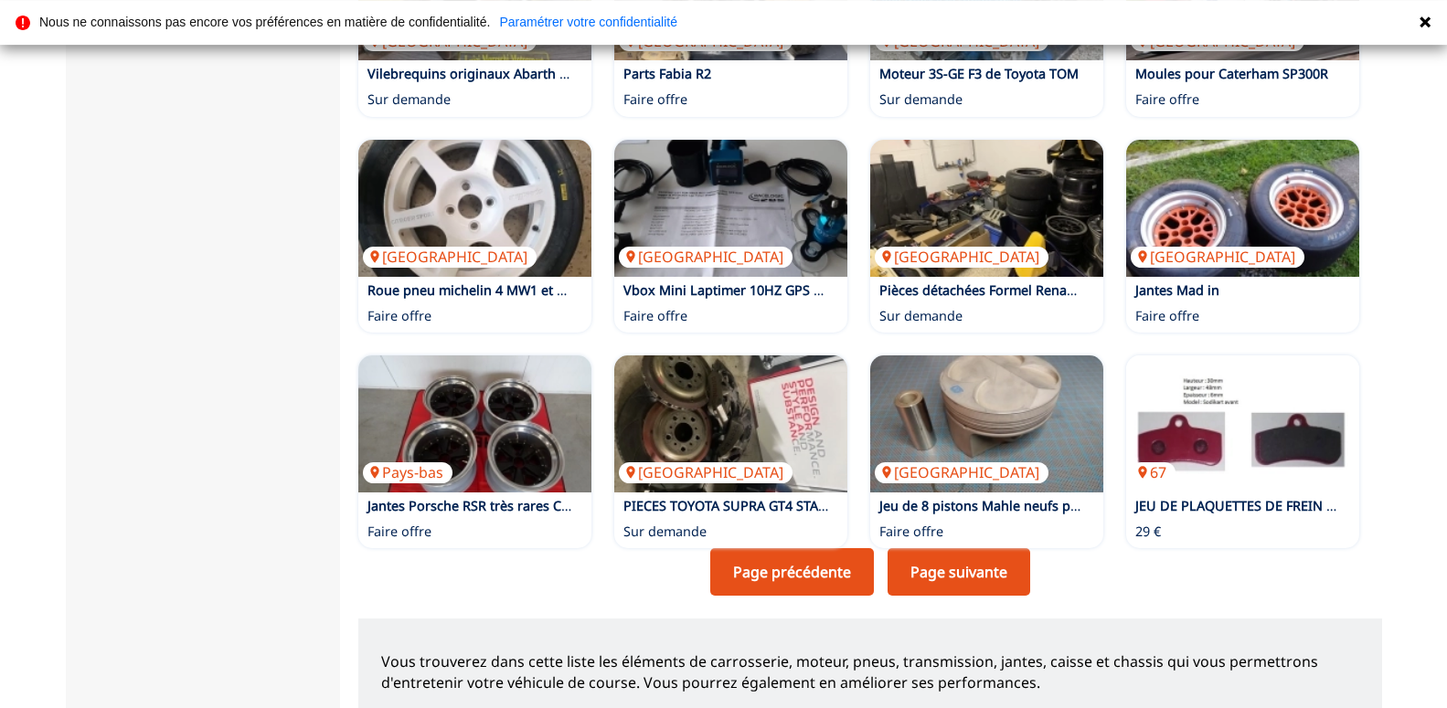
scroll to position [1212, 0]
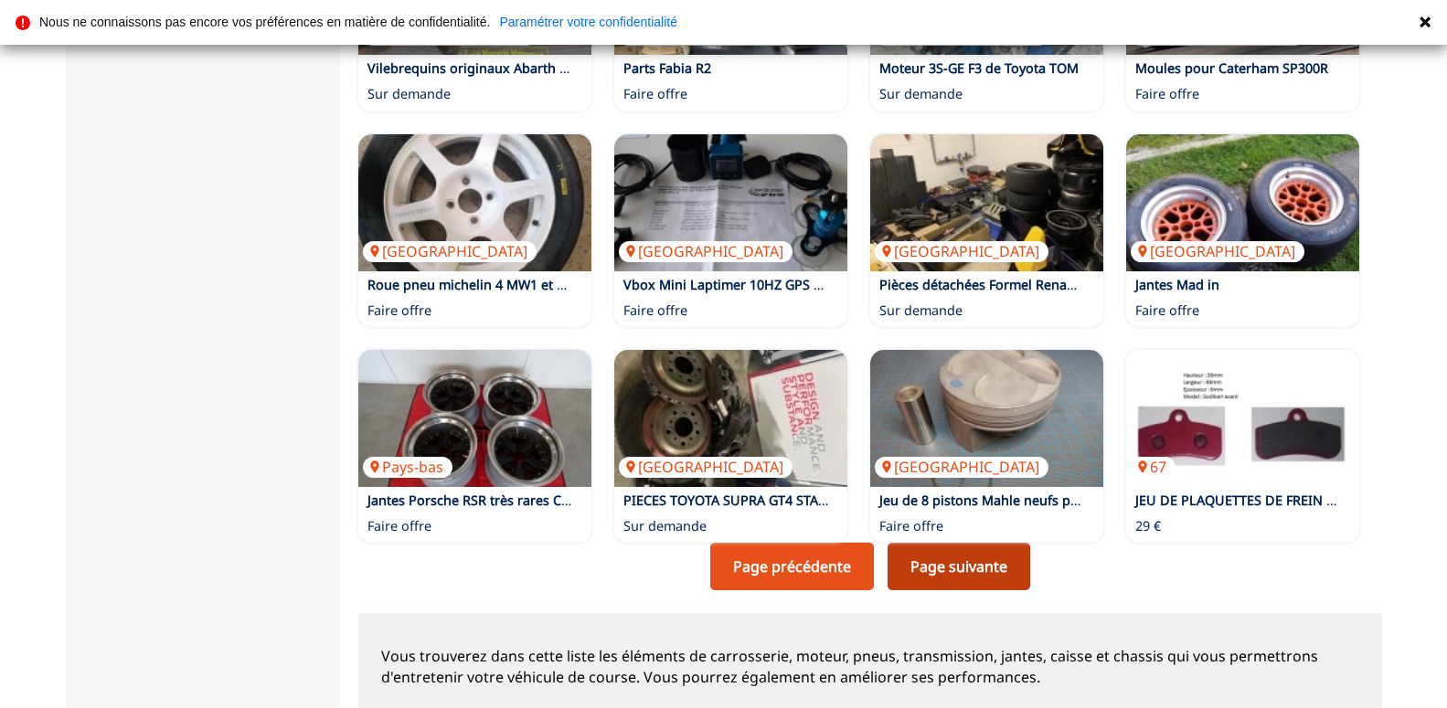
click at [977, 543] on link "Page suivante" at bounding box center [959, 567] width 143 height 48
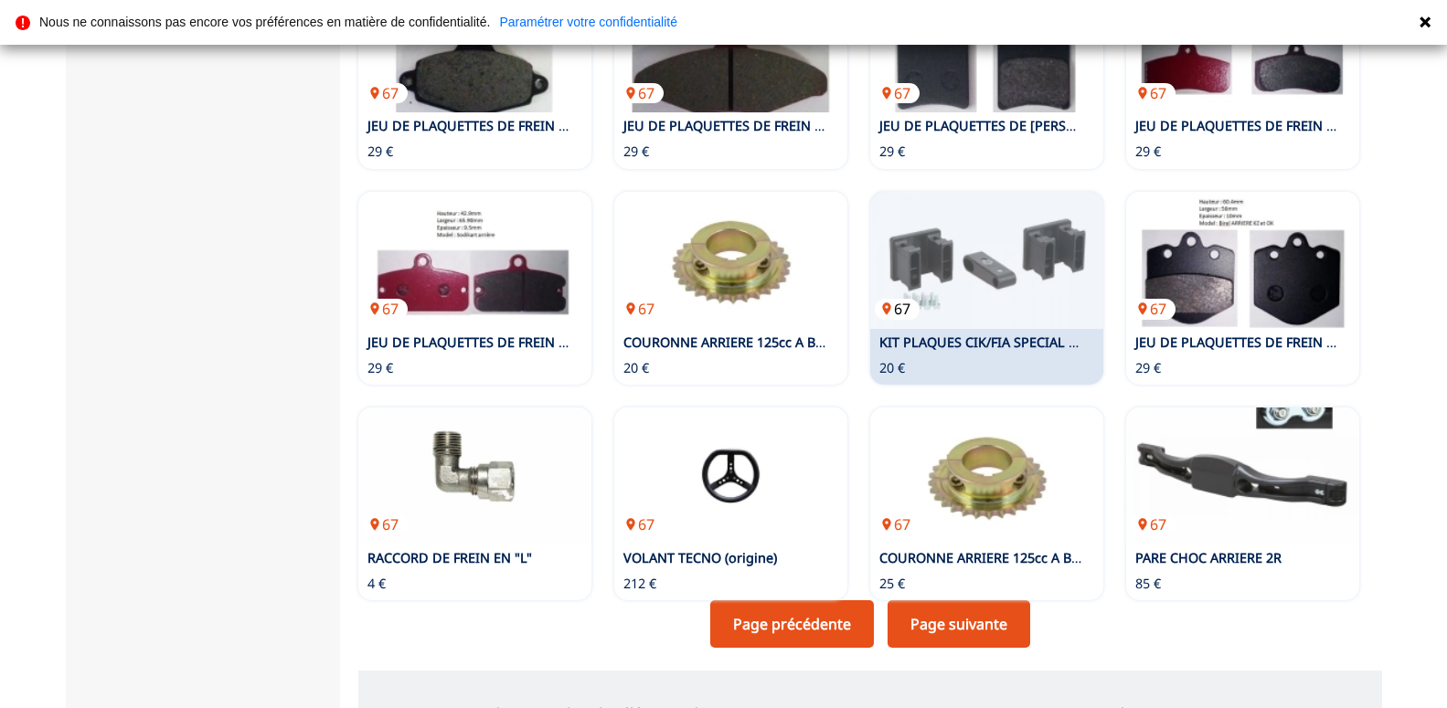
scroll to position [1119, 0]
